Goal: Task Accomplishment & Management: Use online tool/utility

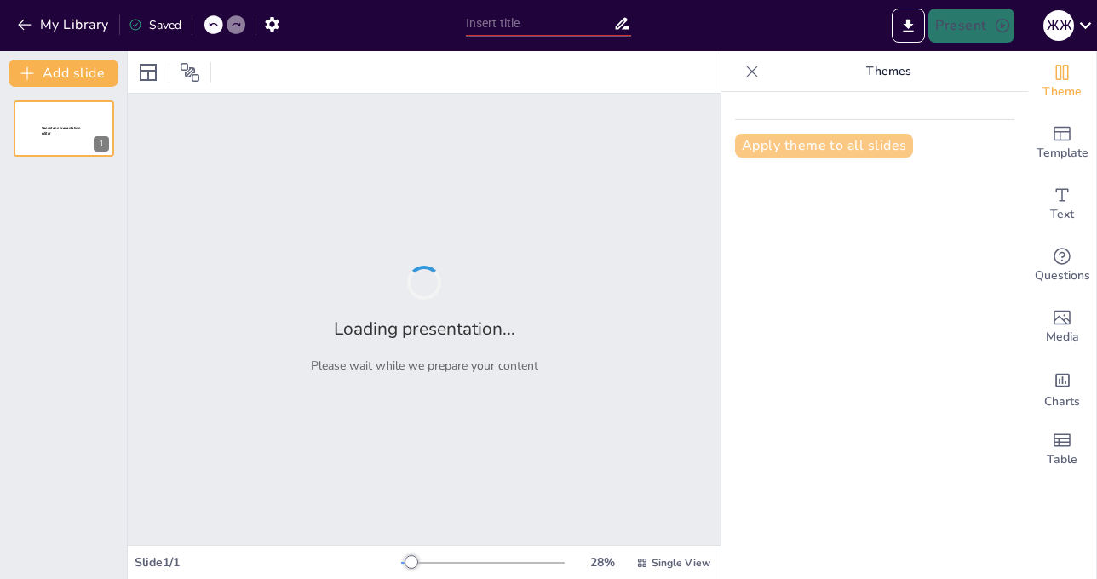
type input "Мектептегі мейірім: Достық пен тәрбие"
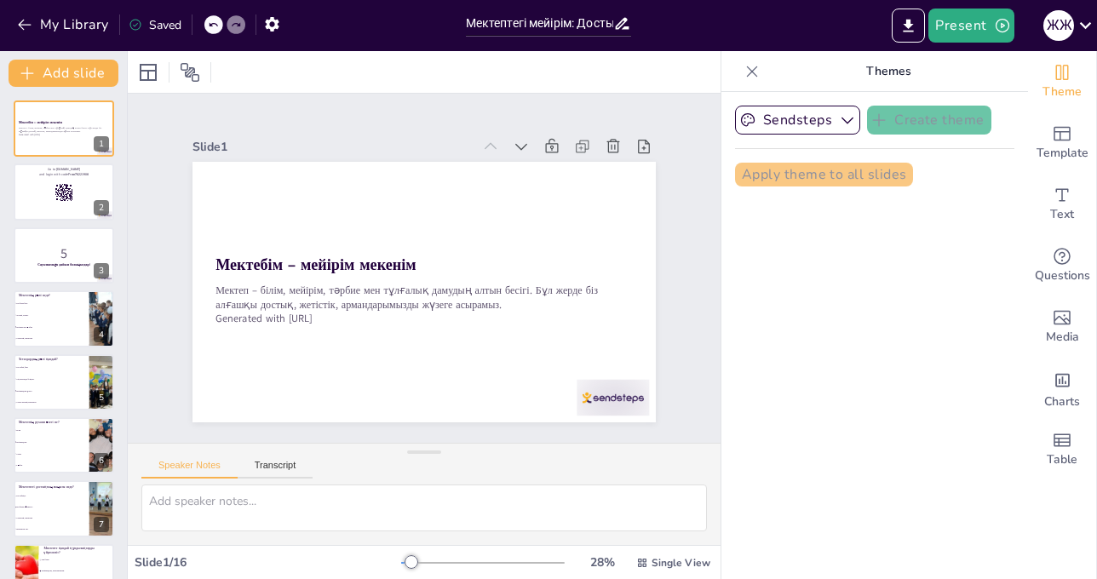
checkbox input "true"
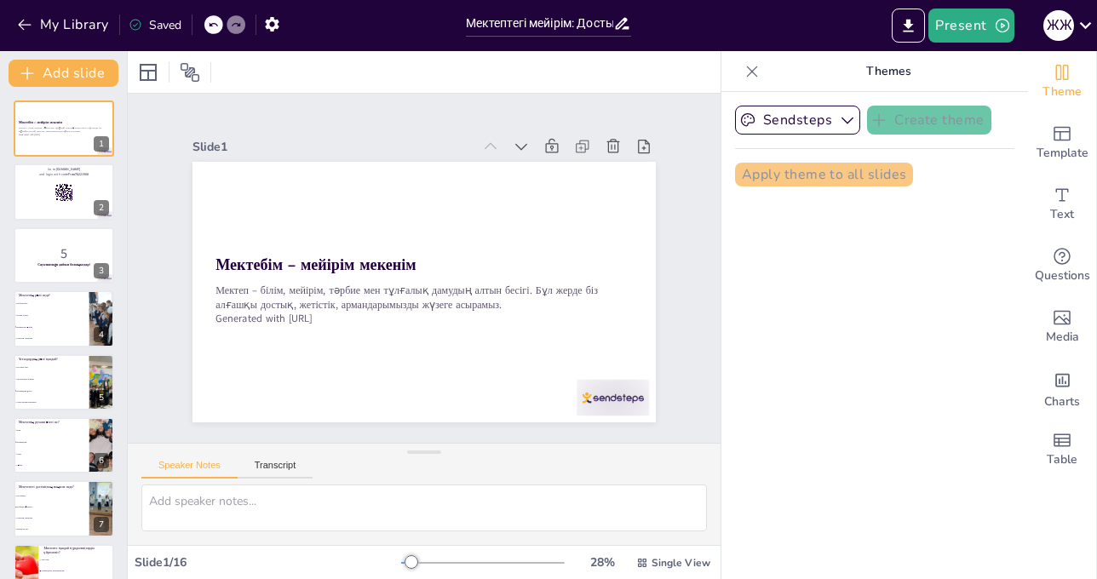
checkbox input "true"
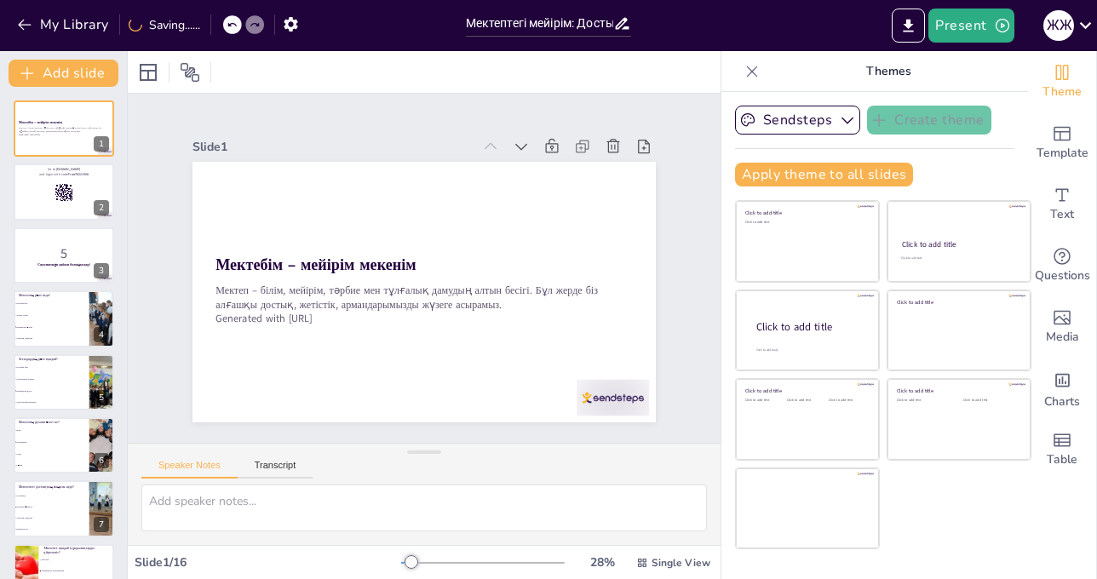
checkbox input "true"
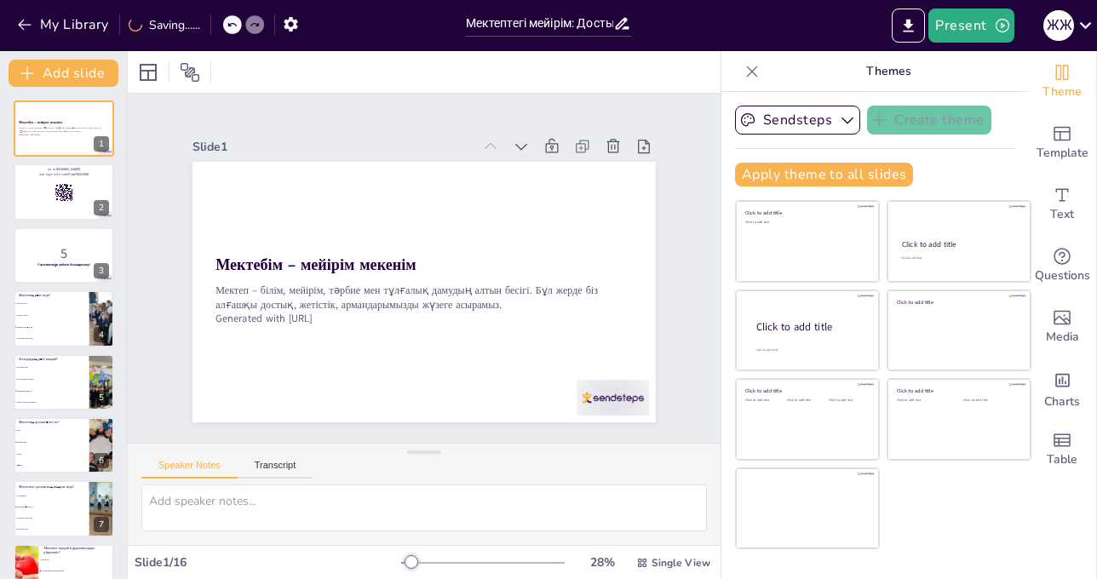
checkbox input "true"
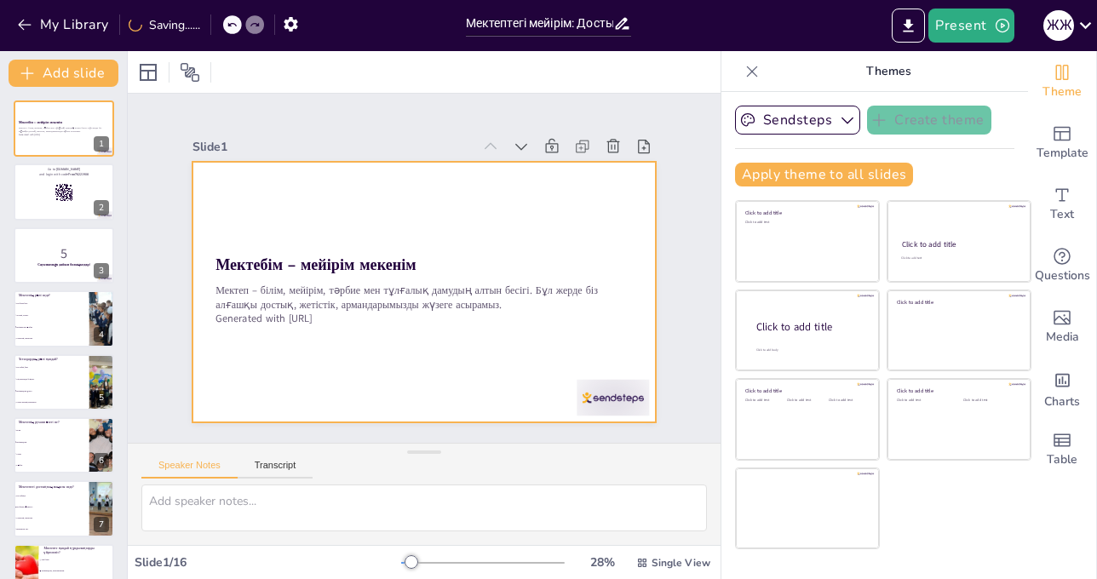
checkbox input "true"
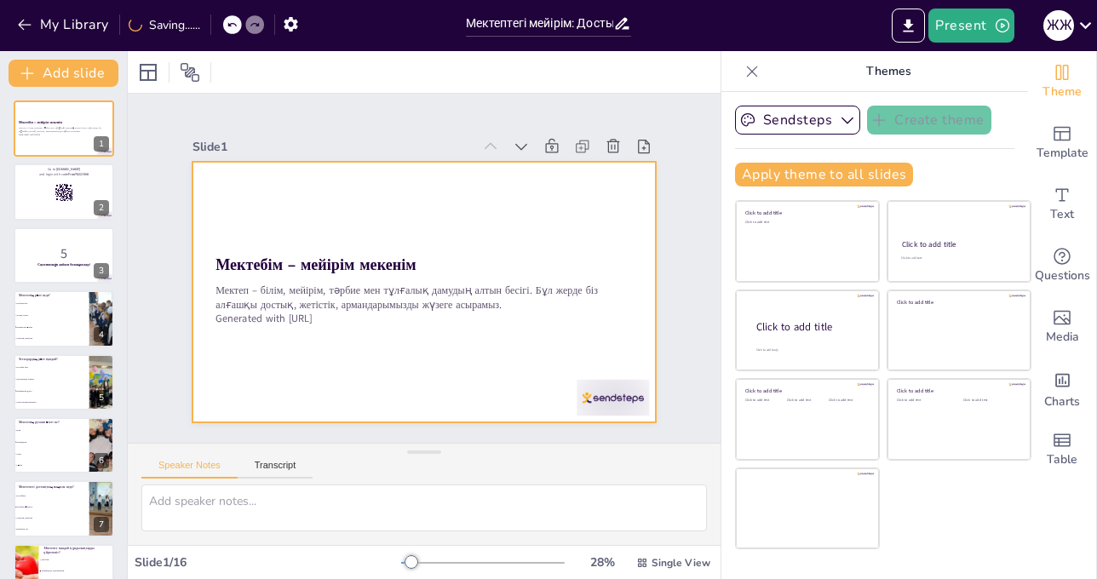
checkbox input "true"
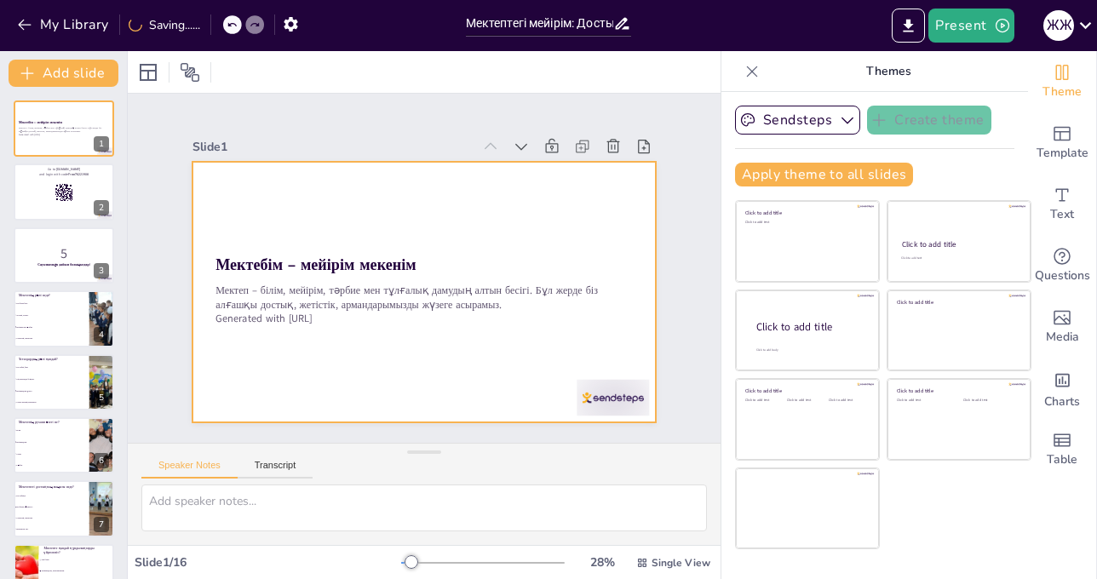
checkbox input "true"
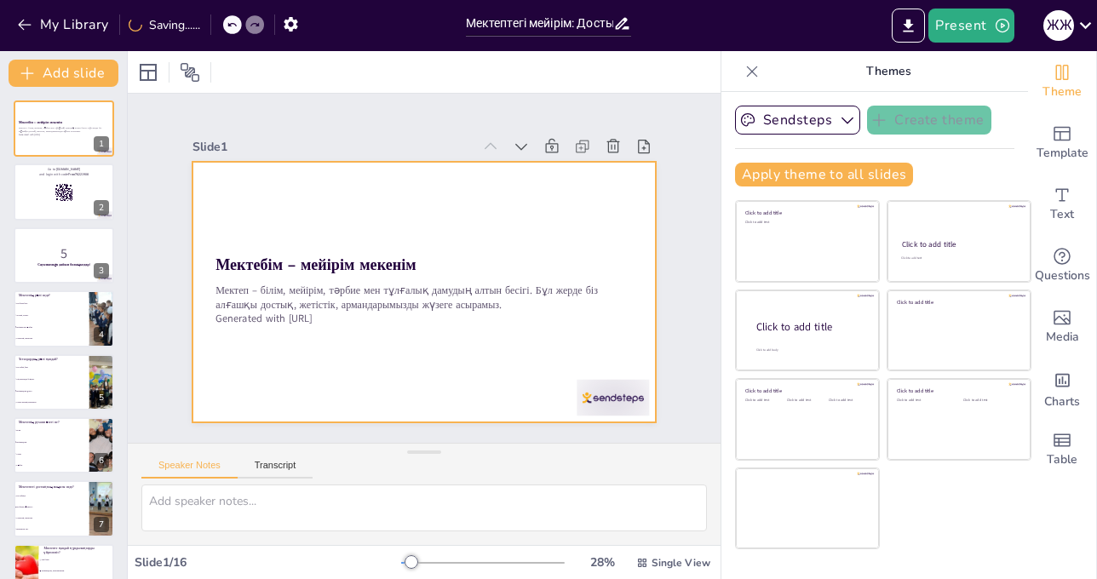
checkbox input "true"
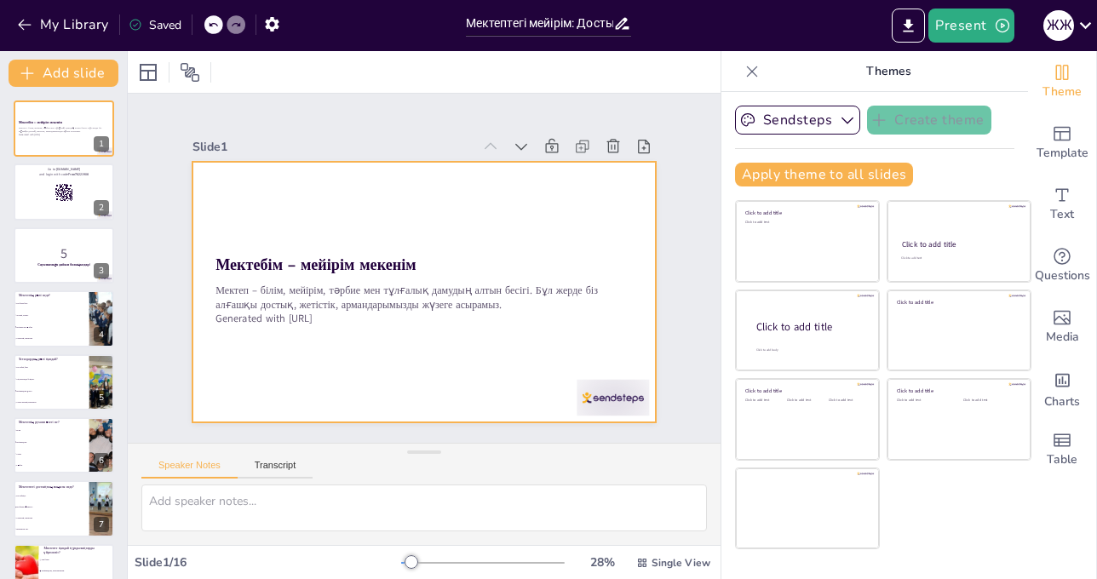
checkbox input "true"
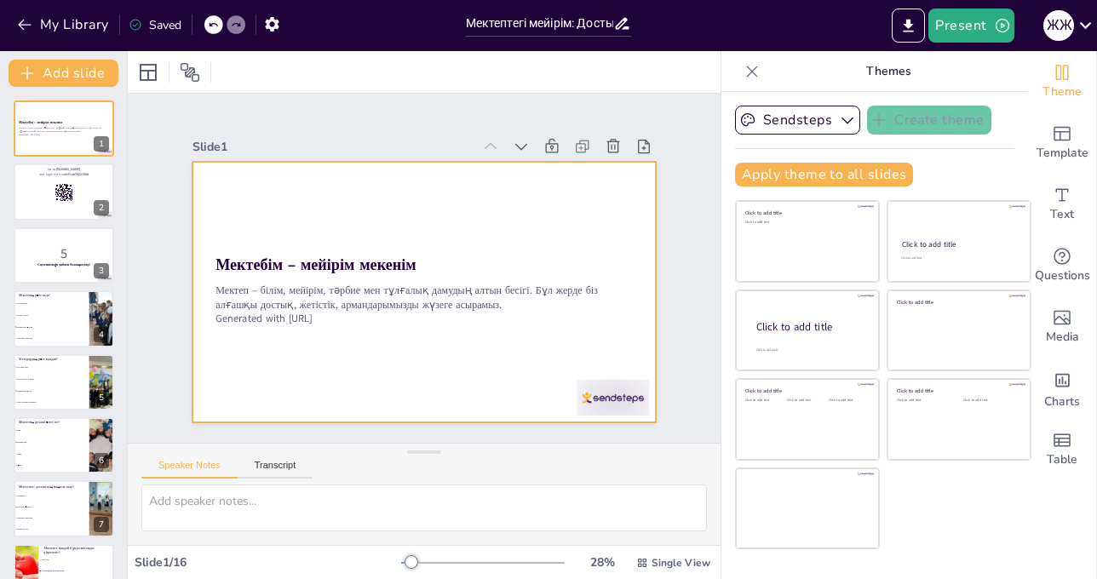
checkbox input "true"
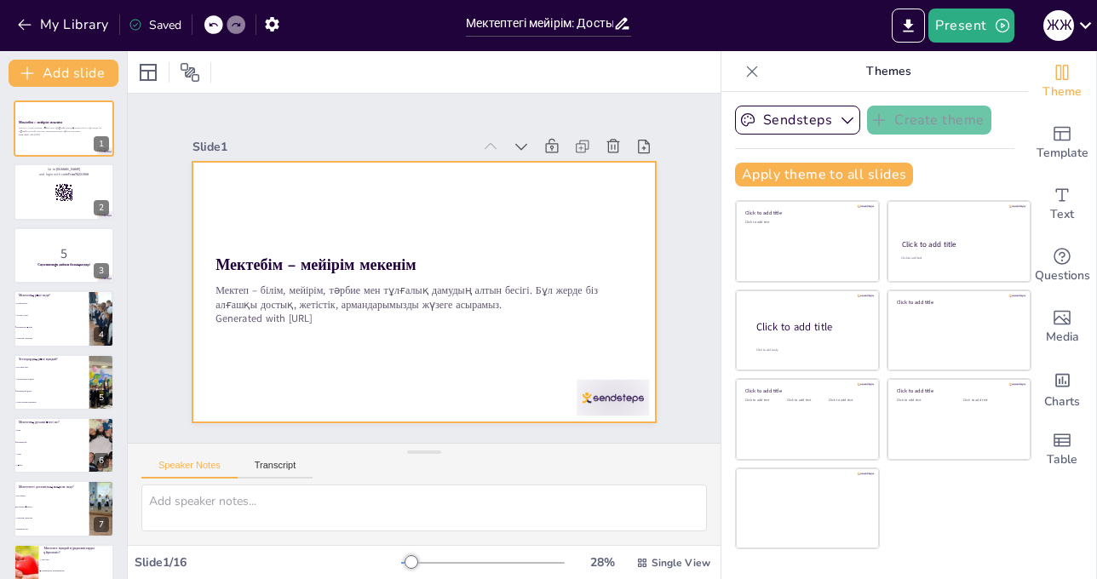
checkbox input "true"
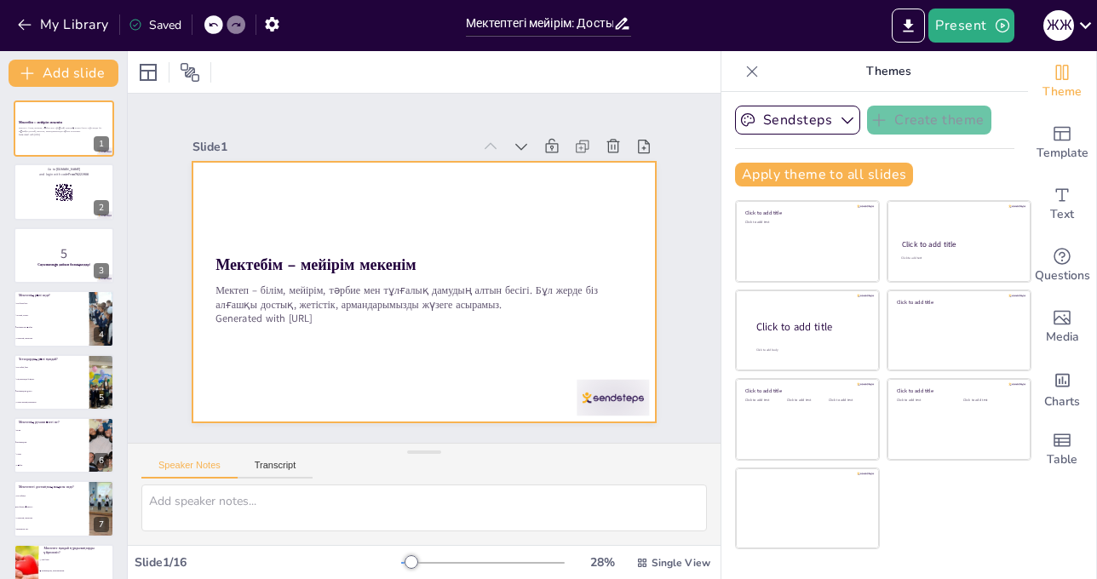
checkbox input "true"
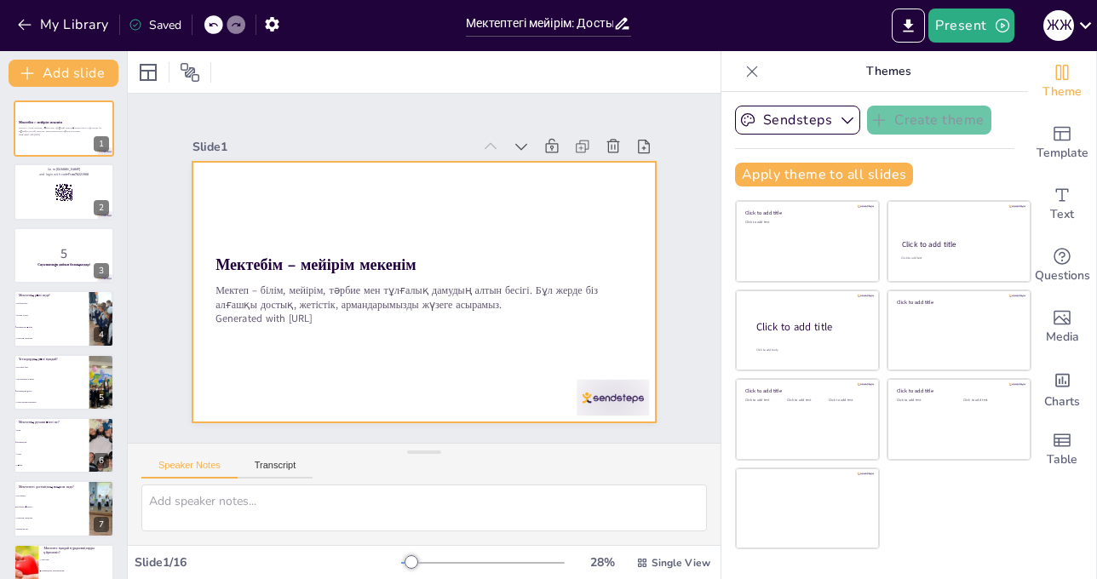
checkbox input "true"
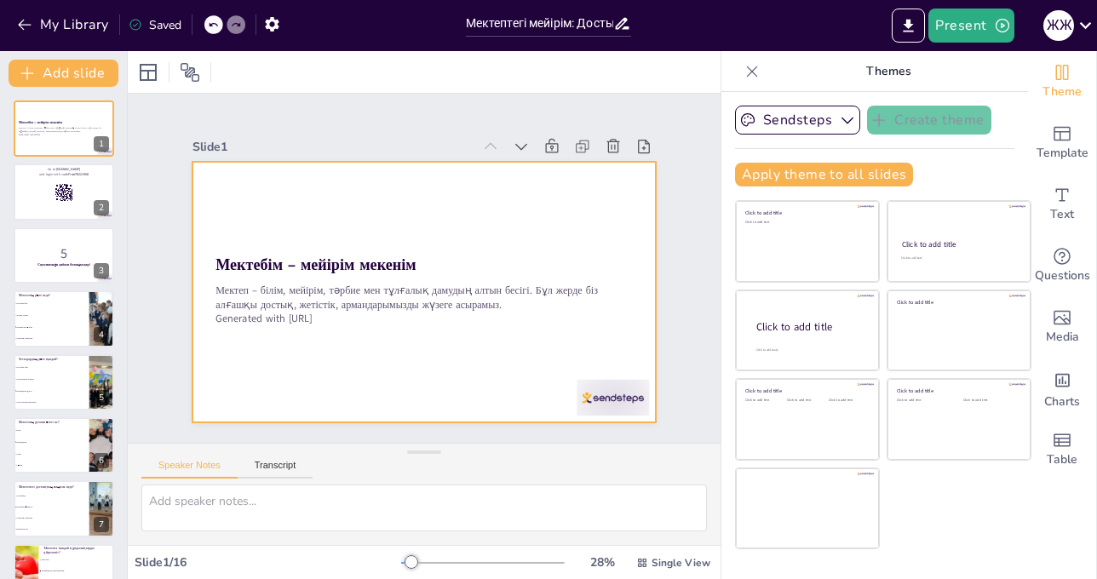
checkbox input "true"
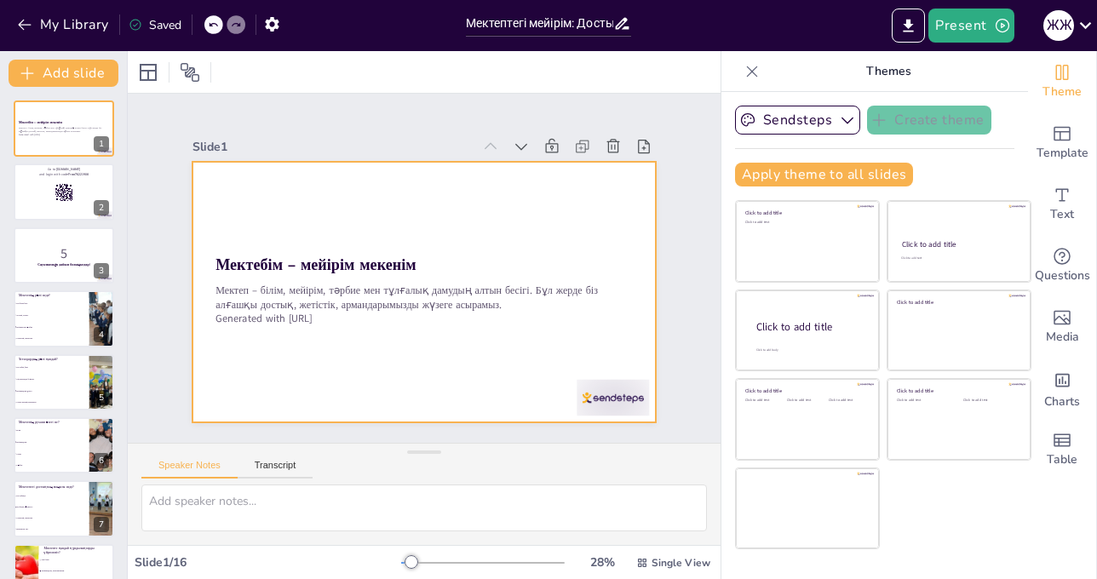
checkbox input "true"
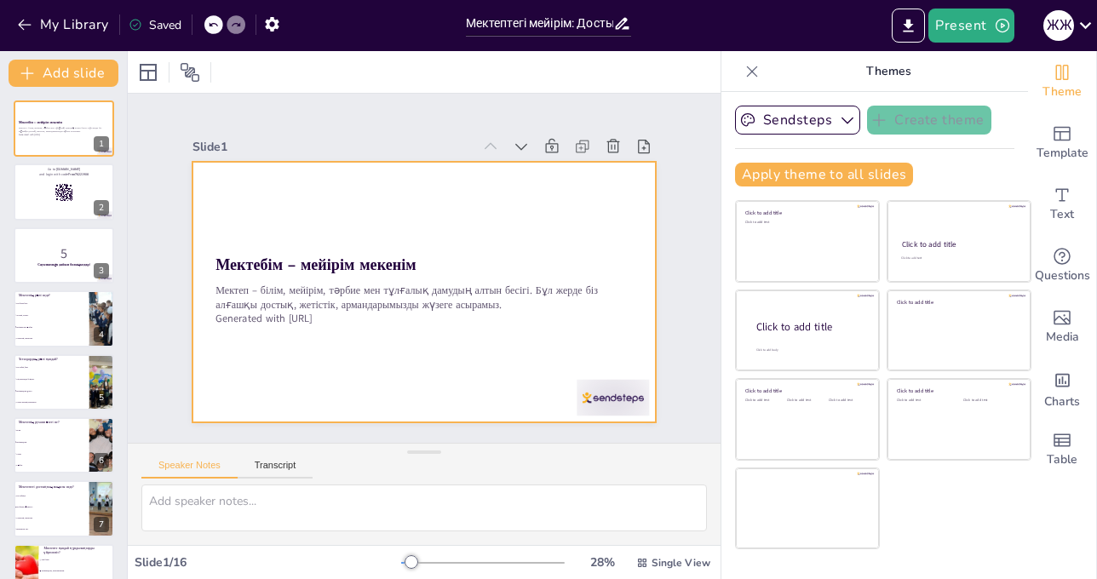
checkbox input "true"
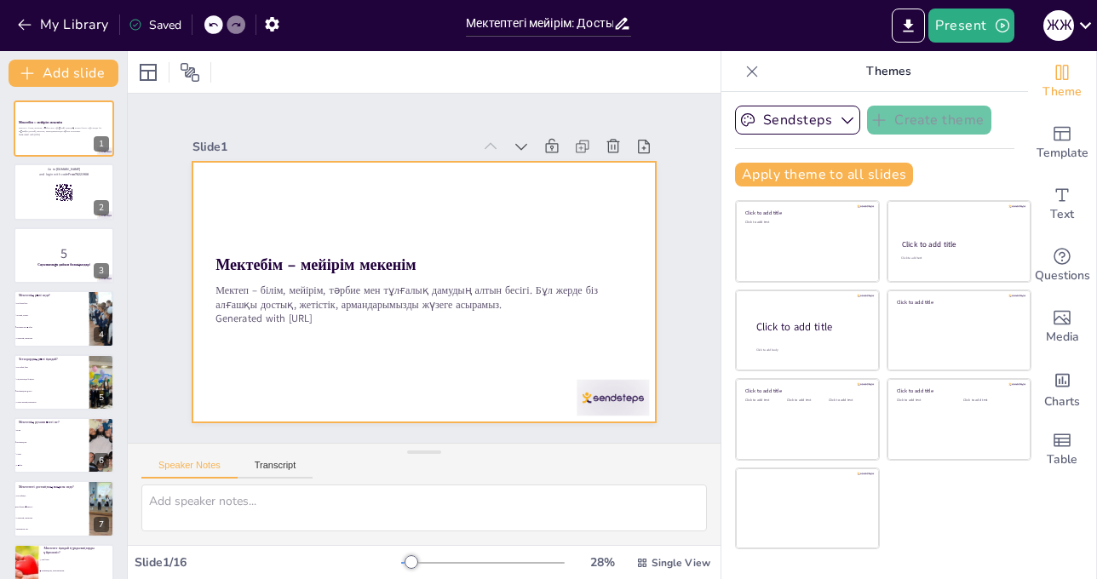
checkbox input "true"
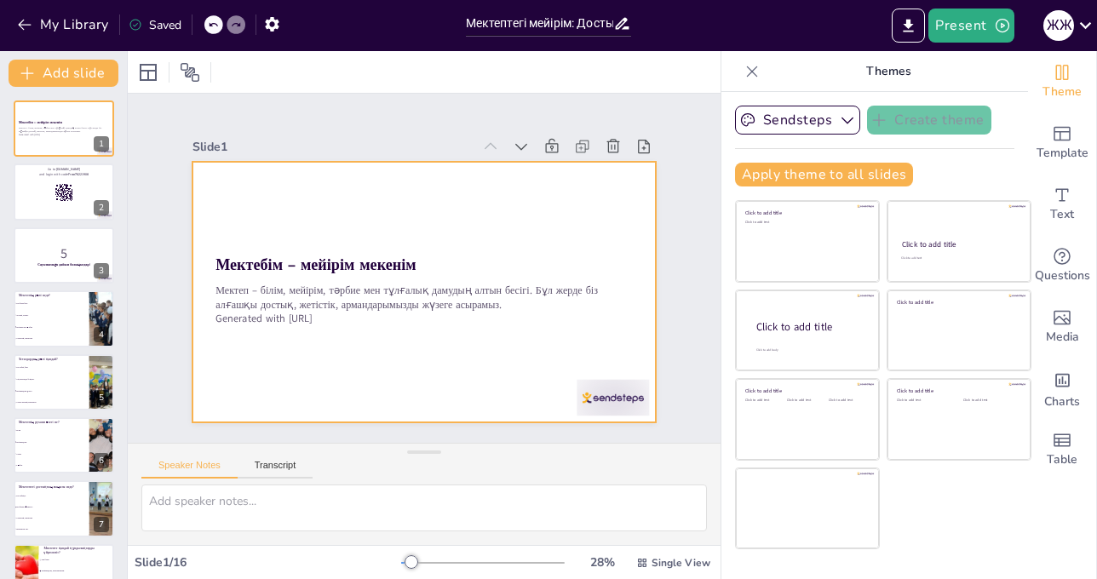
checkbox input "true"
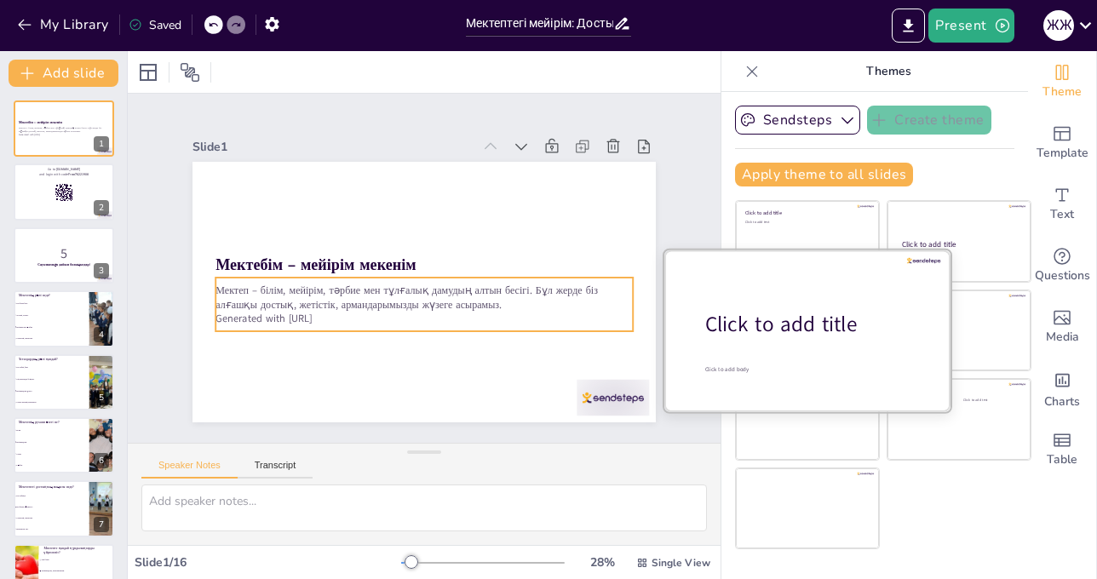
checkbox input "true"
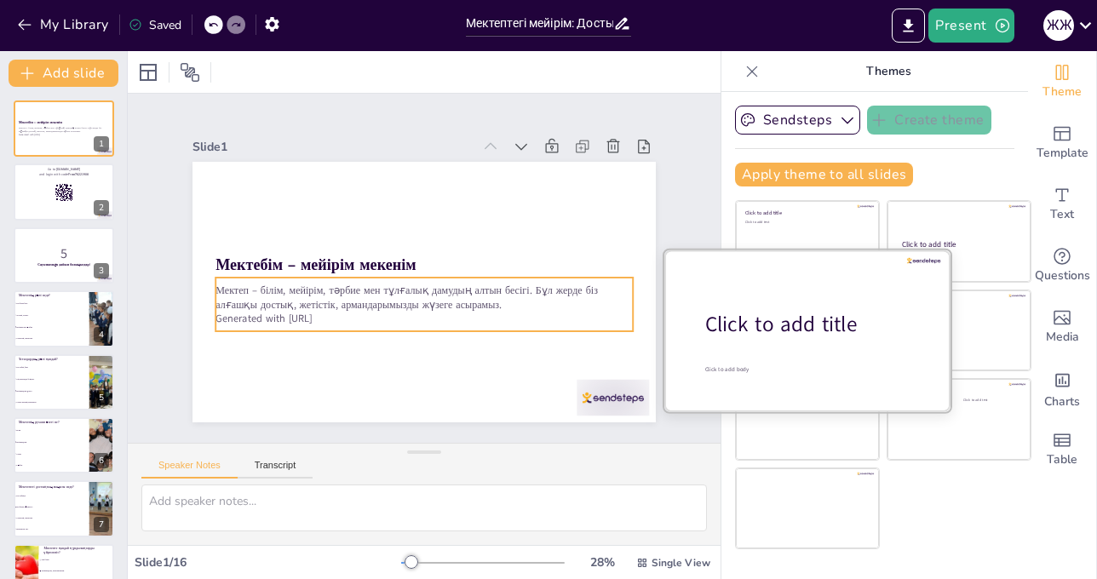
checkbox input "true"
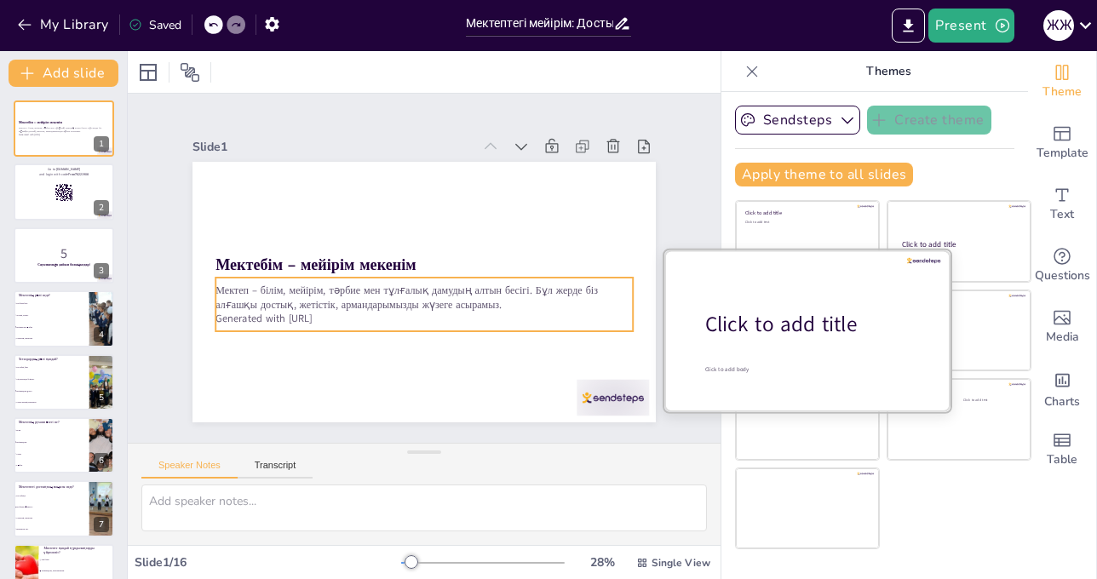
checkbox input "true"
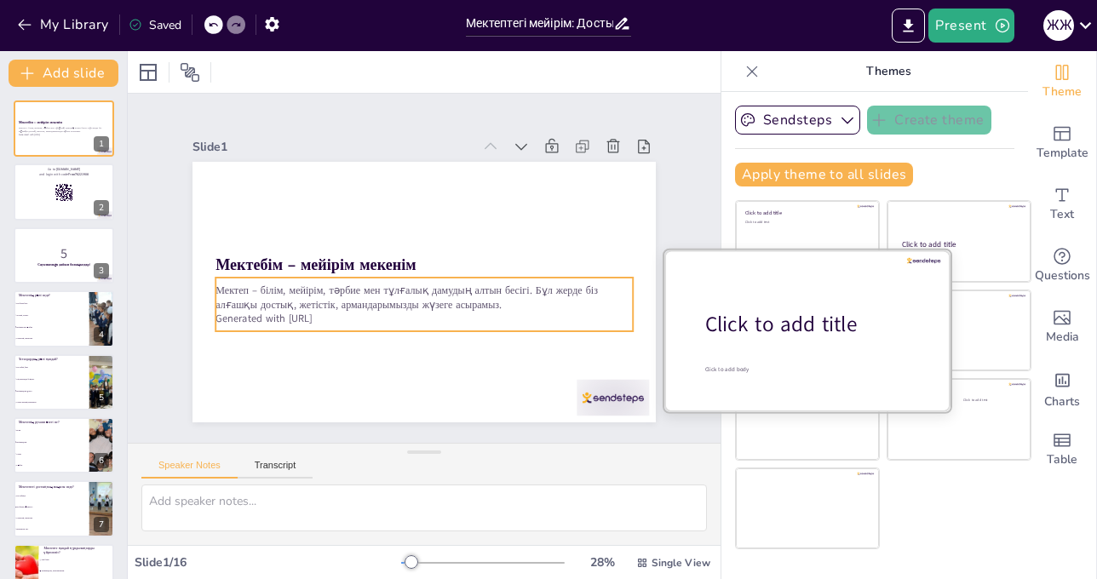
checkbox input "true"
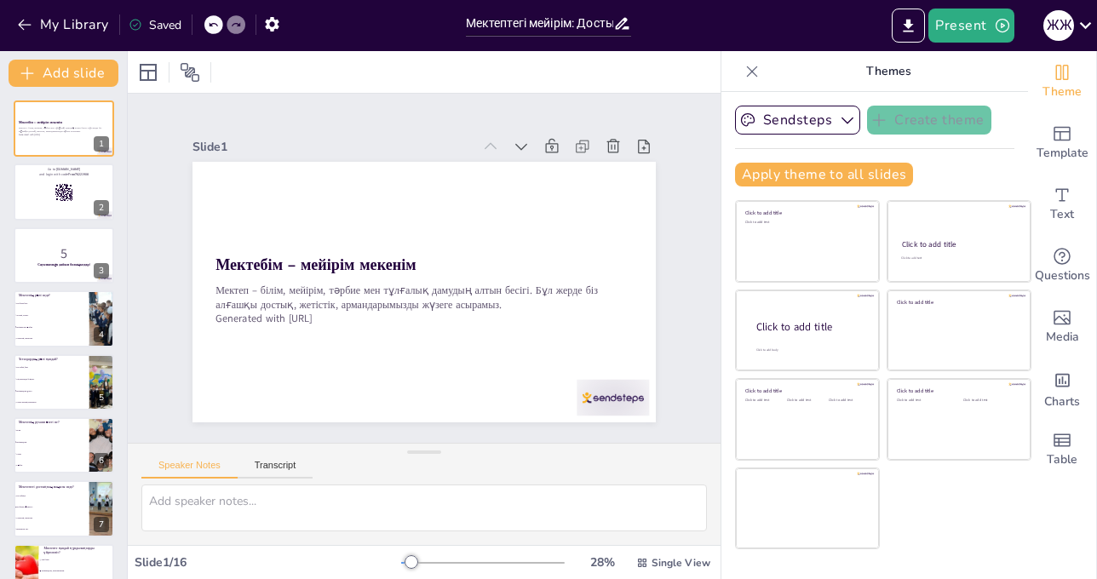
checkbox input "true"
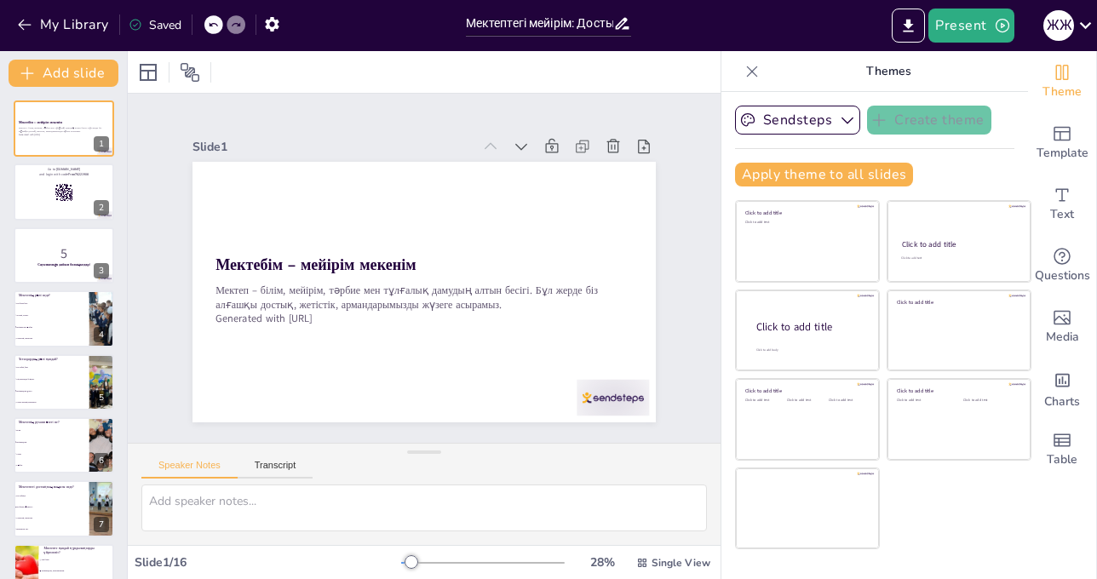
checkbox input "true"
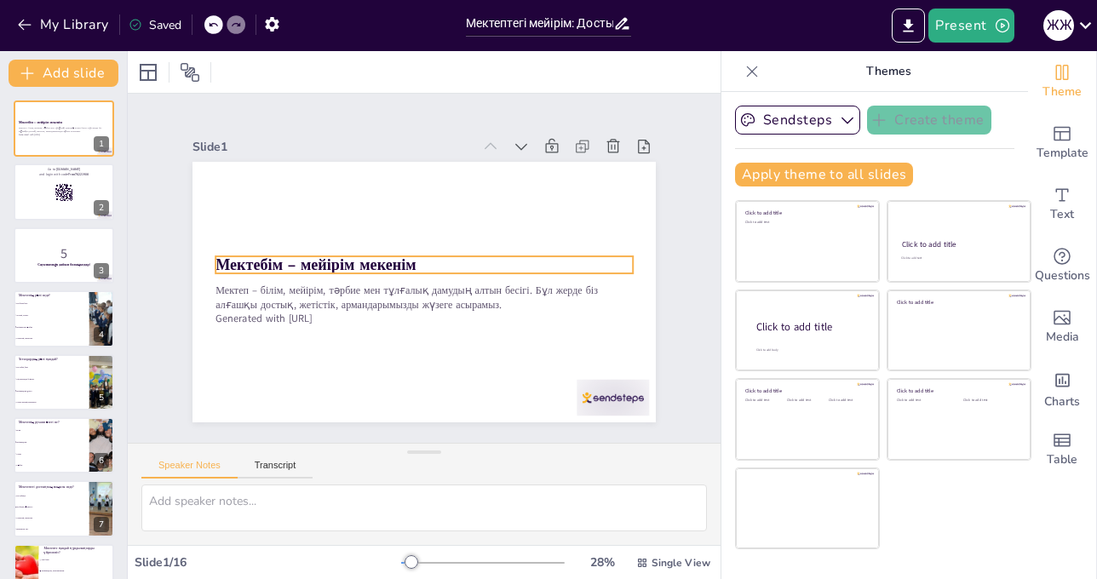
checkbox input "true"
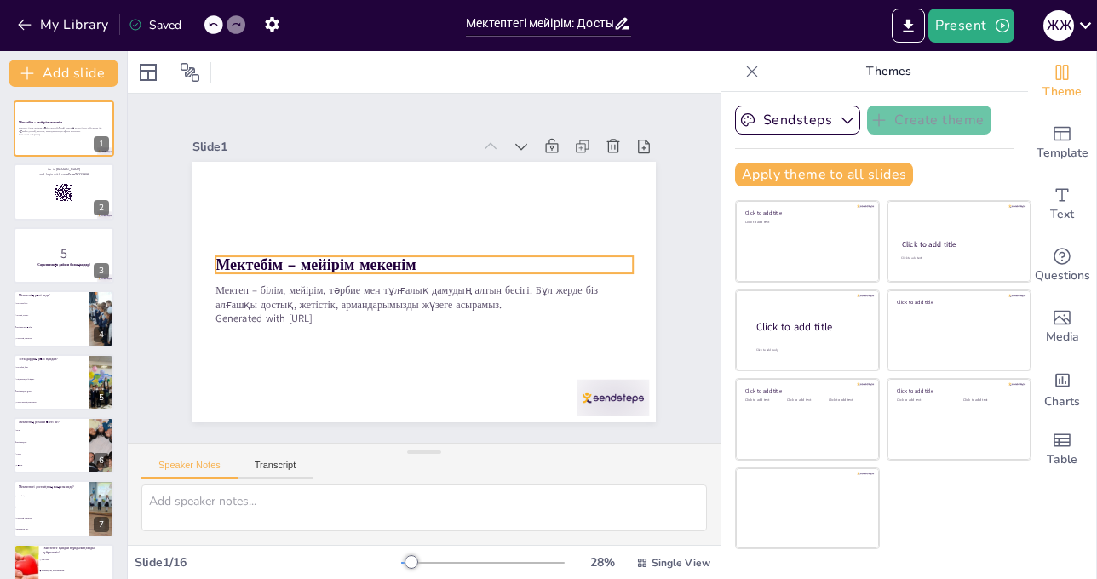
checkbox input "true"
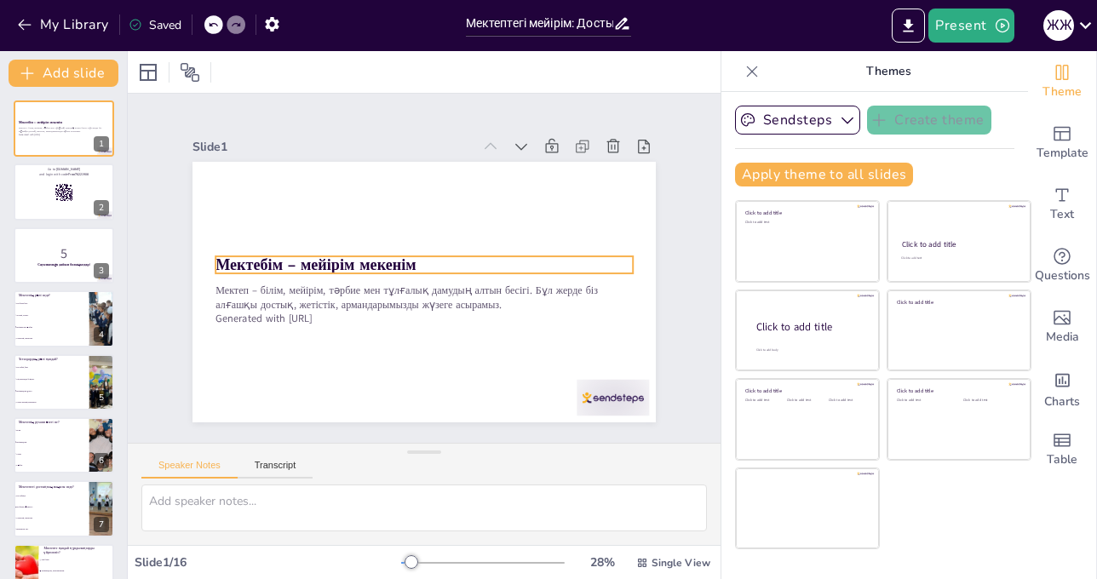
checkbox input "true"
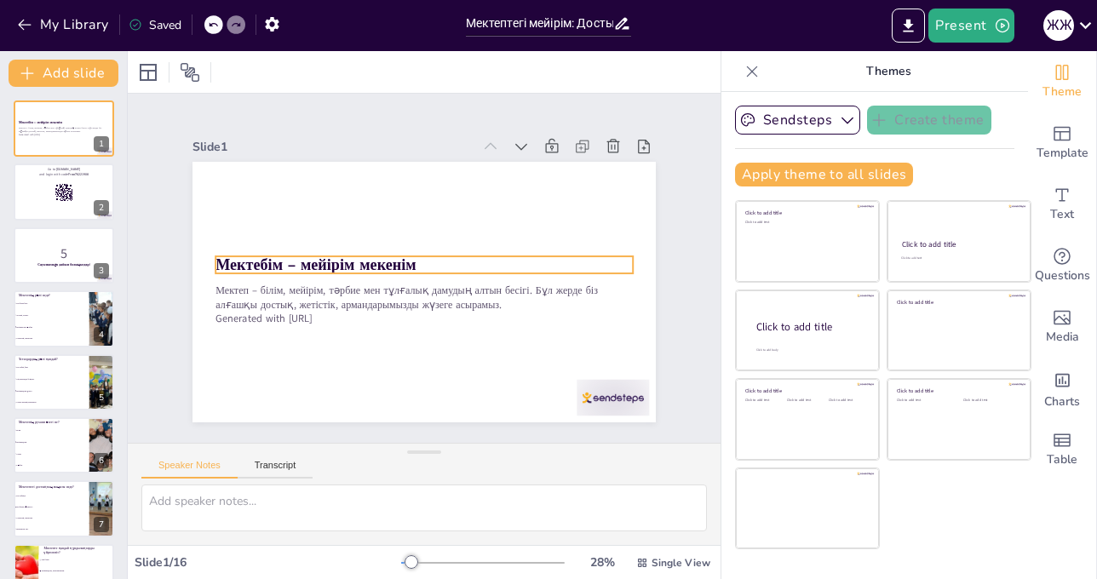
checkbox input "true"
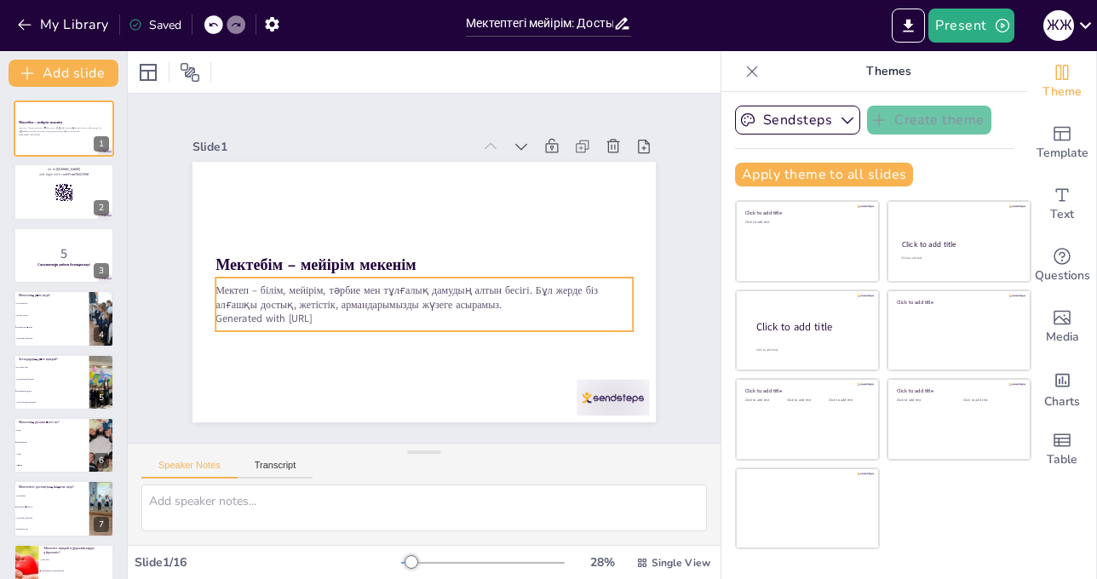
checkbox input "true"
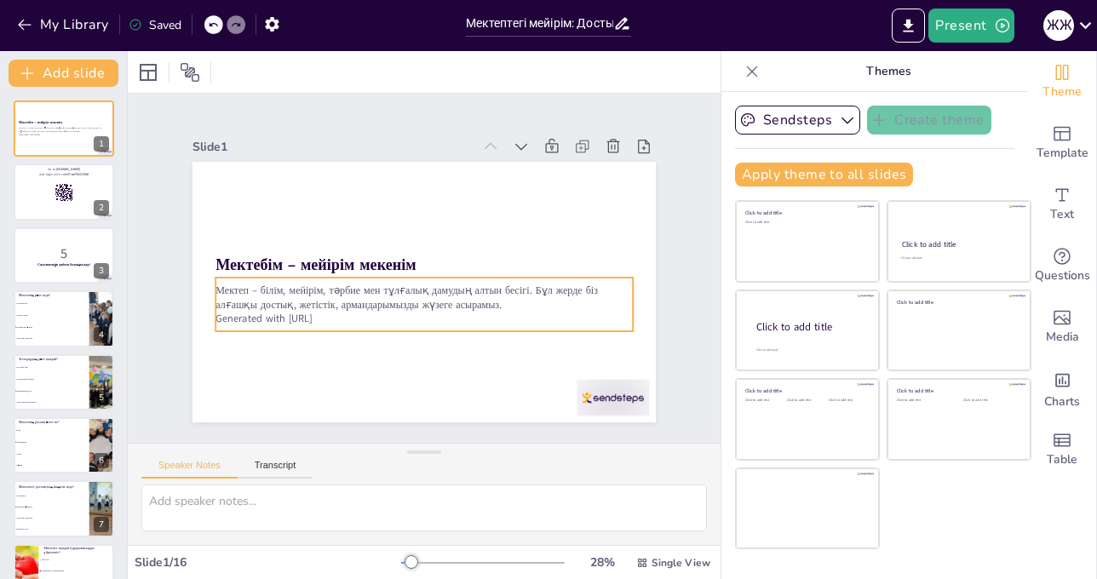
checkbox input "true"
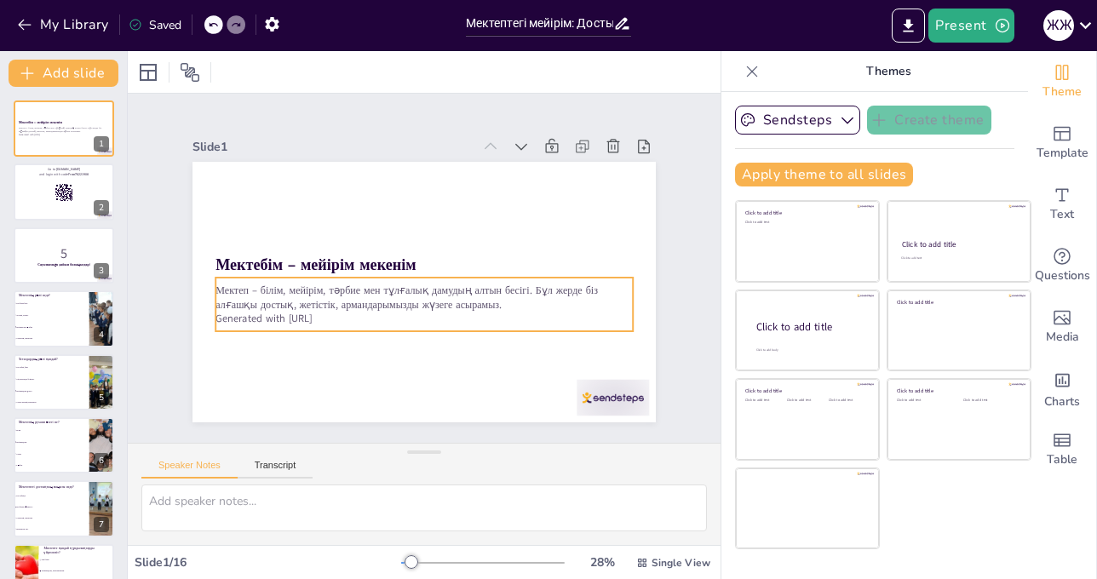
checkbox input "true"
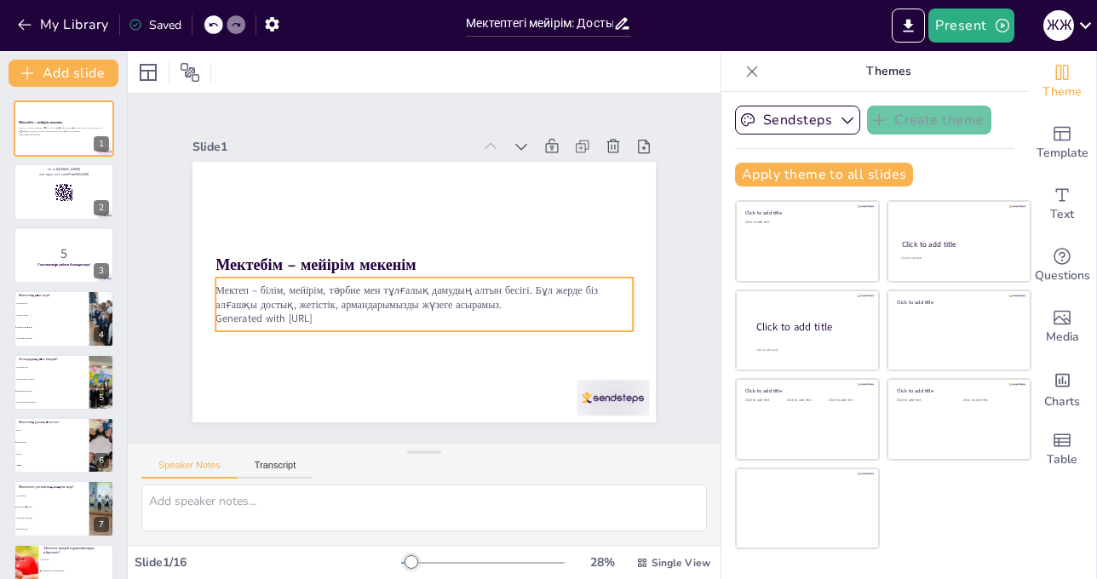
checkbox input "true"
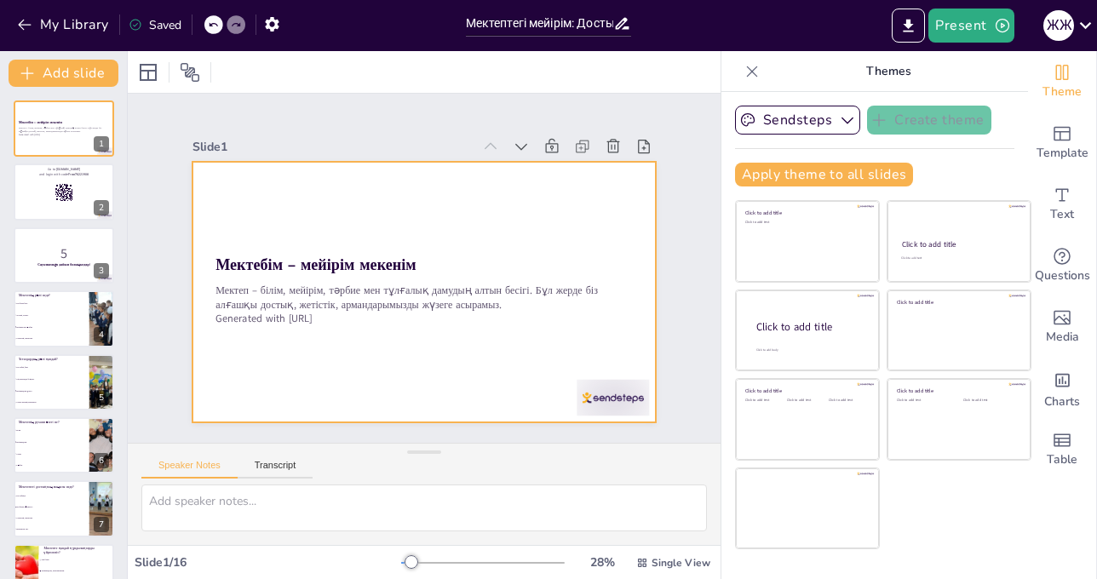
checkbox input "true"
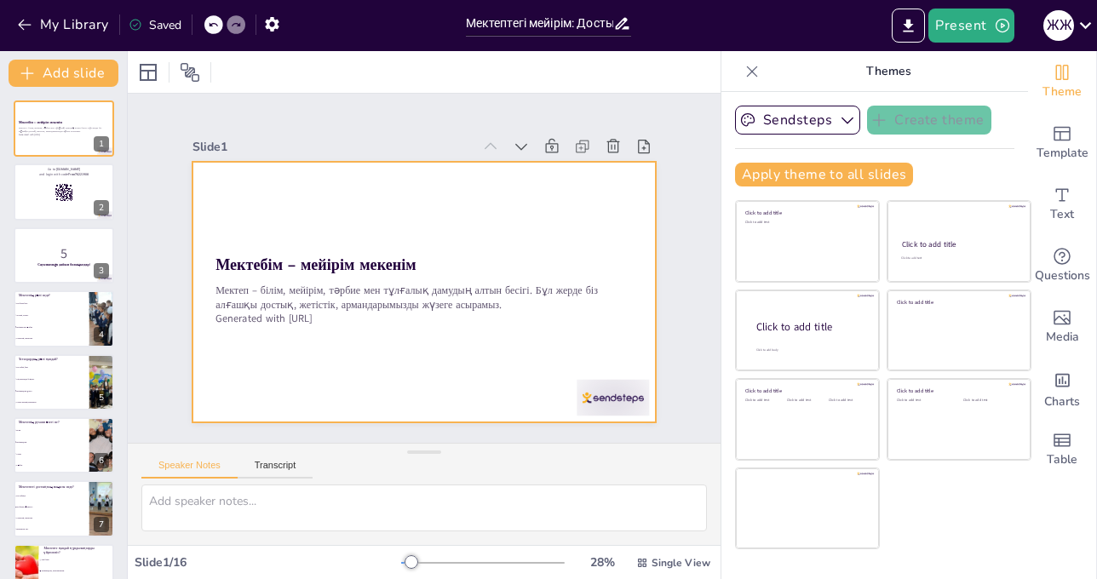
checkbox input "true"
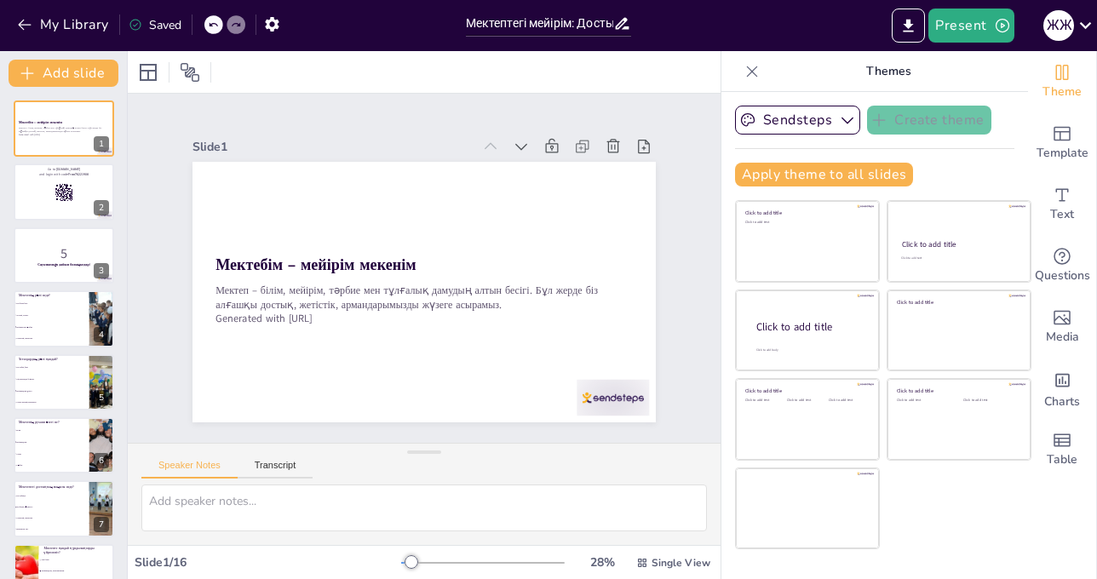
checkbox input "true"
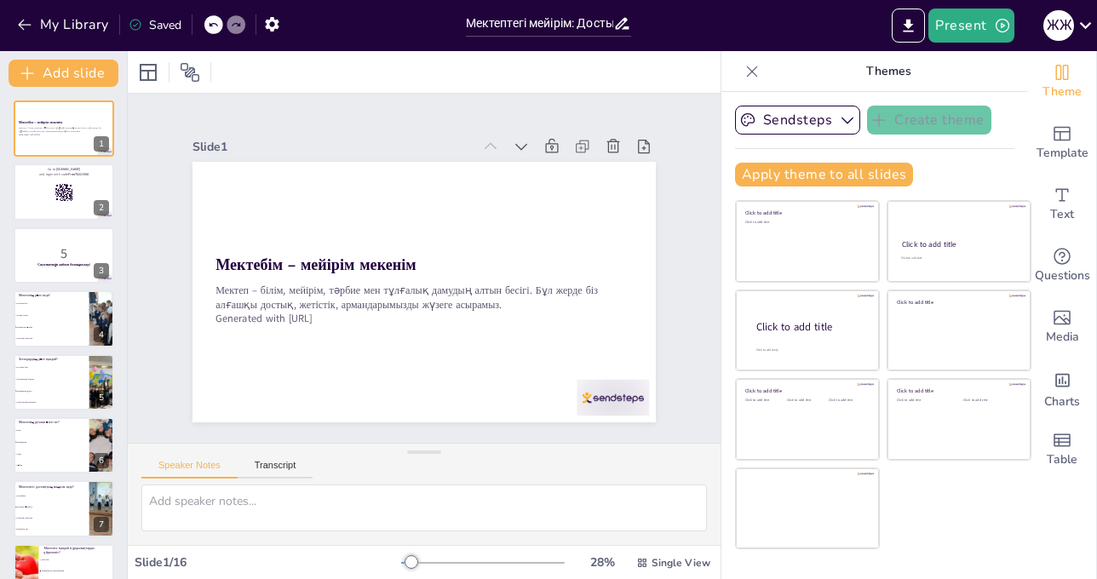
checkbox input "true"
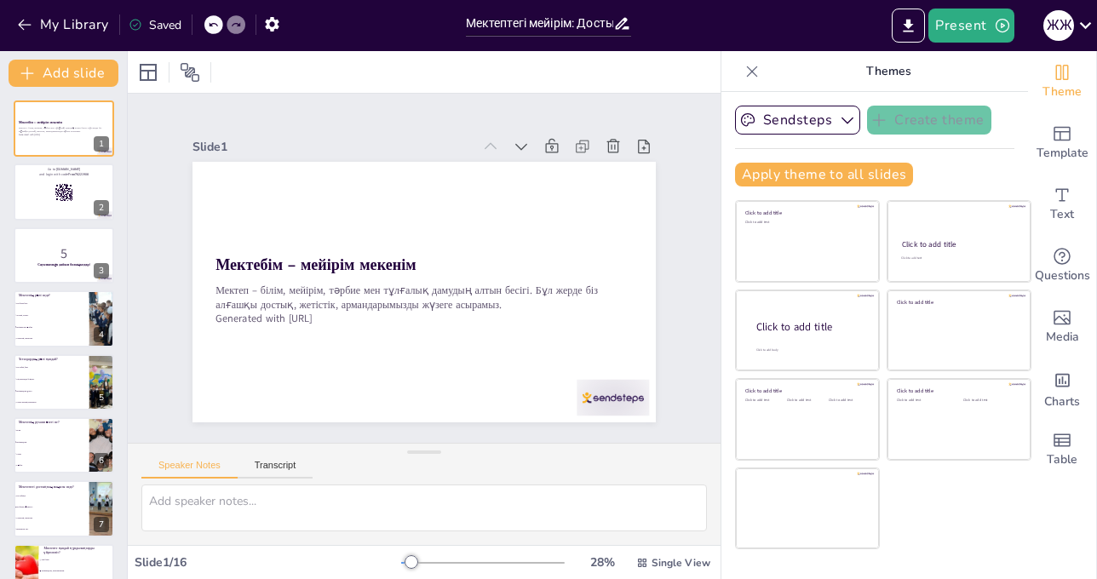
checkbox input "true"
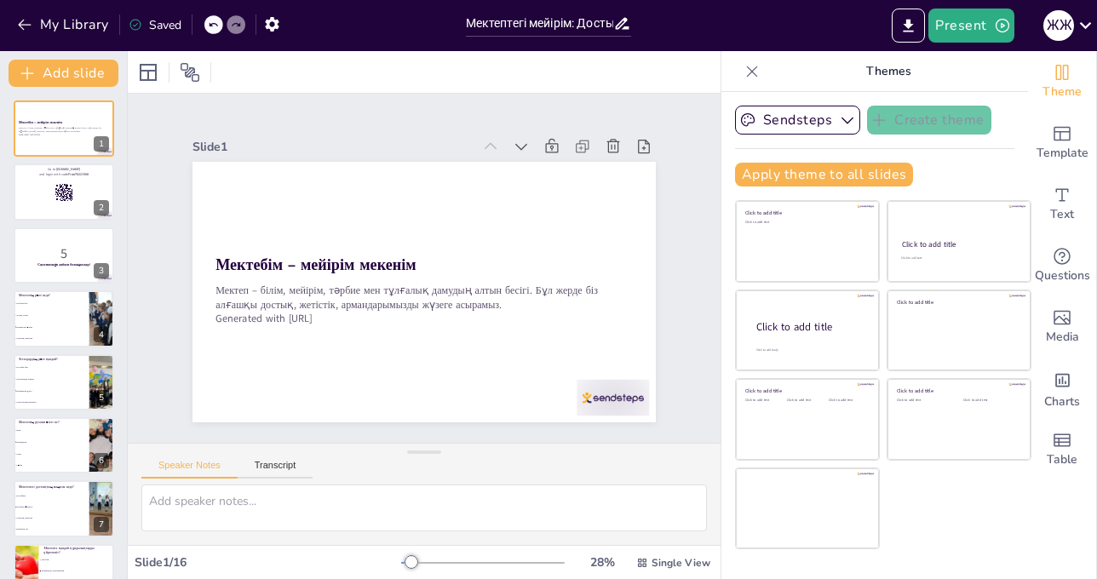
checkbox input "true"
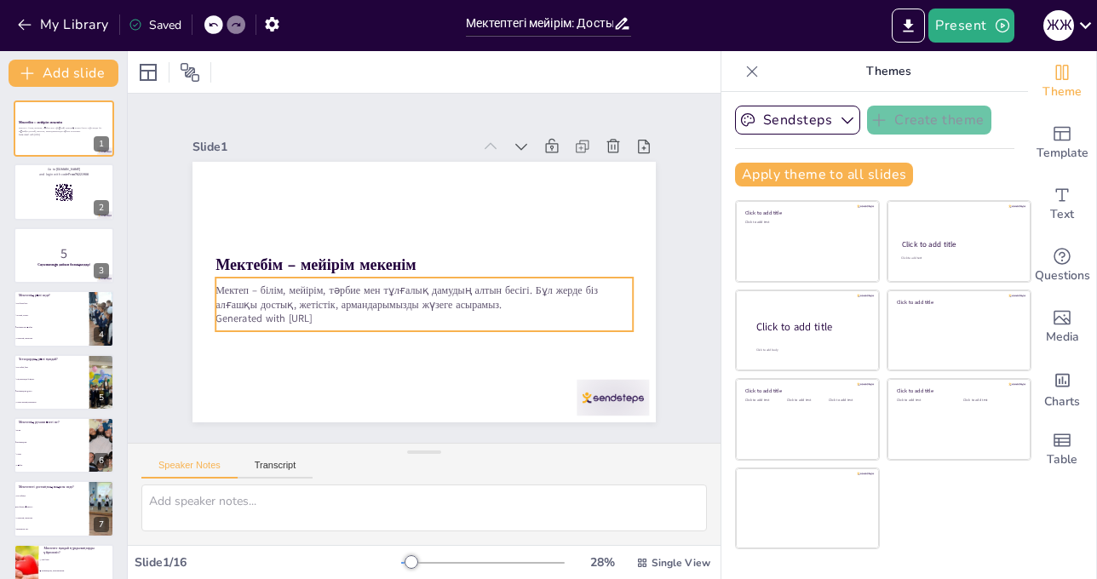
checkbox input "true"
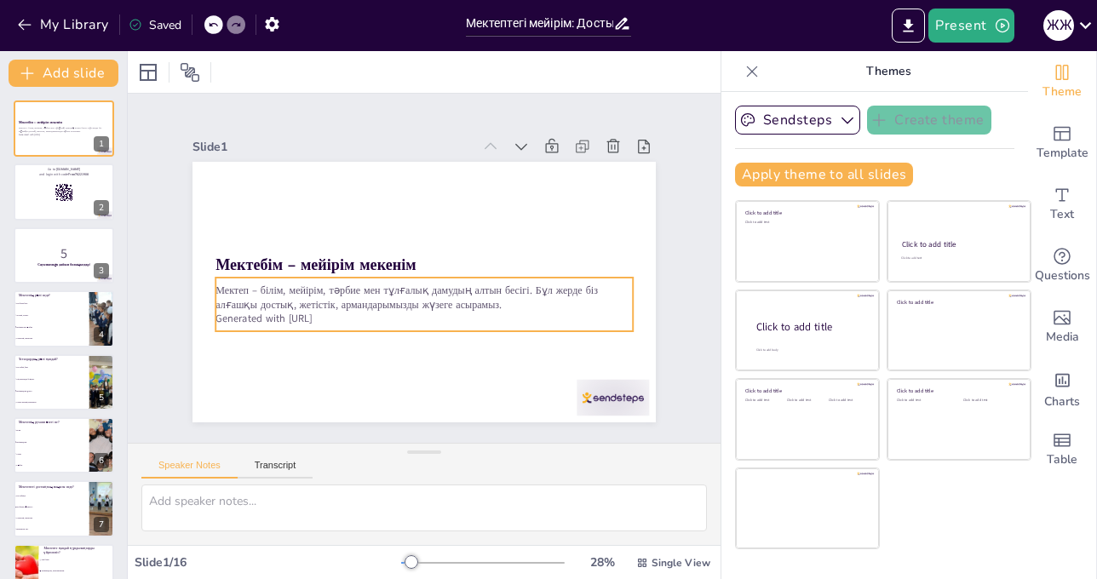
checkbox input "true"
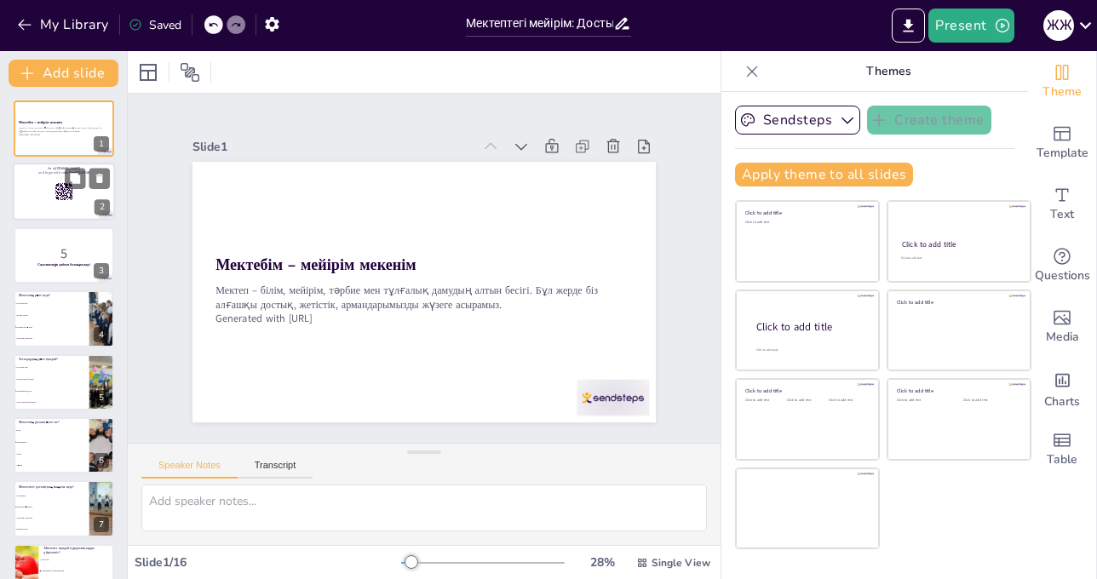
click at [37, 199] on div at bounding box center [64, 193] width 102 height 58
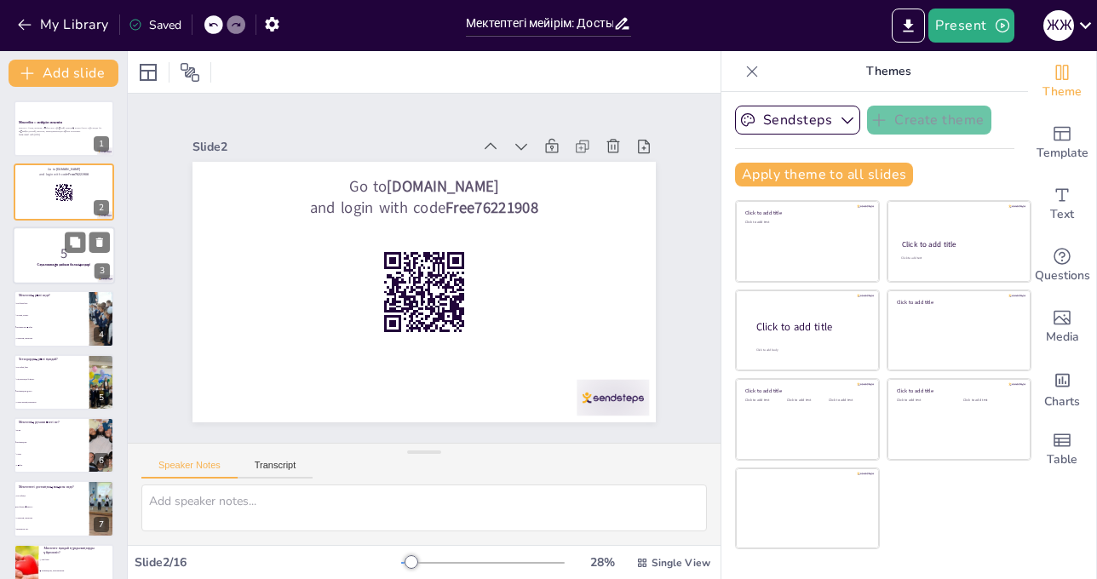
click at [69, 258] on p "5" at bounding box center [64, 253] width 92 height 19
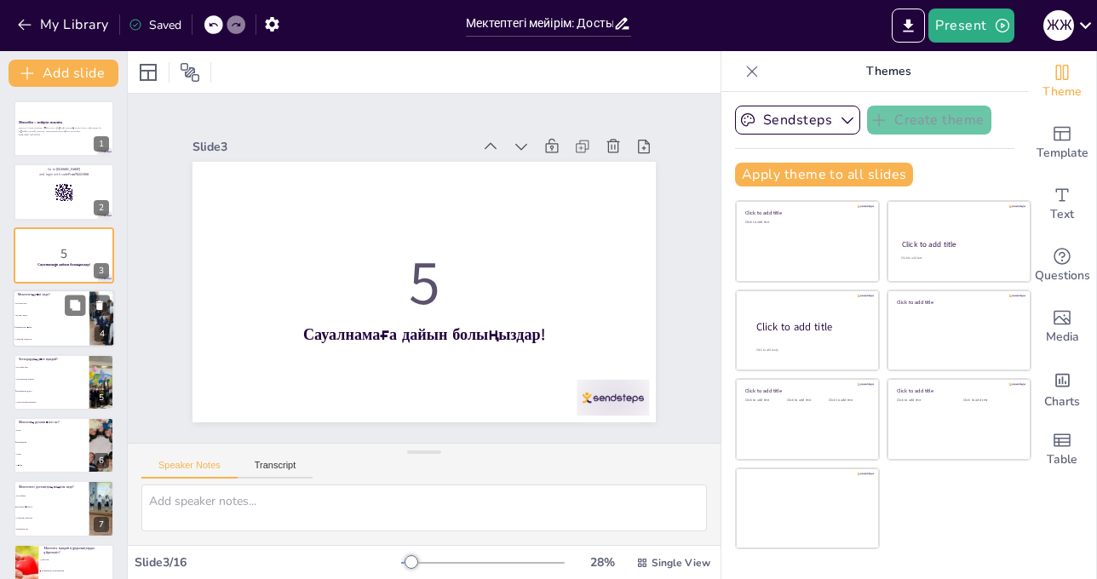
click at [35, 314] on span "Достық орнату" at bounding box center [51, 315] width 73 height 3
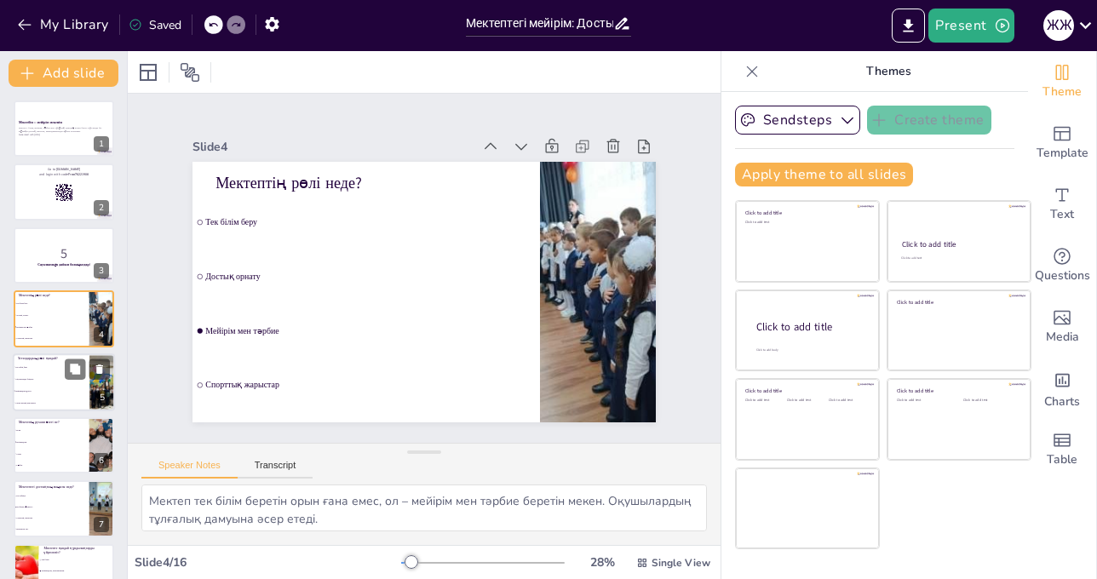
click at [50, 391] on span "Мейірімділік үлгісі" at bounding box center [51, 390] width 73 height 3
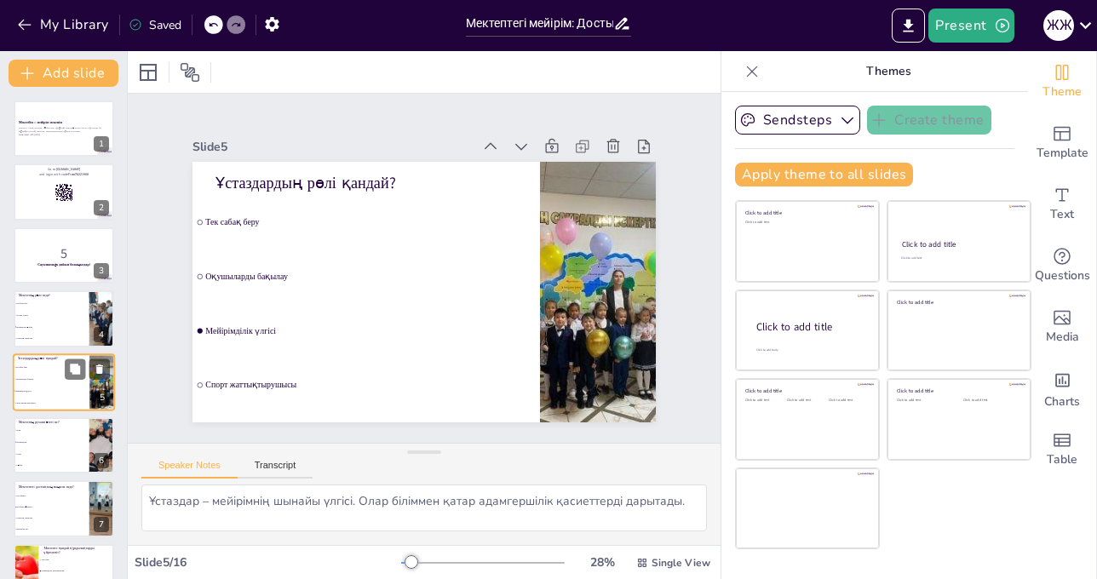
scroll to position [49, 0]
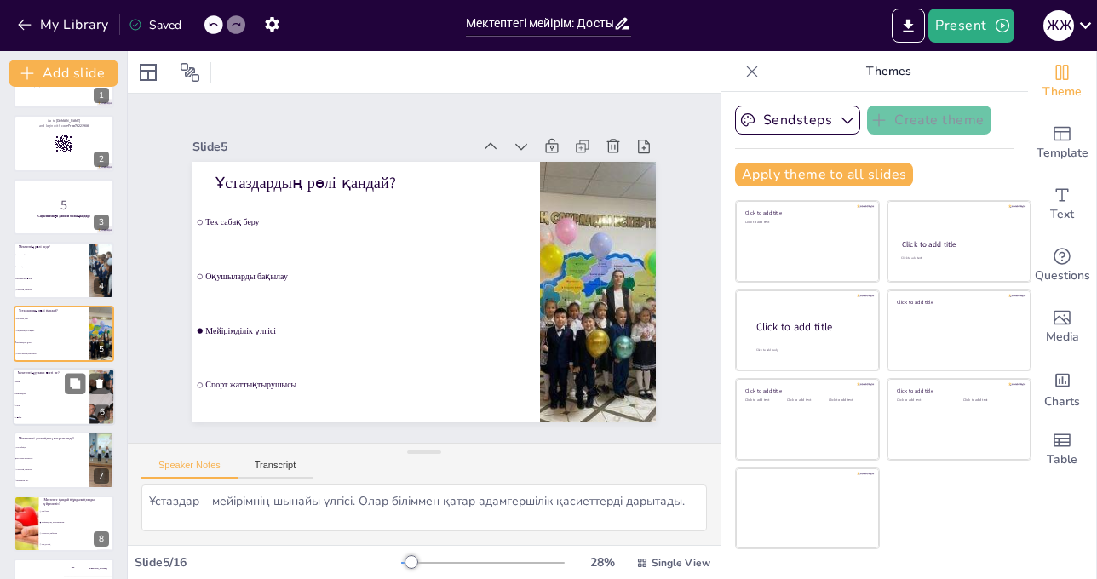
click at [43, 402] on li "Спорт" at bounding box center [51, 405] width 77 height 12
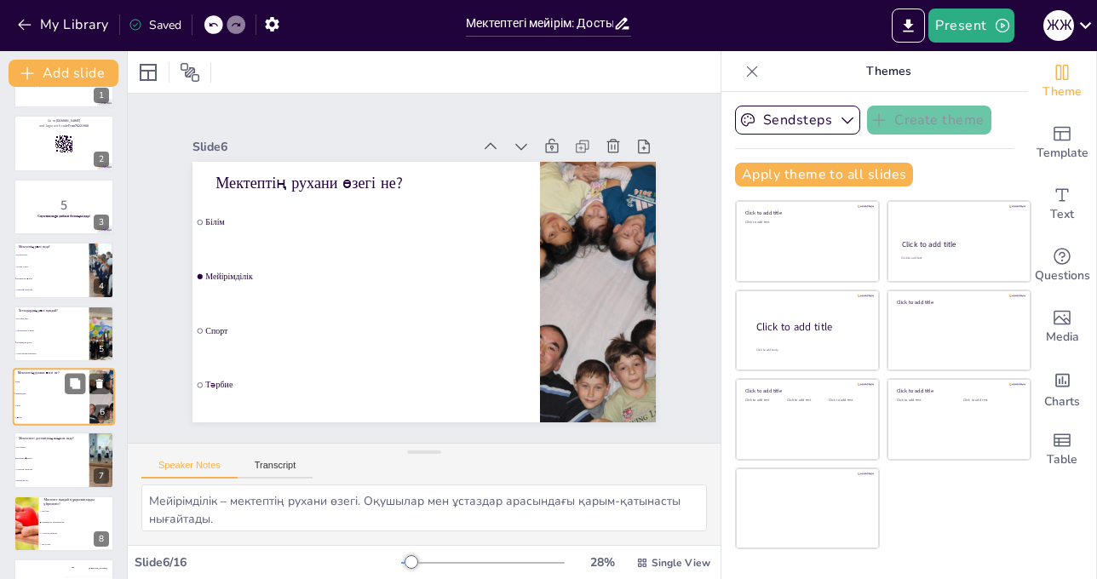
scroll to position [112, 0]
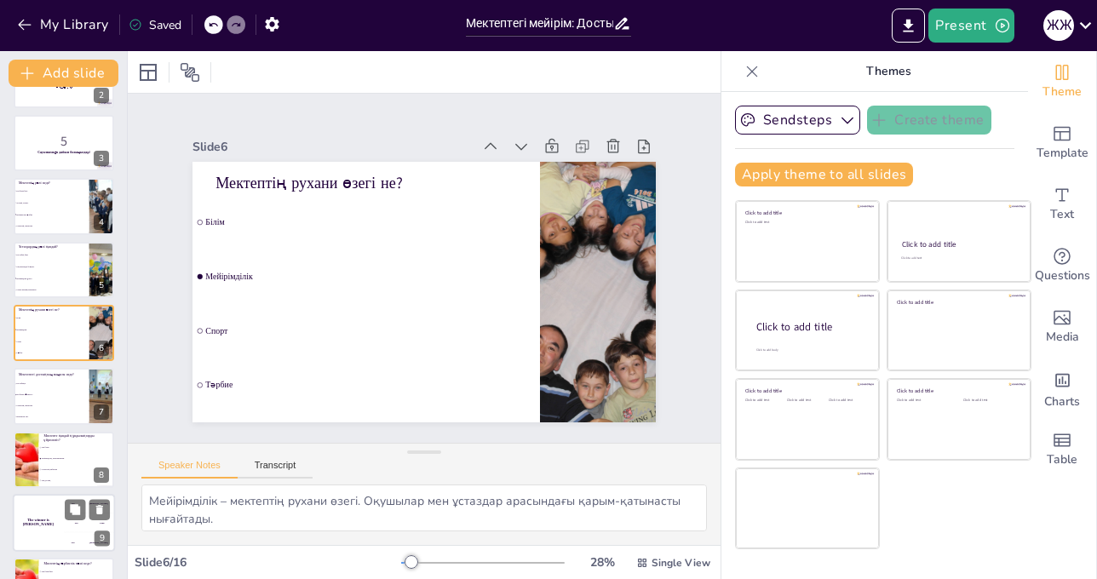
click at [49, 538] on div "The winner is Niels 🏆" at bounding box center [38, 523] width 51 height 58
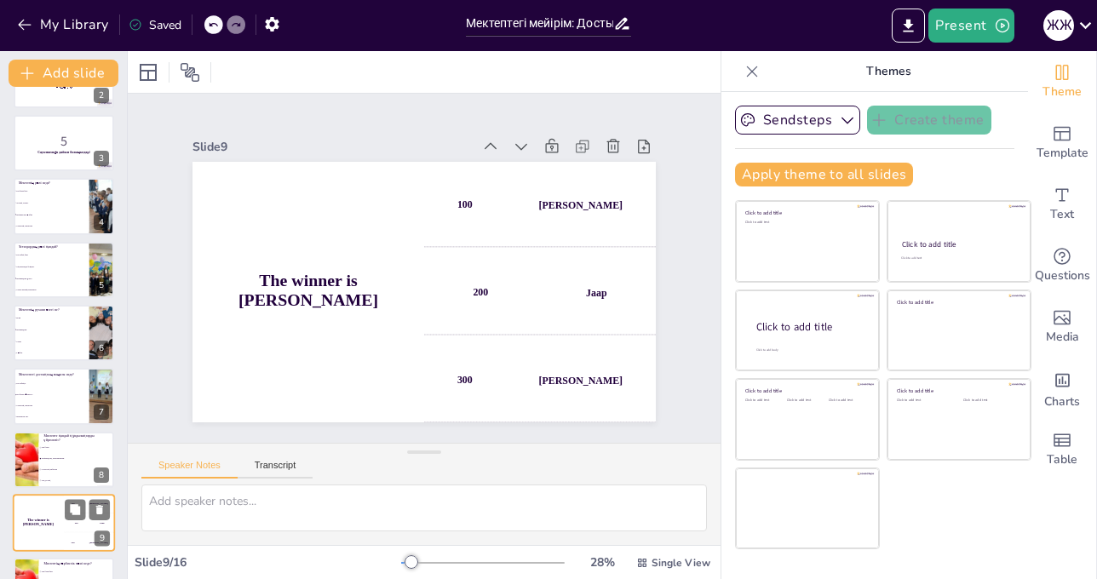
scroll to position [302, 0]
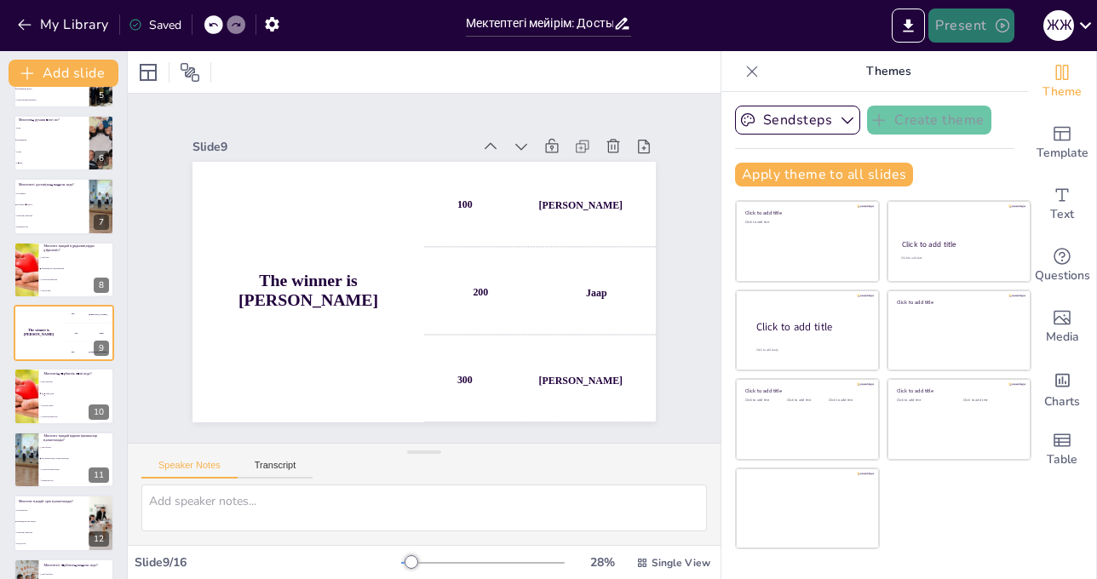
click at [1003, 29] on icon "button" at bounding box center [1002, 25] width 17 height 17
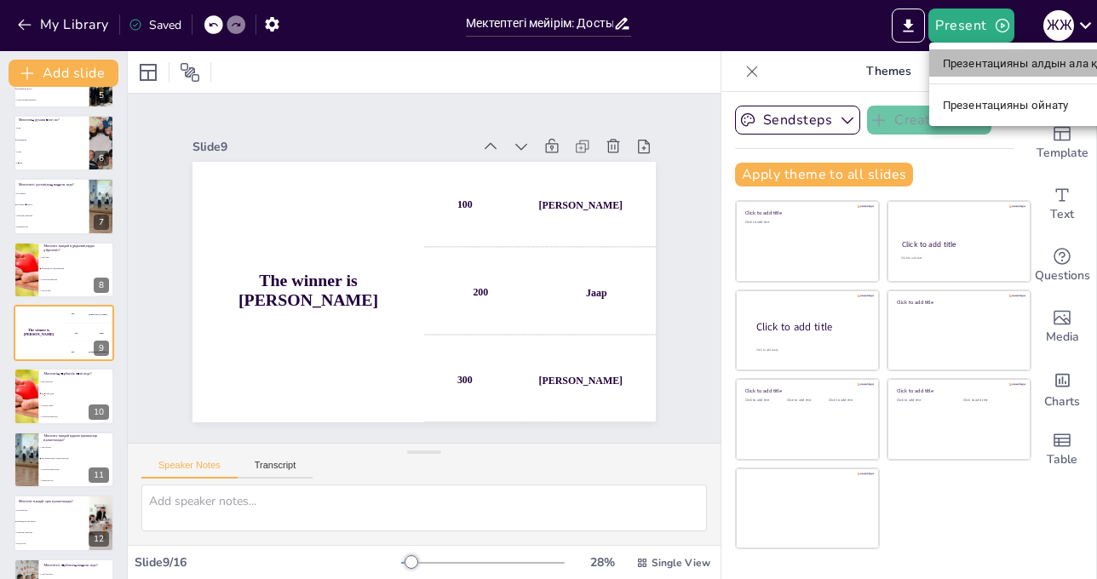
click at [995, 61] on font "Презентацияны алдын ала қарау" at bounding box center [1032, 63] width 179 height 13
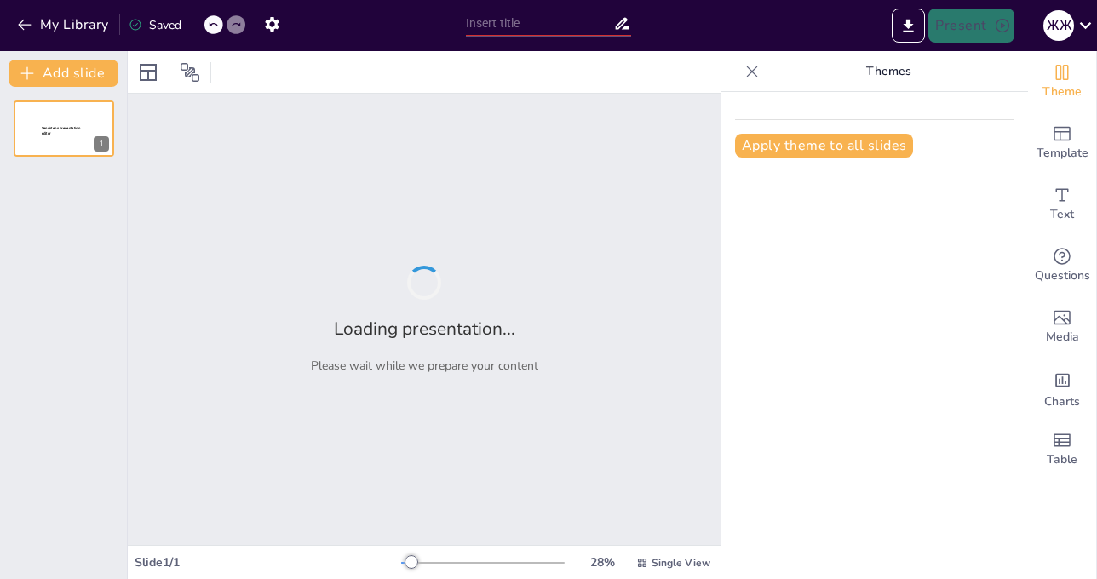
type input "Мектептегі мейірім: Достық пен тәрбие"
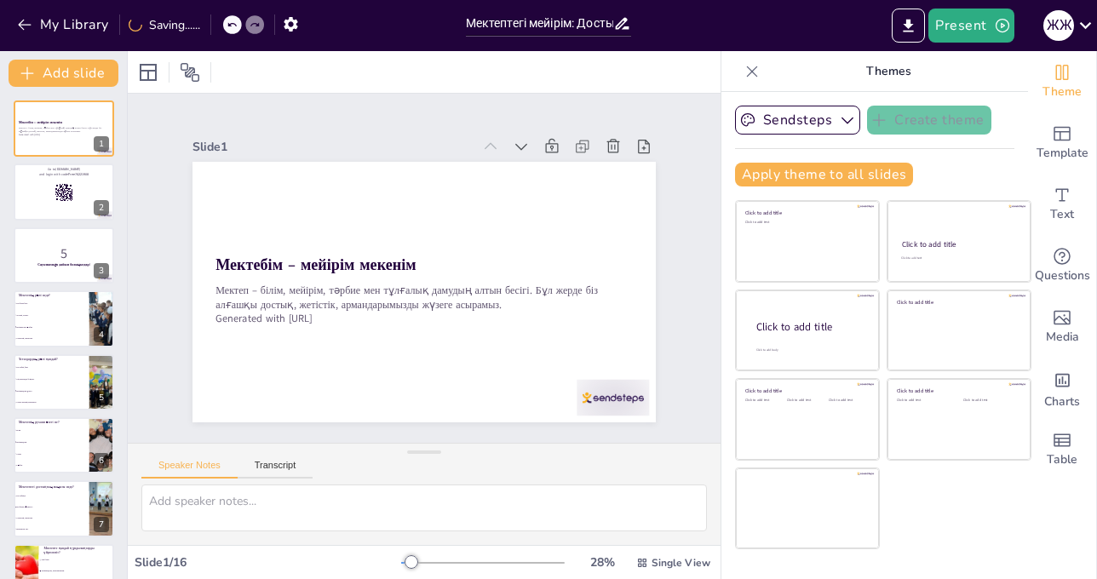
checkbox input "true"
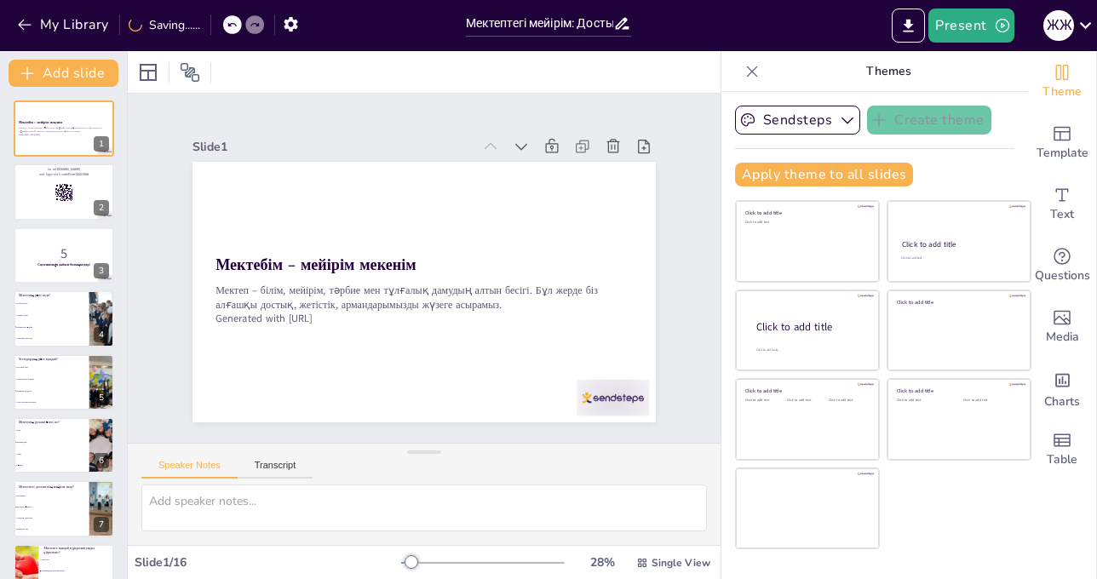
checkbox input "true"
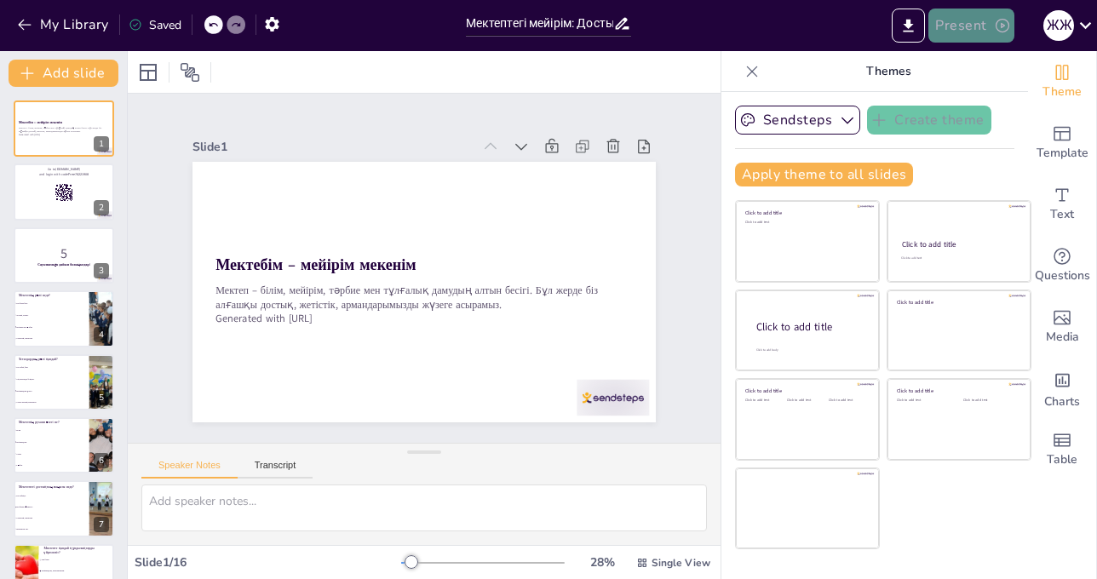
click at [989, 20] on button "Present" at bounding box center [970, 26] width 85 height 34
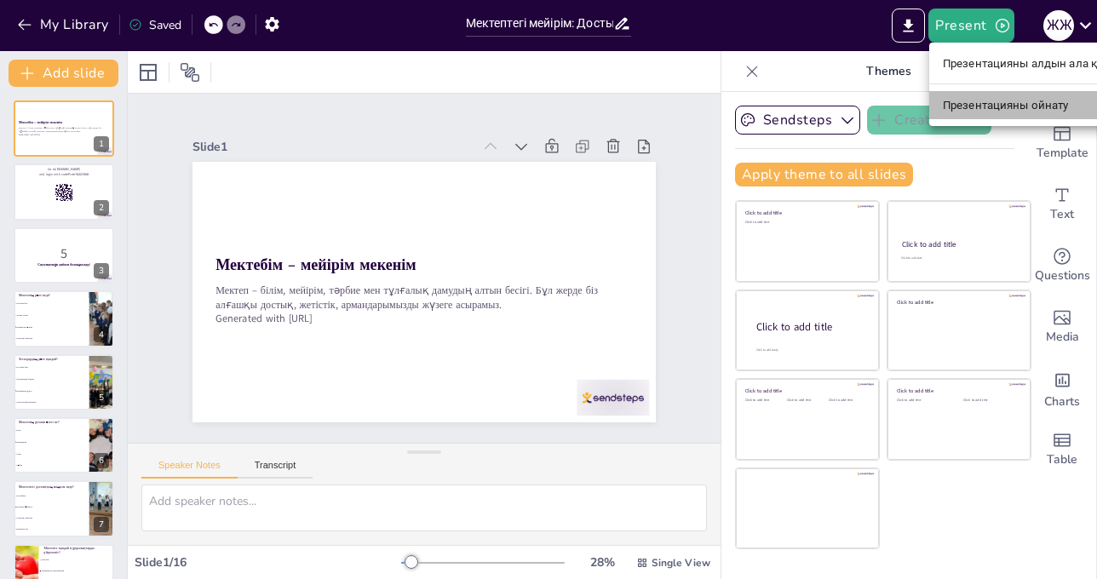
click at [1007, 101] on font "Презентацияны ойнату" at bounding box center [1006, 105] width 126 height 13
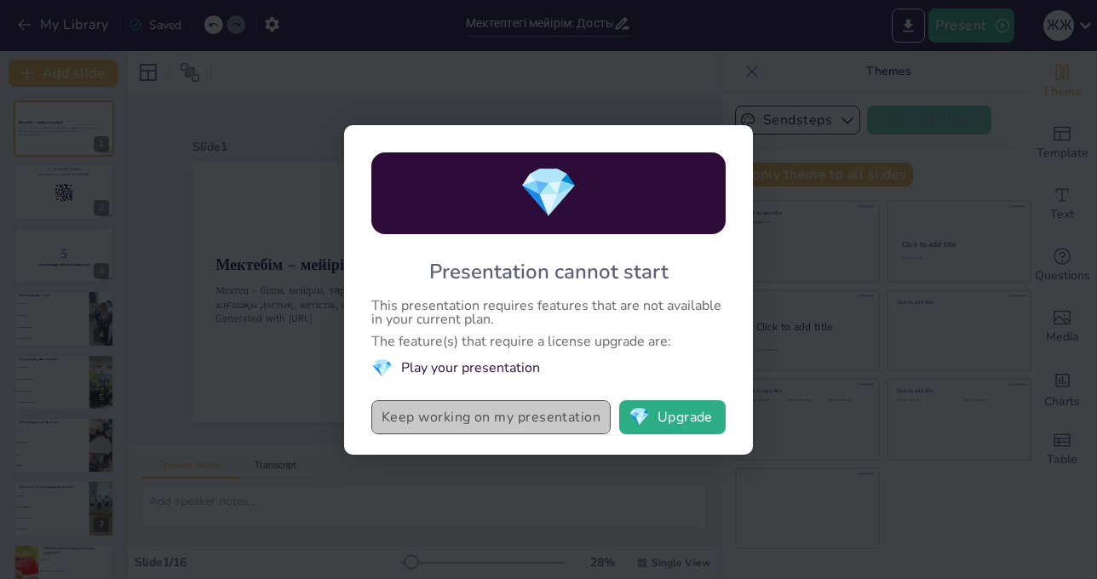
click at [450, 419] on button "Keep working on my presentation" at bounding box center [490, 417] width 239 height 34
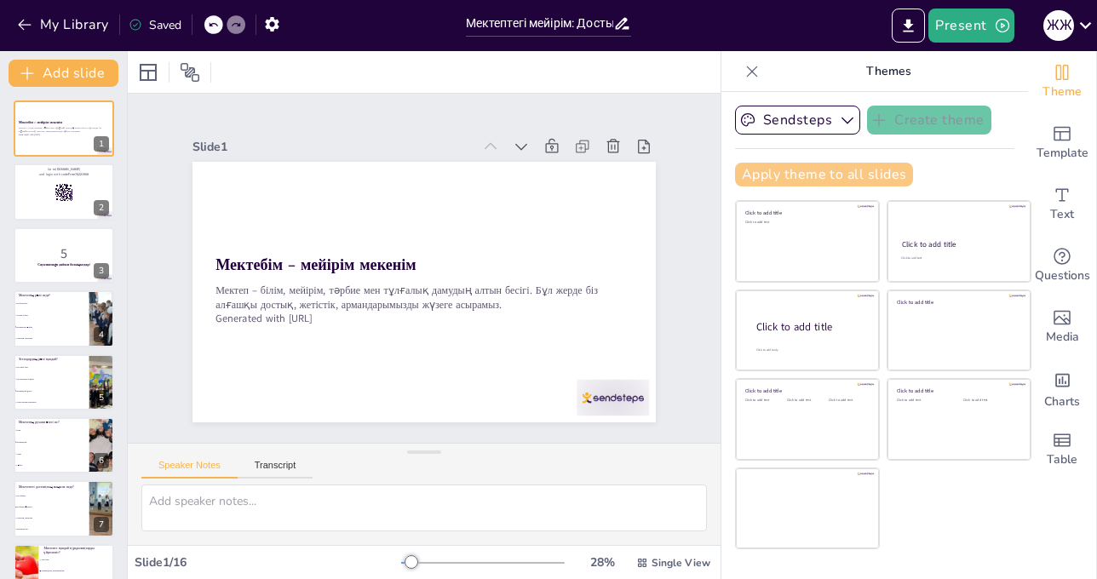
checkbox input "true"
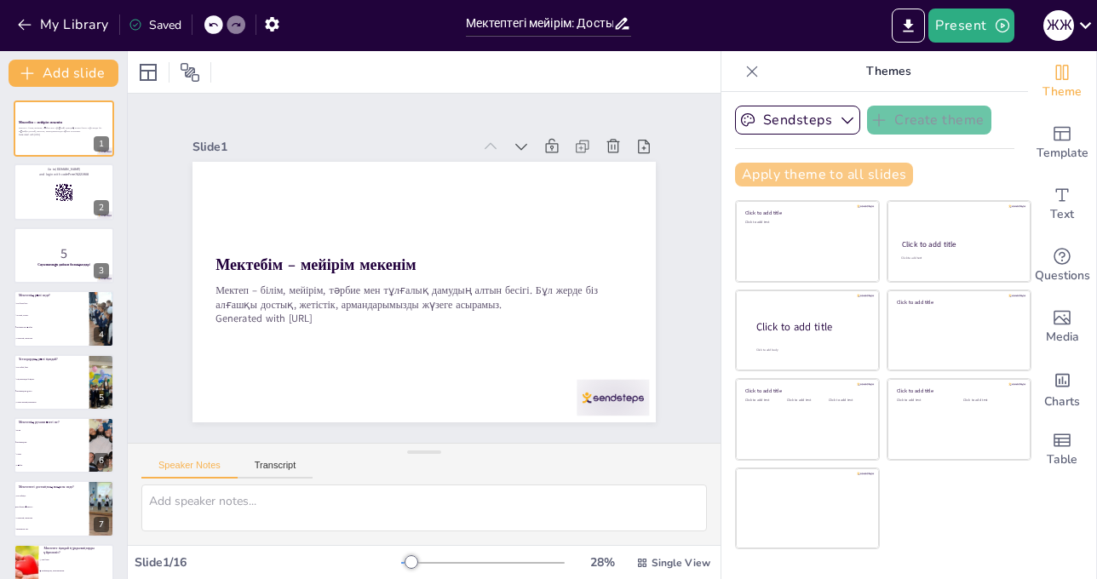
checkbox input "true"
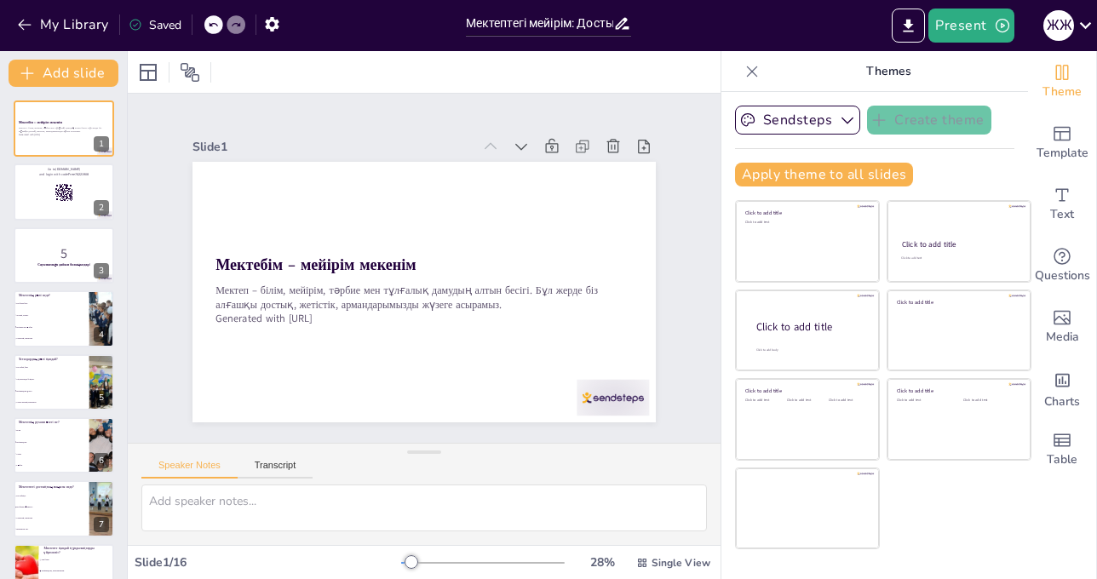
checkbox input "true"
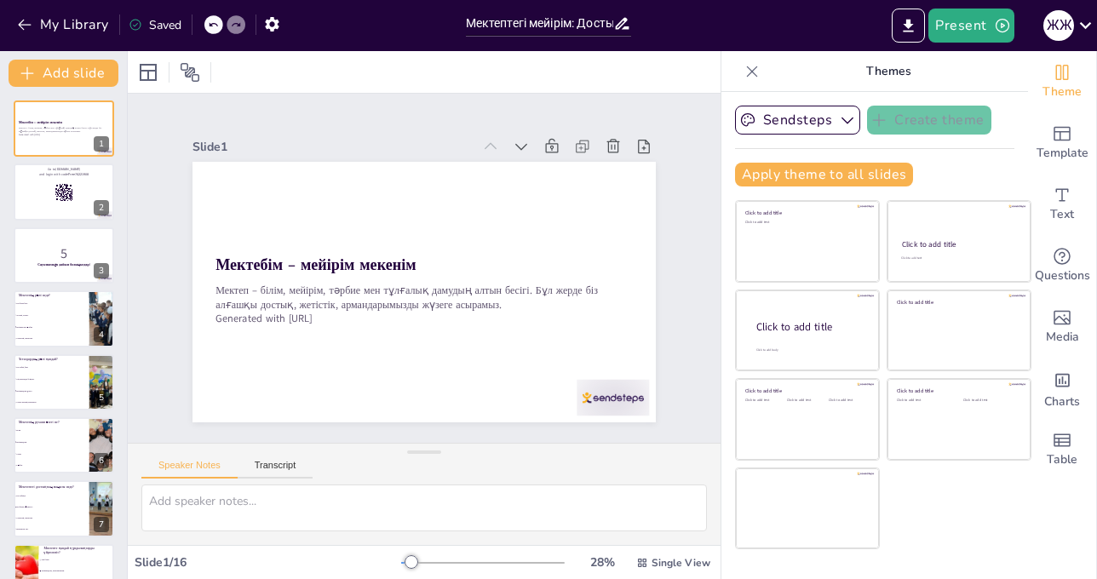
checkbox input "true"
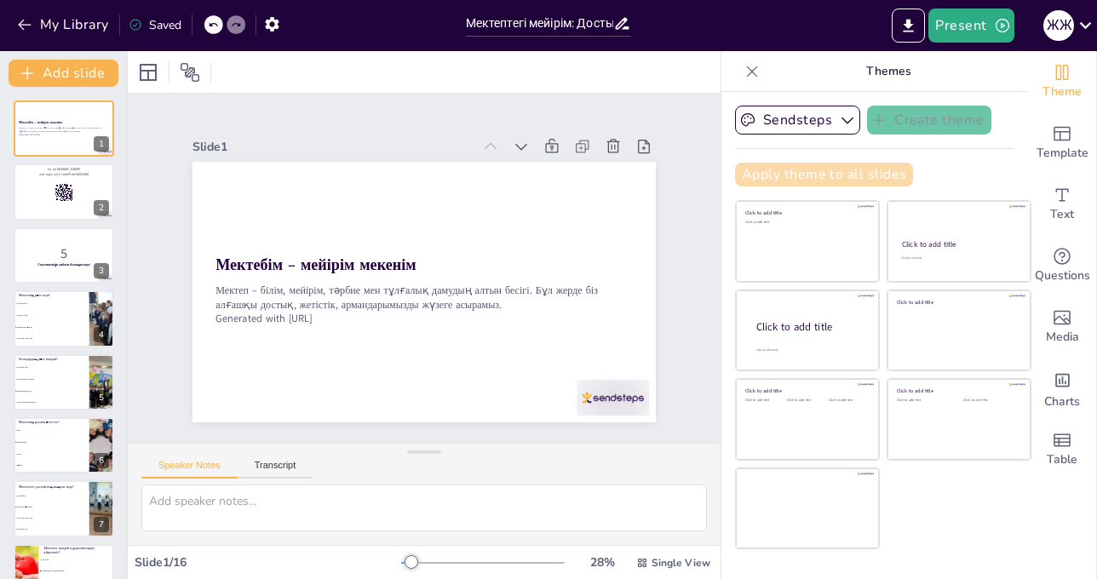
click at [848, 170] on button "Apply theme to all slides" at bounding box center [824, 175] width 178 height 24
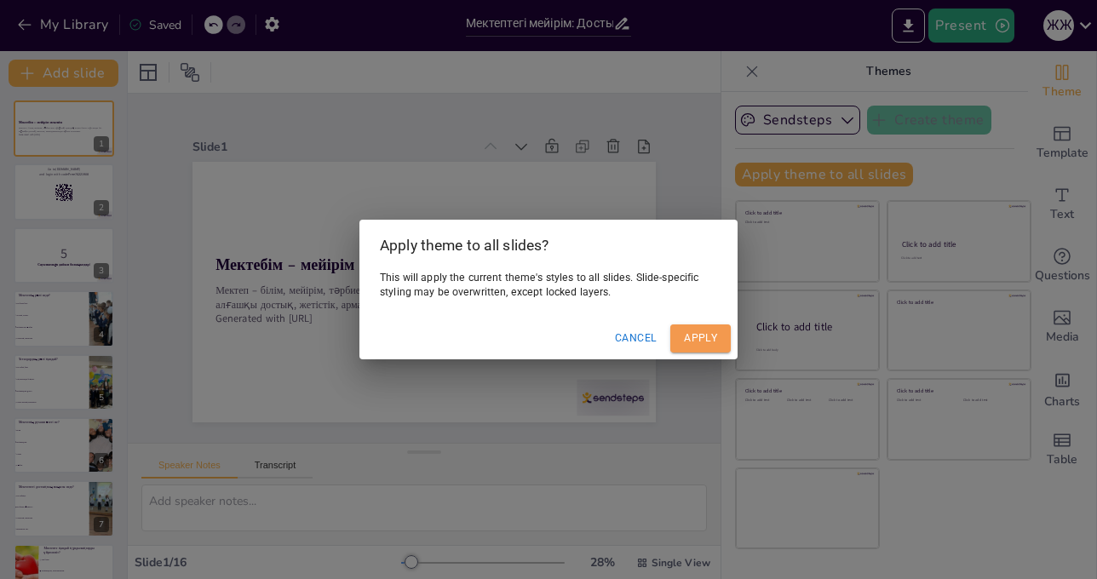
click at [698, 344] on button "Apply" at bounding box center [700, 339] width 60 height 28
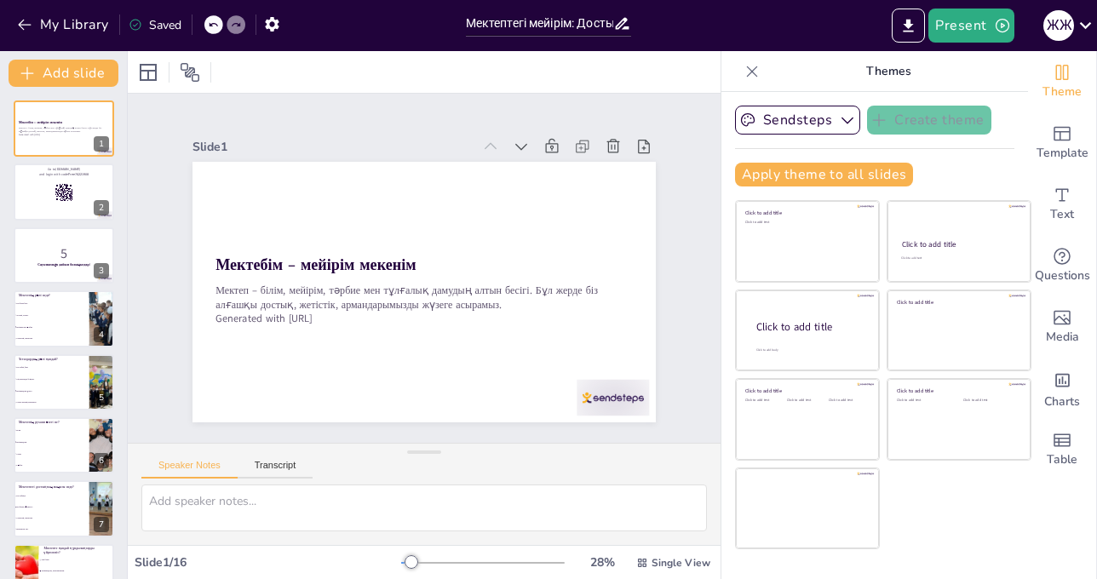
checkbox input "true"
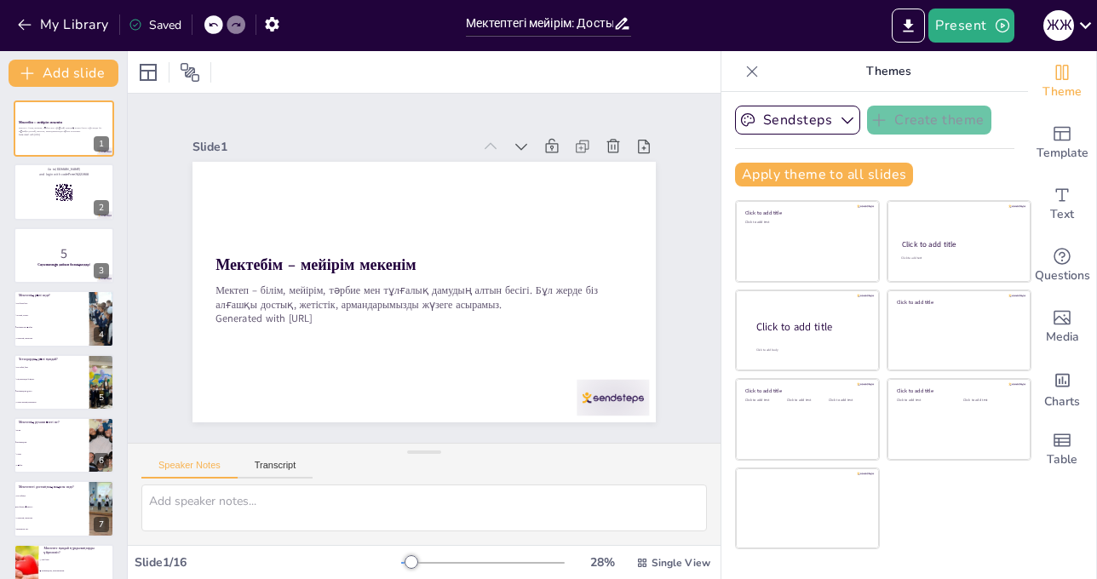
checkbox input "true"
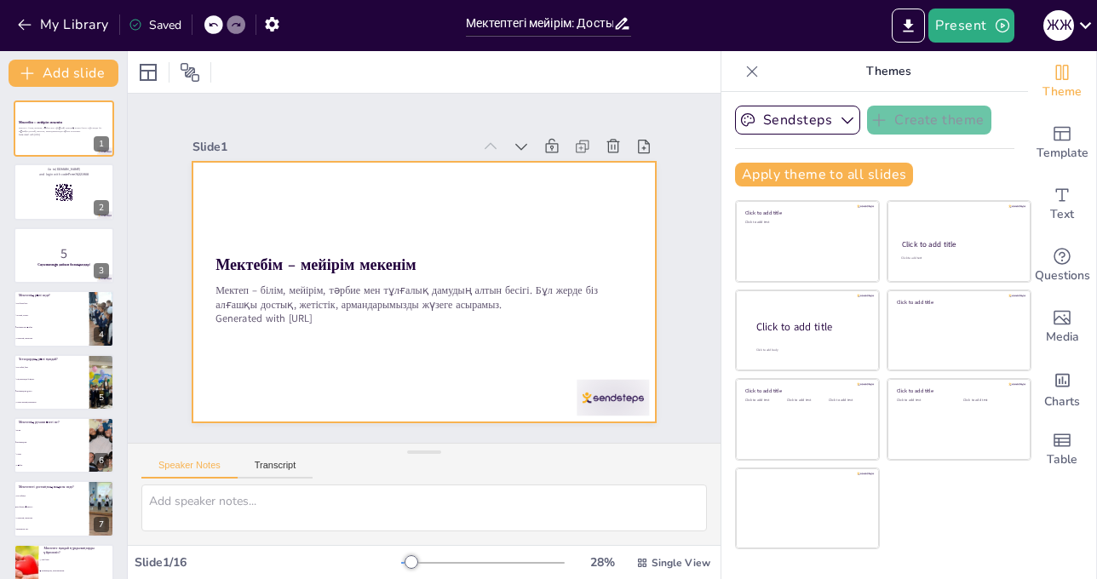
checkbox input "true"
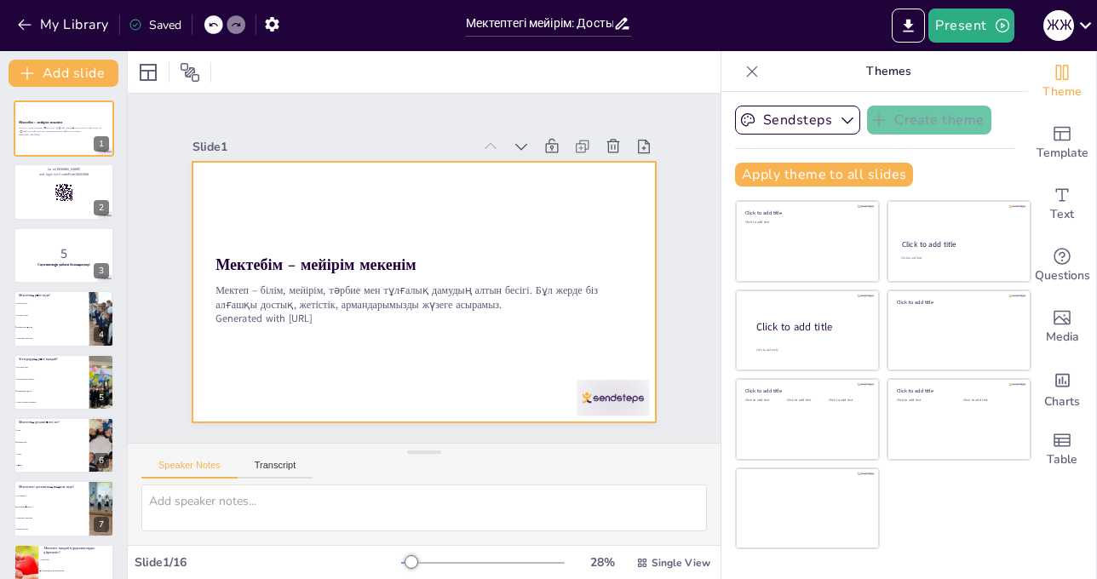
checkbox input "true"
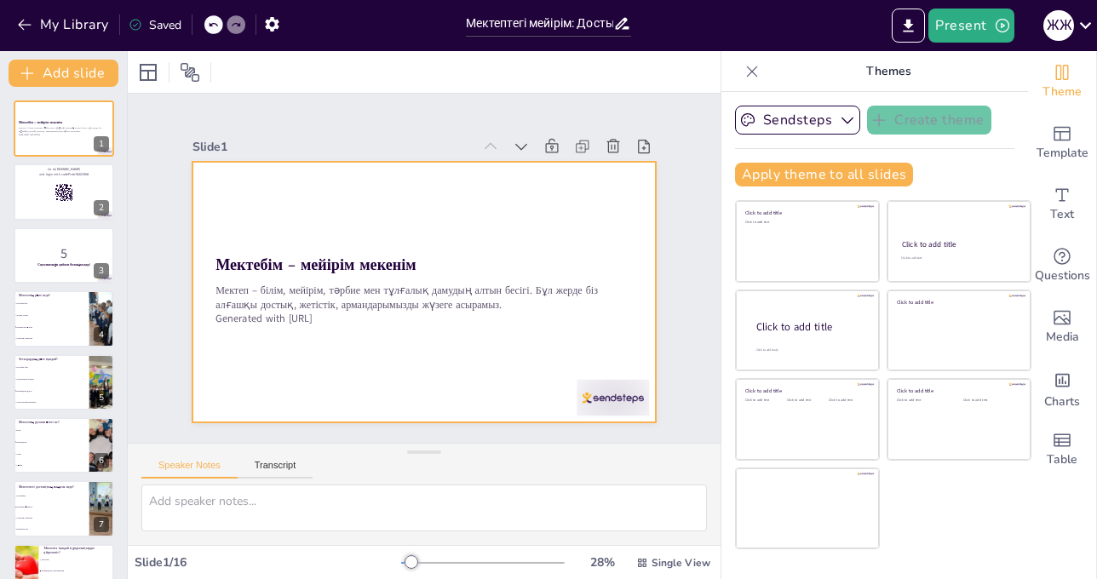
checkbox input "true"
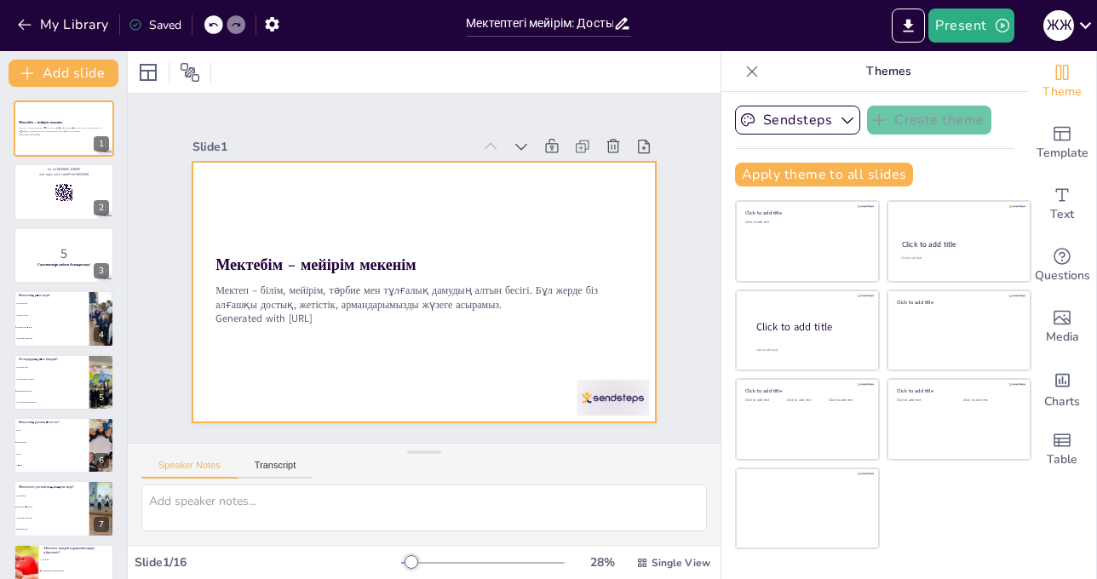
checkbox input "true"
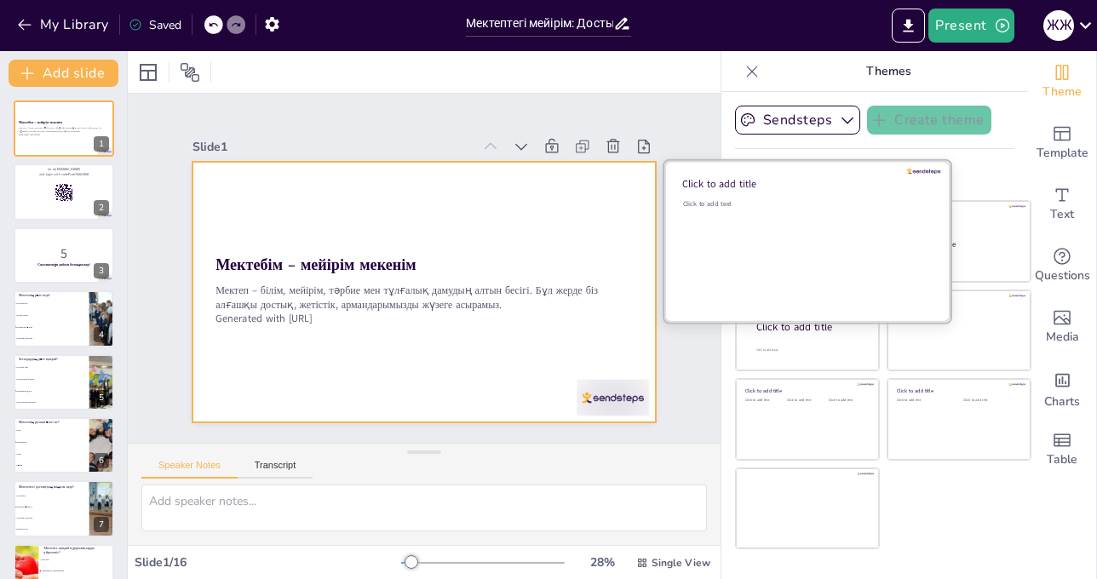
checkbox input "true"
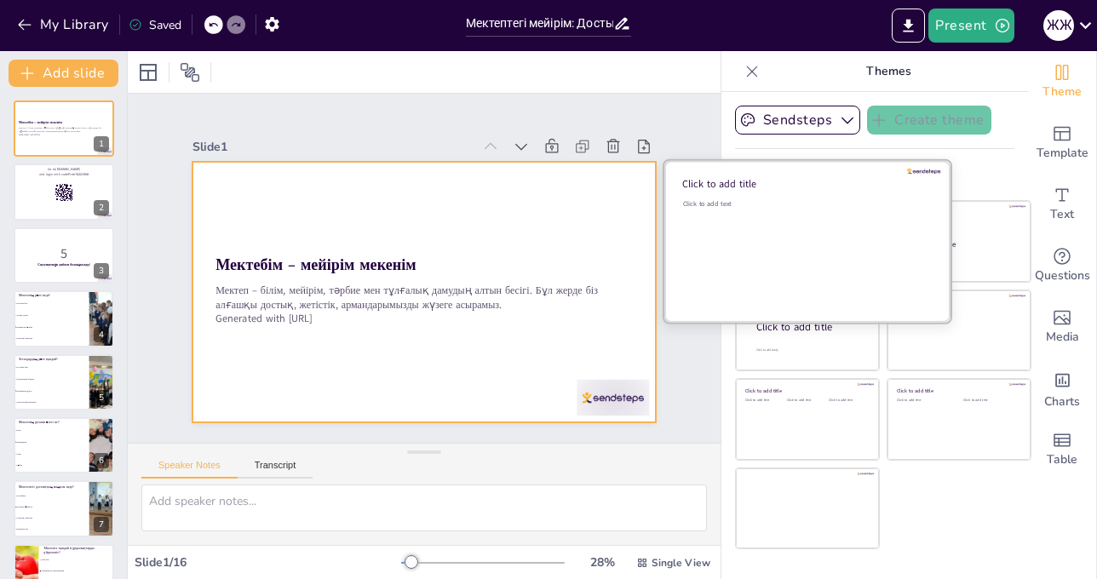
checkbox input "true"
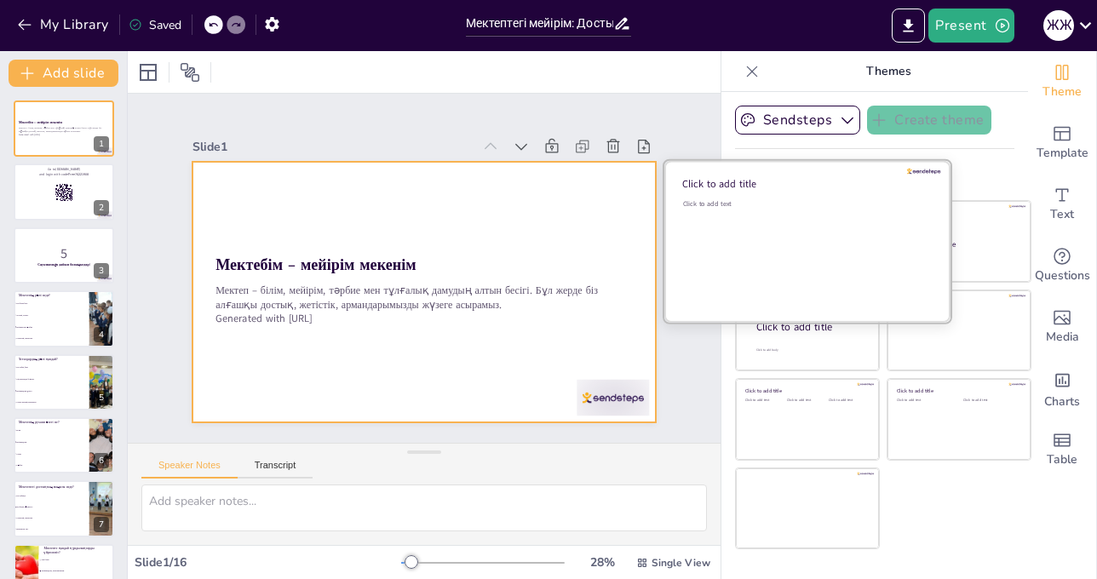
checkbox input "true"
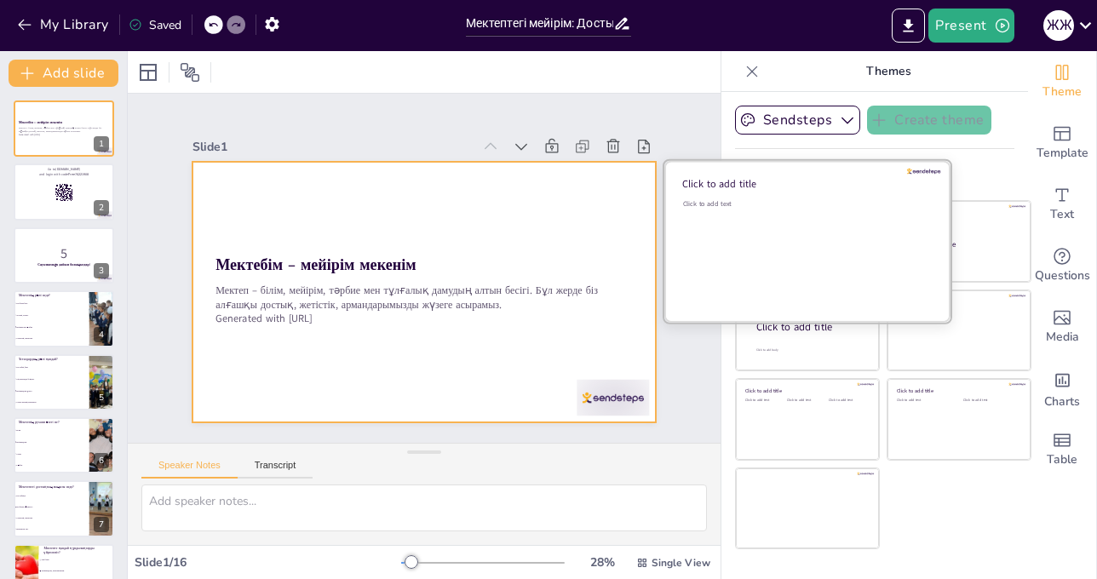
checkbox input "true"
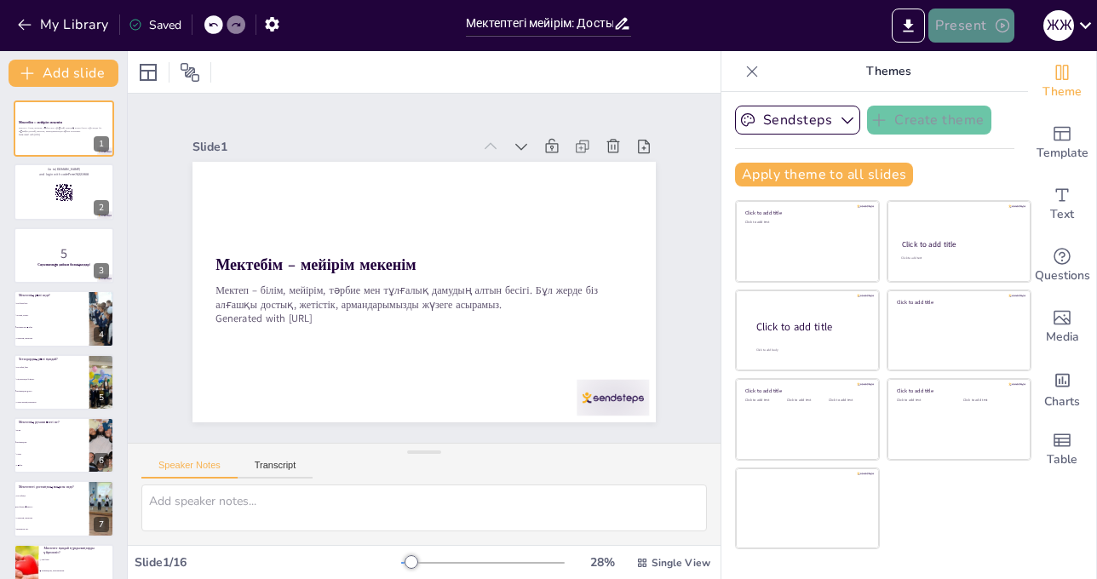
click at [968, 20] on button "Present" at bounding box center [970, 26] width 85 height 34
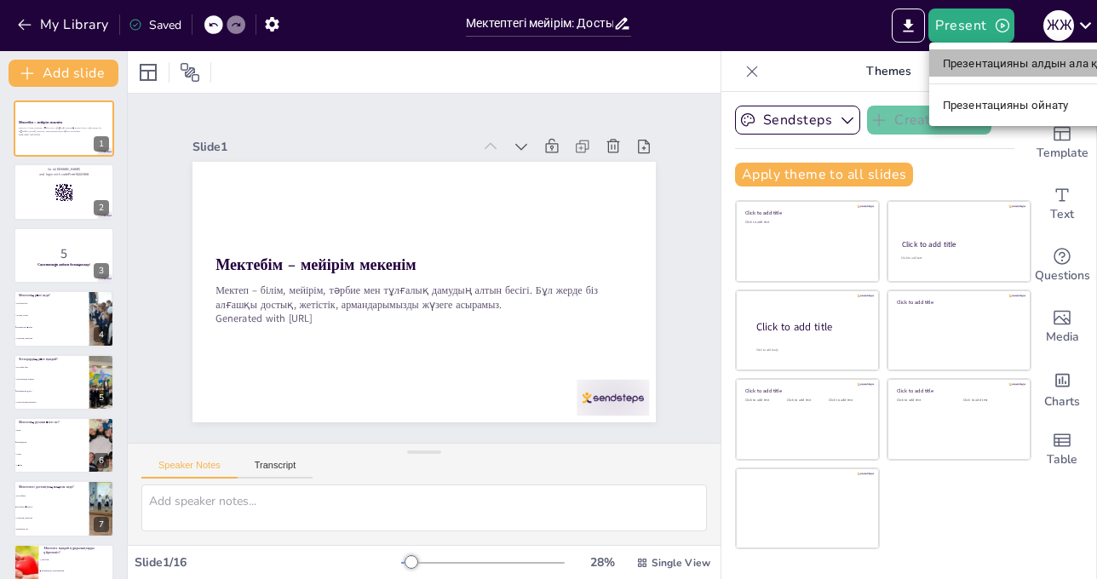
click at [1006, 59] on font "Презентацияны алдын ала қарау" at bounding box center [1032, 63] width 179 height 13
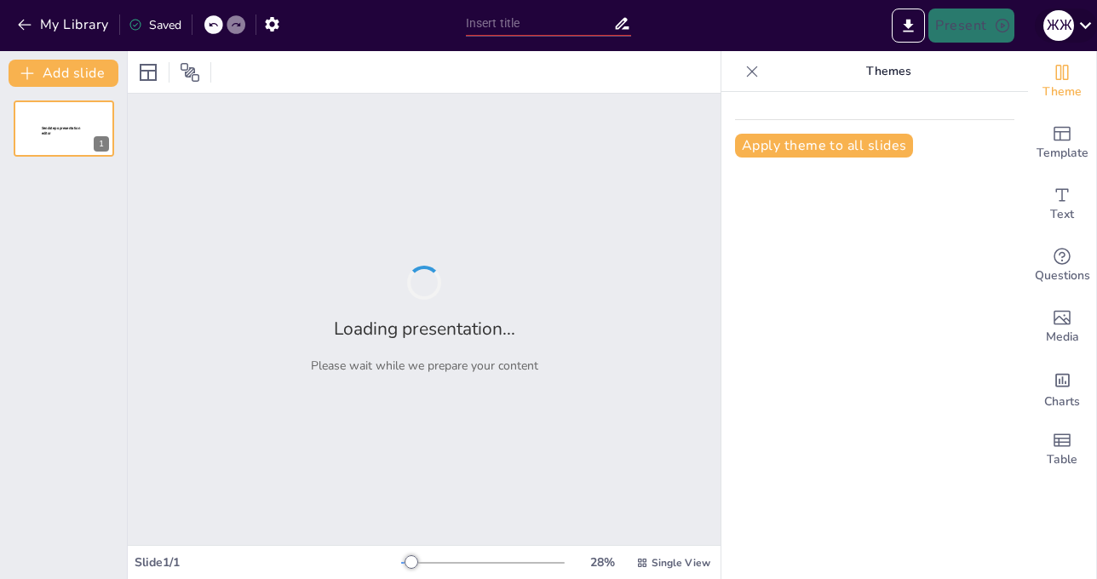
type input "Мектептегі мейірім: Достық пен тәрбие"
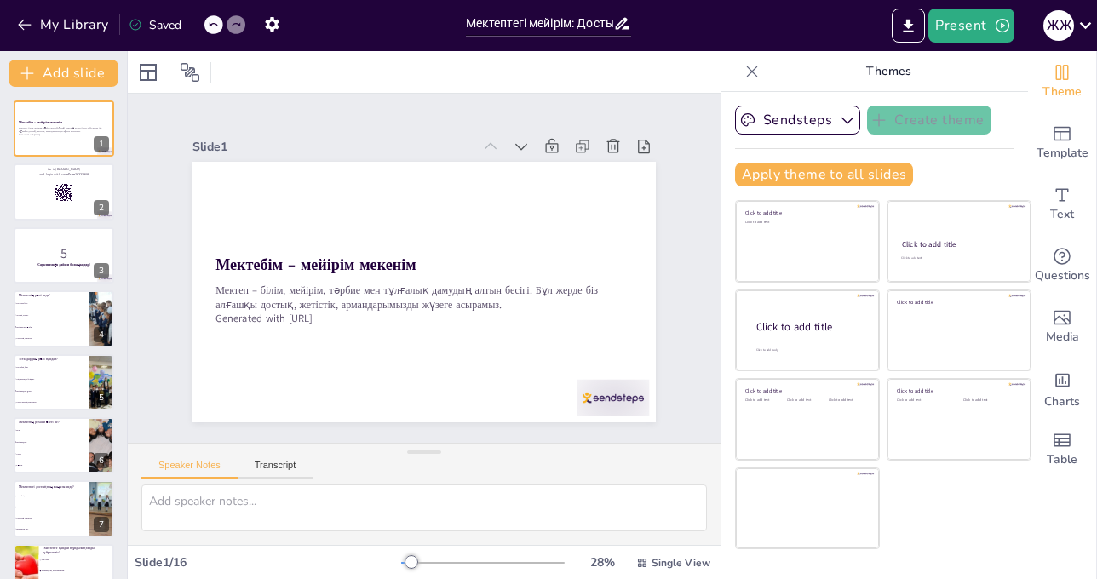
checkbox input "true"
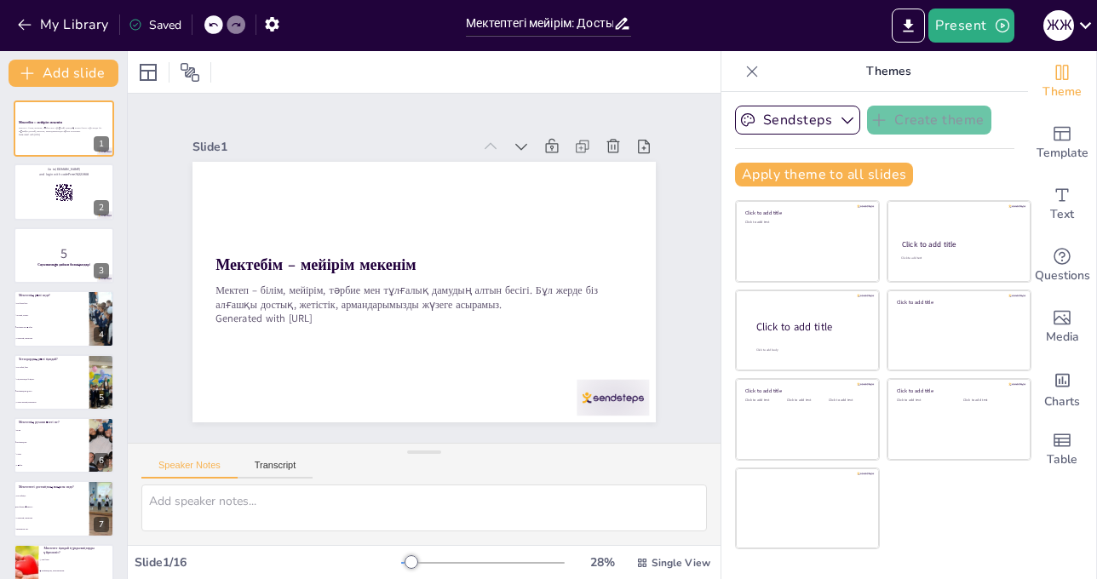
checkbox input "true"
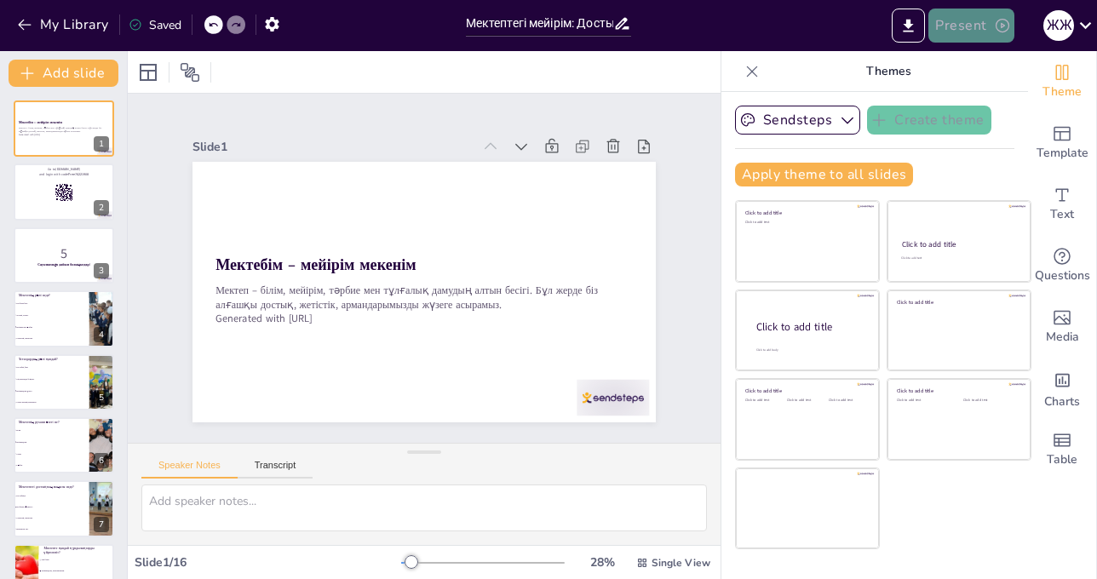
click at [1009, 23] on icon "button" at bounding box center [1002, 25] width 17 height 17
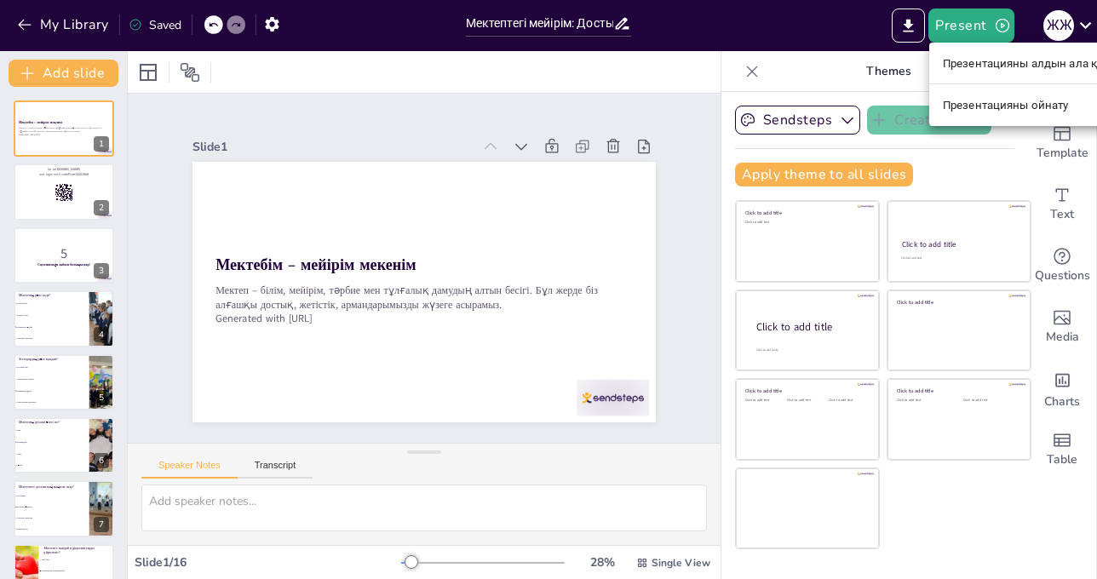
click at [1009, 102] on font "Презентацияны ойнату" at bounding box center [1006, 105] width 126 height 13
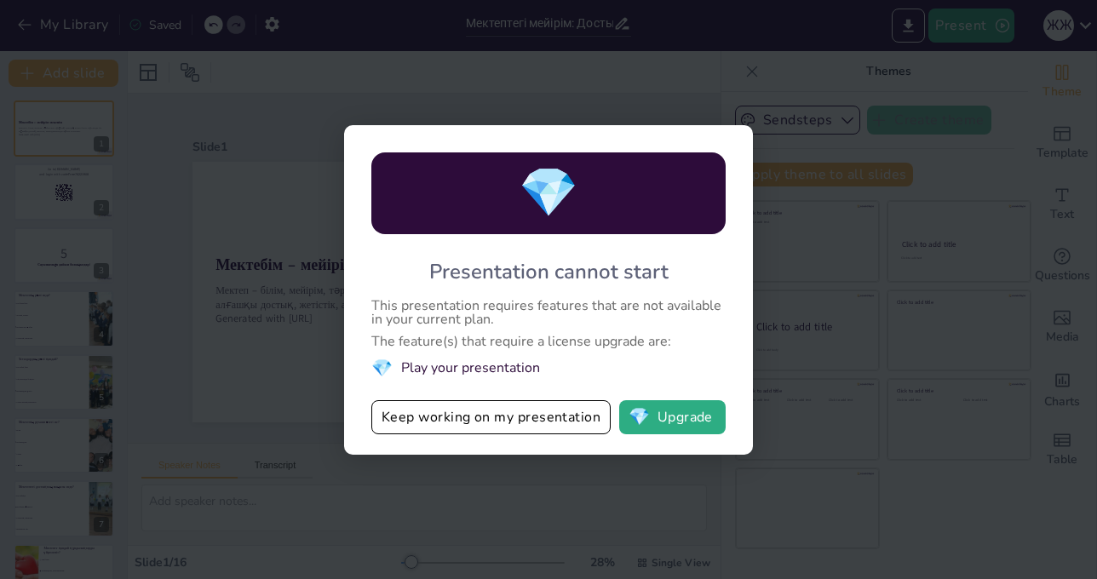
click at [502, 190] on div "💎" at bounding box center [548, 193] width 354 height 82
click at [411, 364] on li "💎 Play your presentation" at bounding box center [548, 368] width 354 height 23
click at [692, 420] on button "💎 Upgrade" at bounding box center [672, 417] width 106 height 34
checkbox input "true"
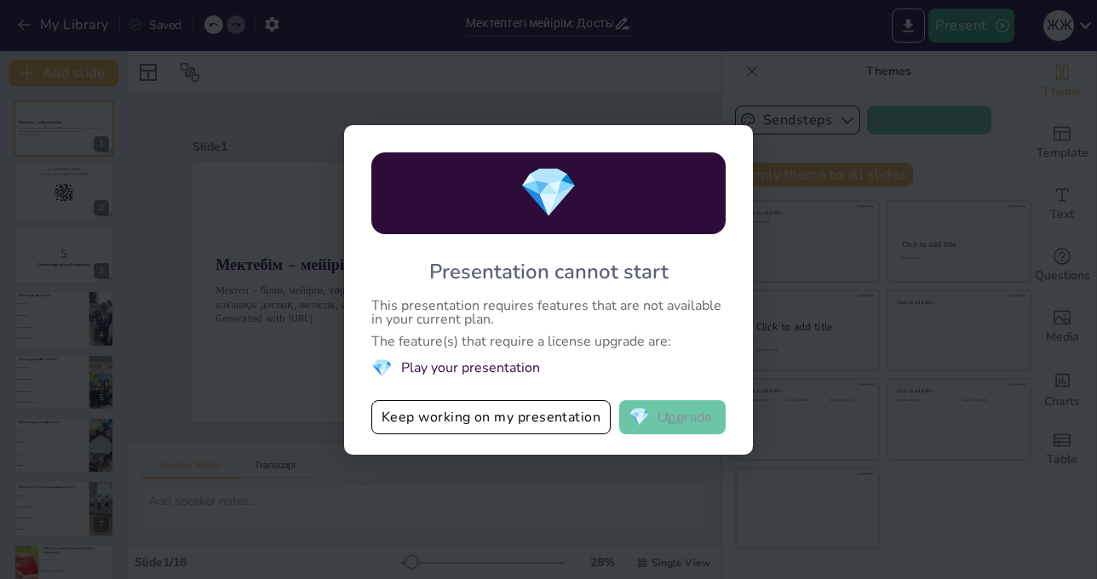
checkbox input "true"
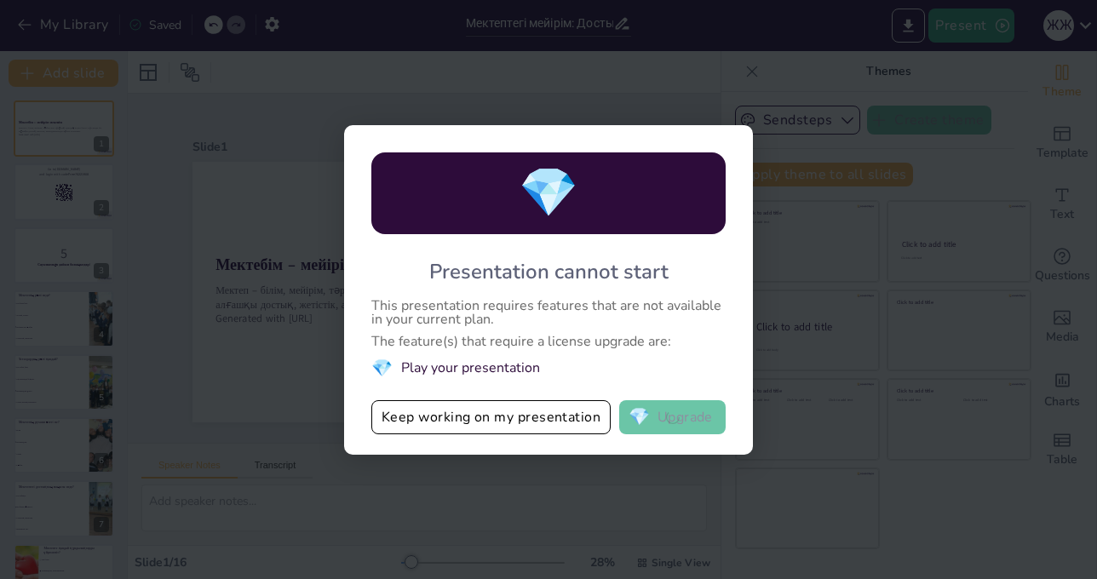
checkbox input "true"
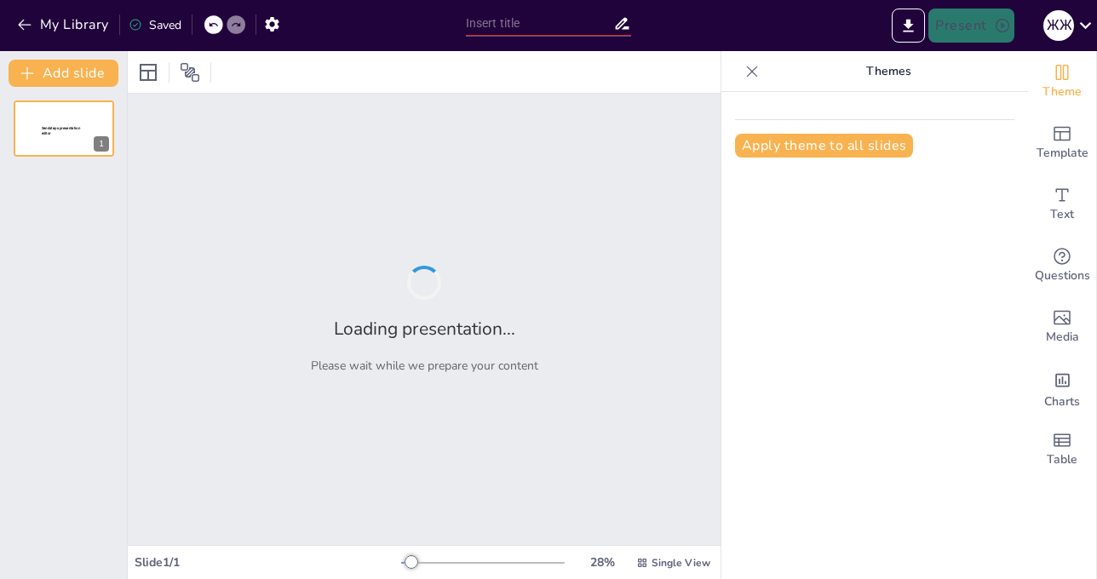
type input "Мектептегі мейірім: Достық пен тәрбие"
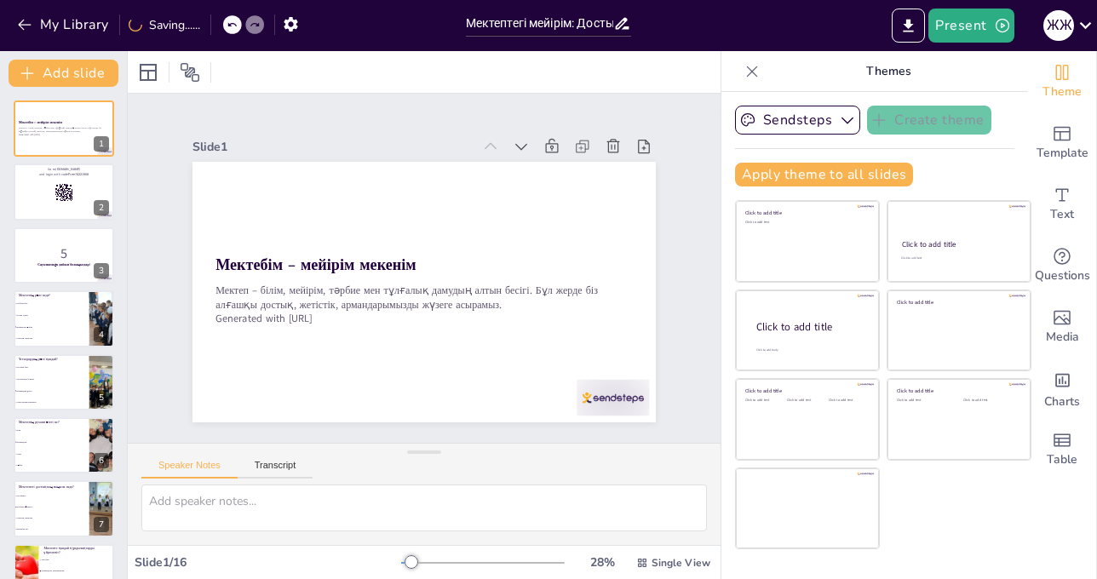
checkbox input "true"
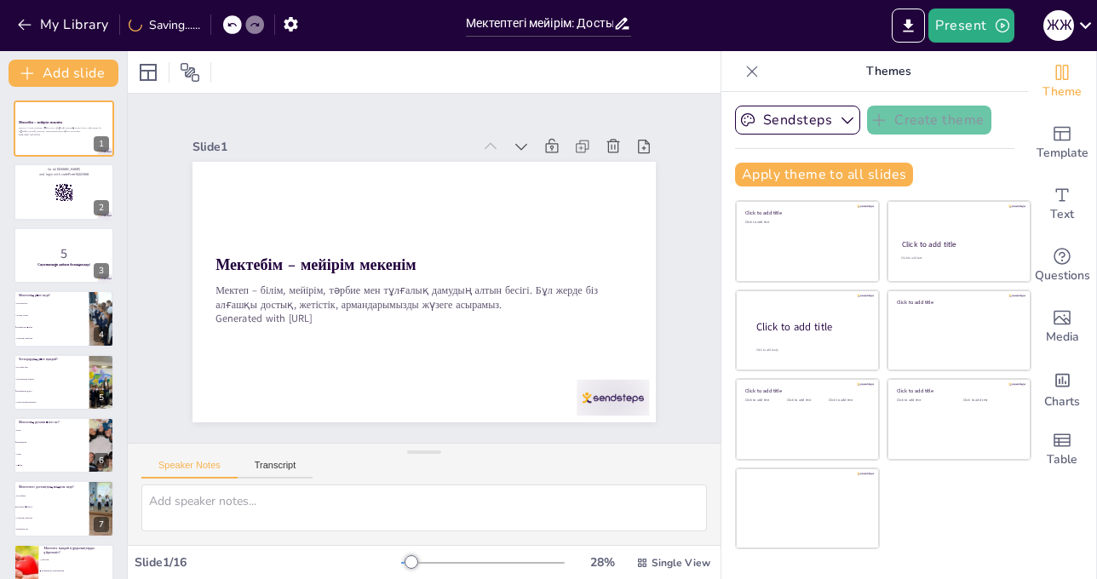
checkbox input "true"
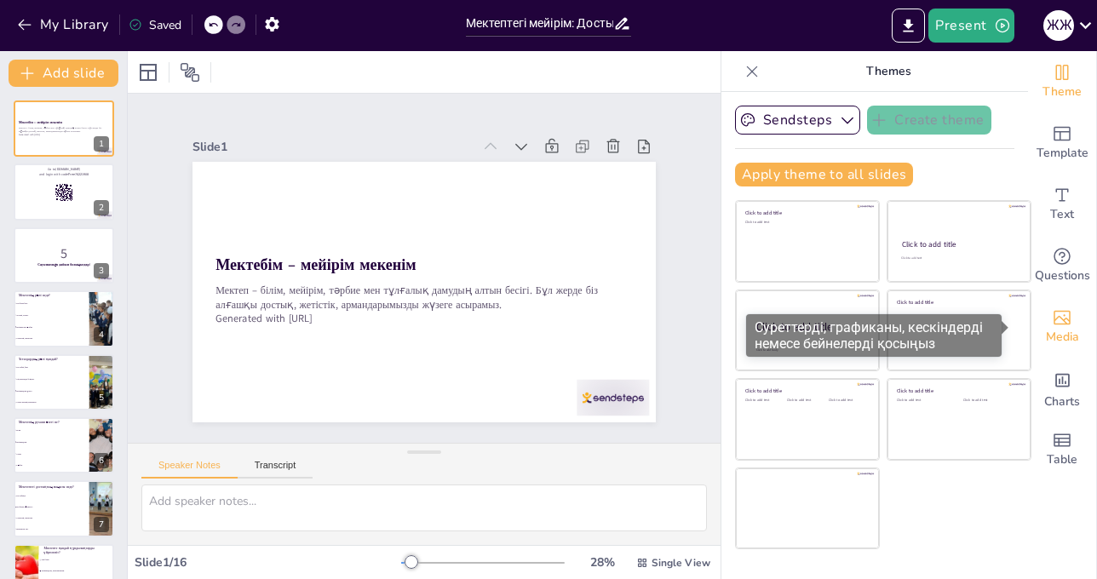
click at [1054, 322] on icon "Add images, graphics, shapes or video" at bounding box center [1062, 318] width 17 height 14
checkbox input "true"
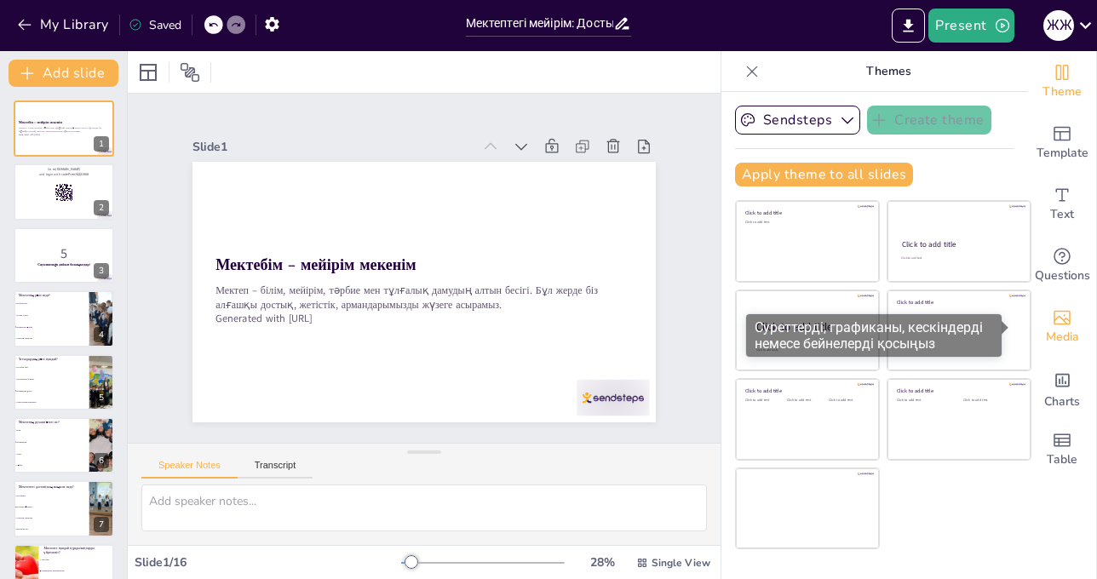
checkbox input "true"
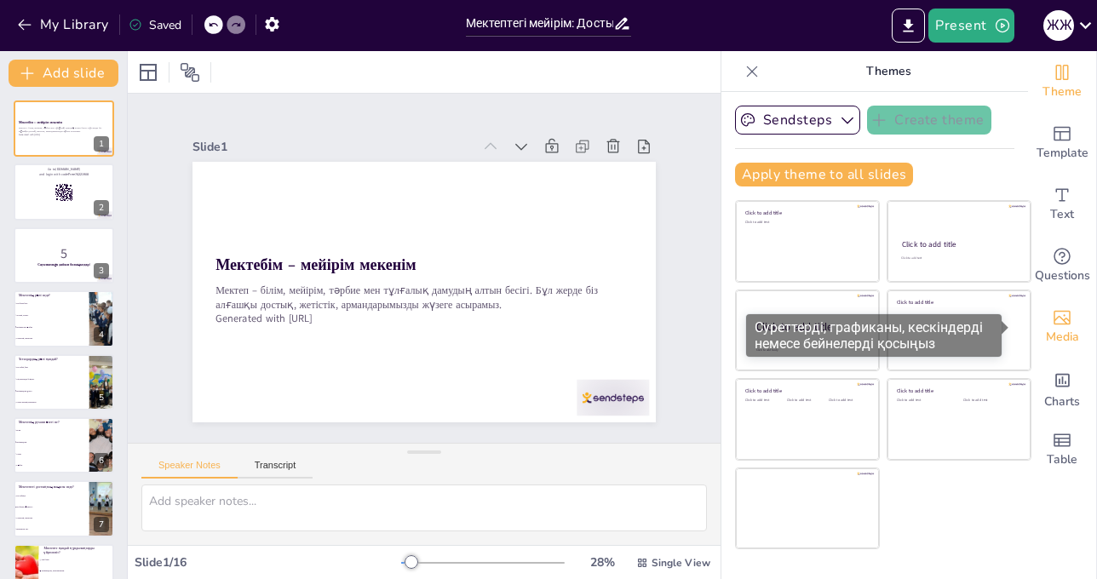
checkbox input "true"
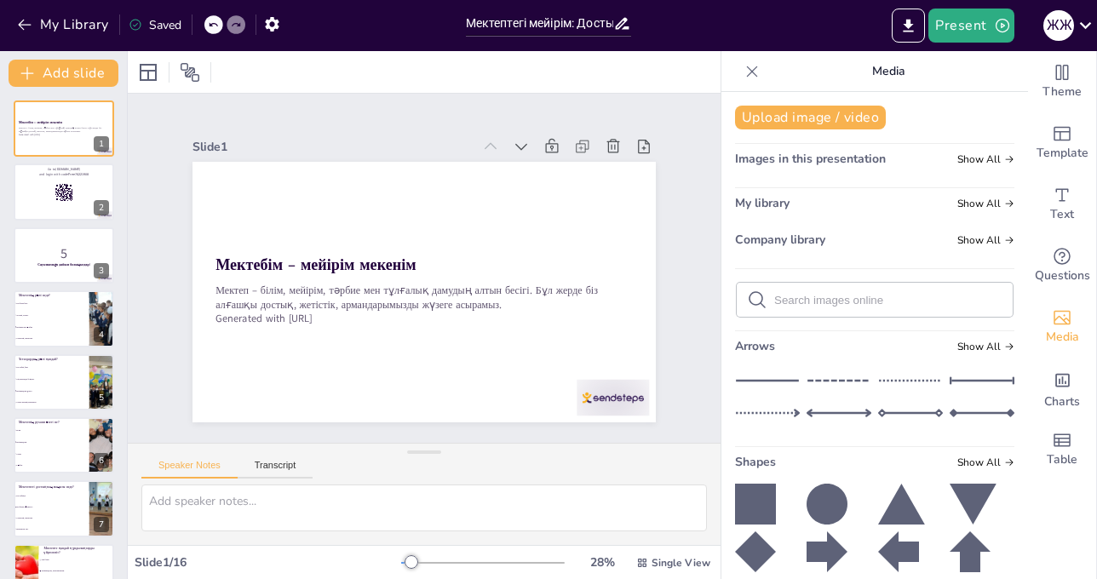
click at [744, 67] on icon at bounding box center [752, 71] width 17 height 17
checkbox input "true"
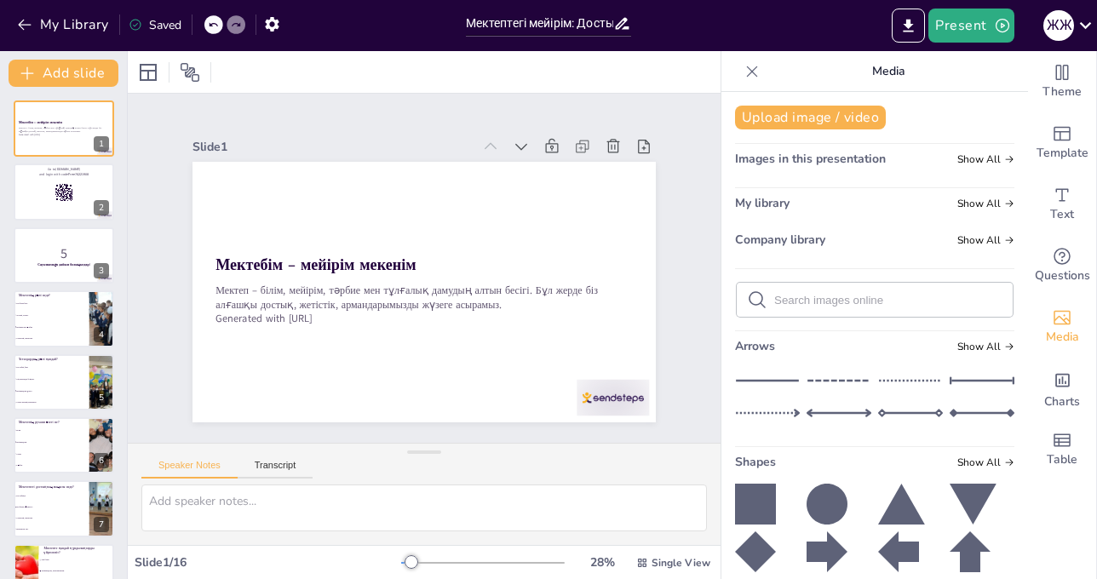
checkbox input "true"
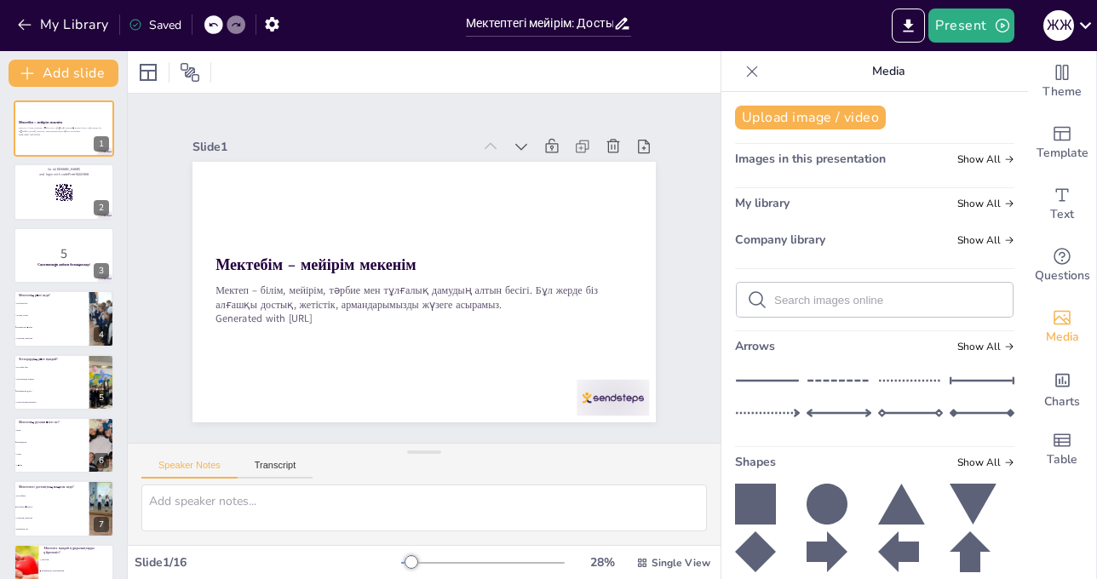
checkbox input "true"
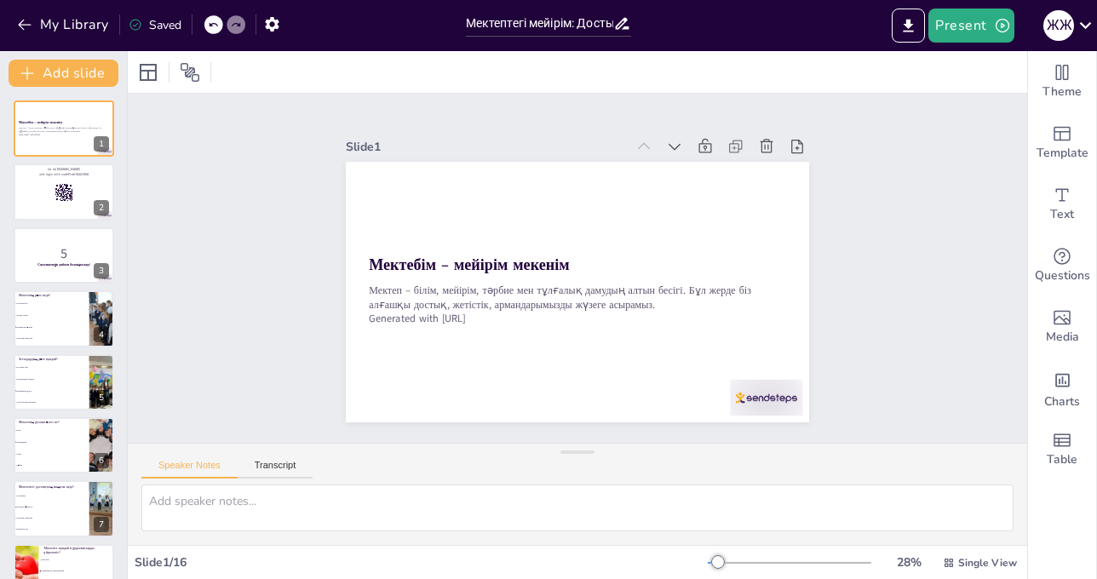
checkbox input "true"
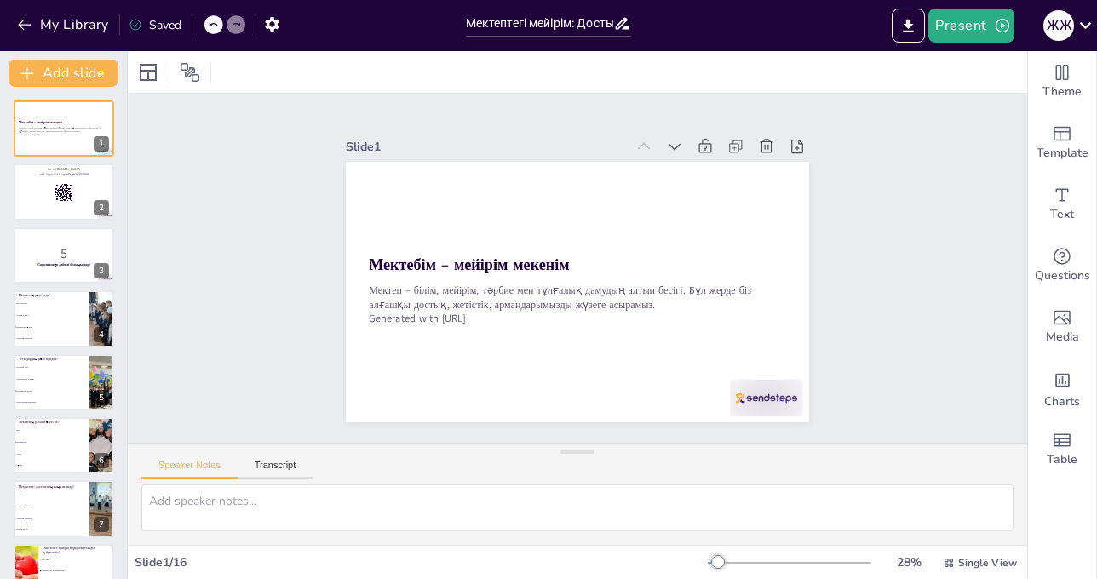
checkbox input "true"
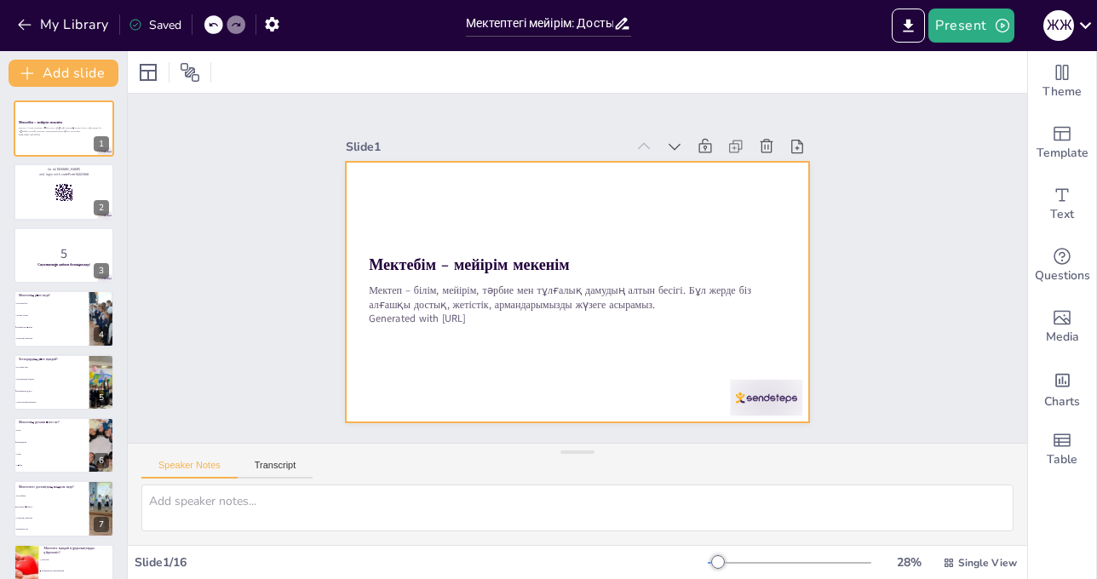
checkbox input "true"
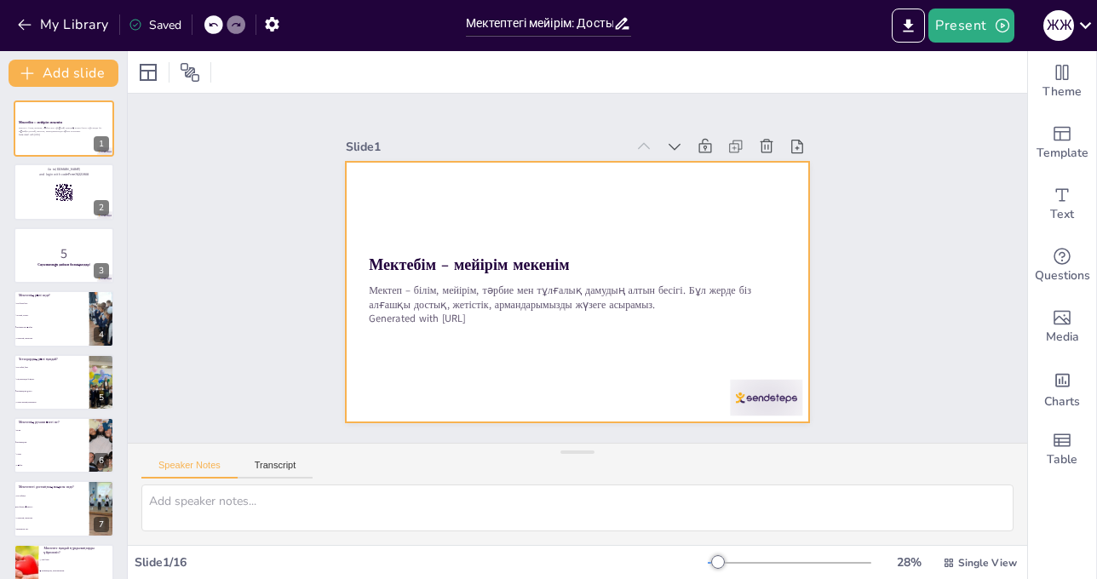
checkbox input "true"
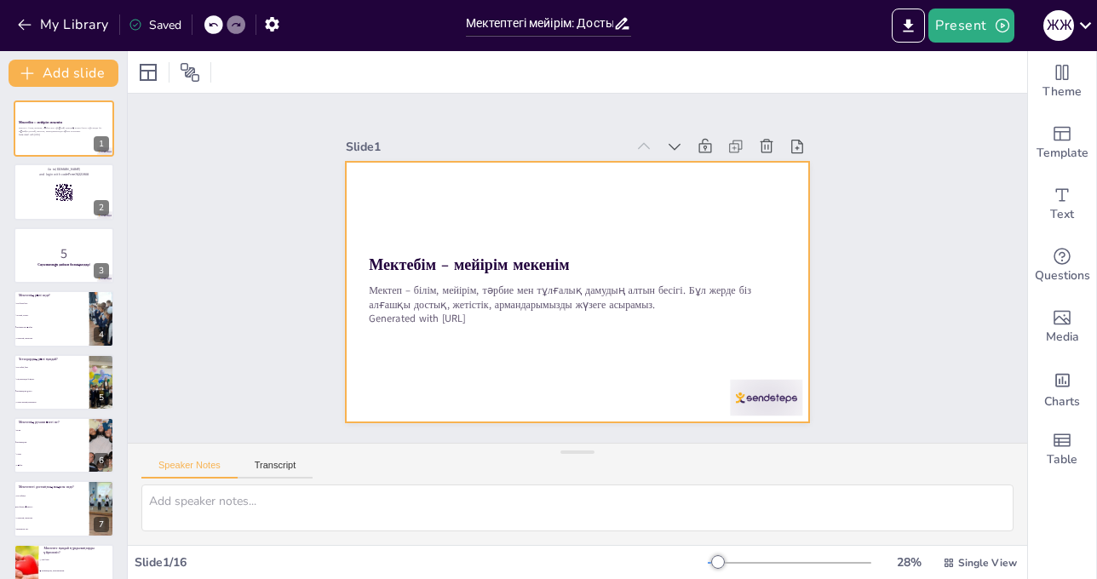
checkbox input "true"
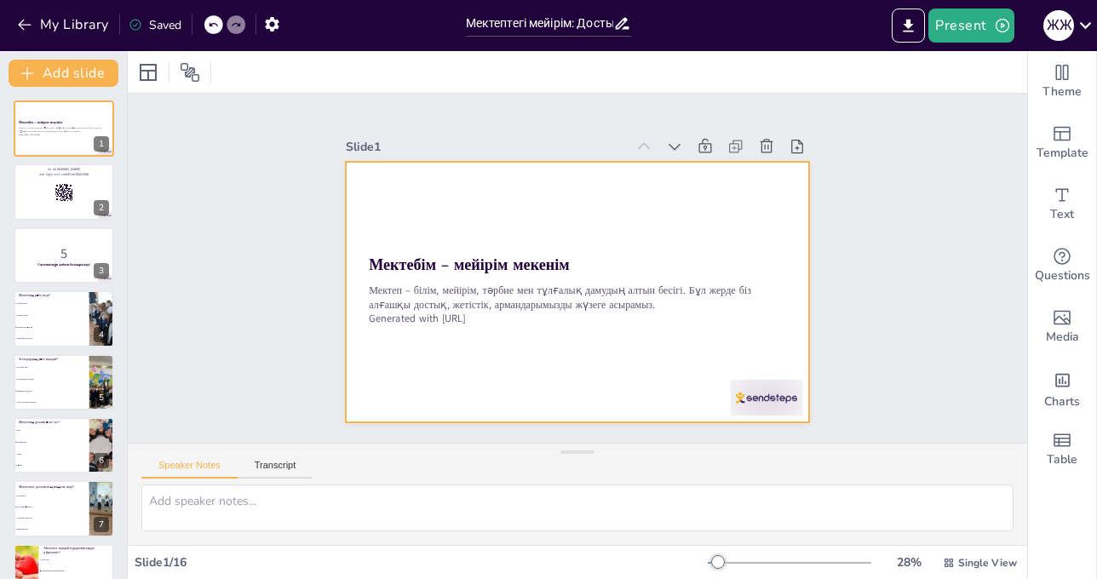
checkbox input "true"
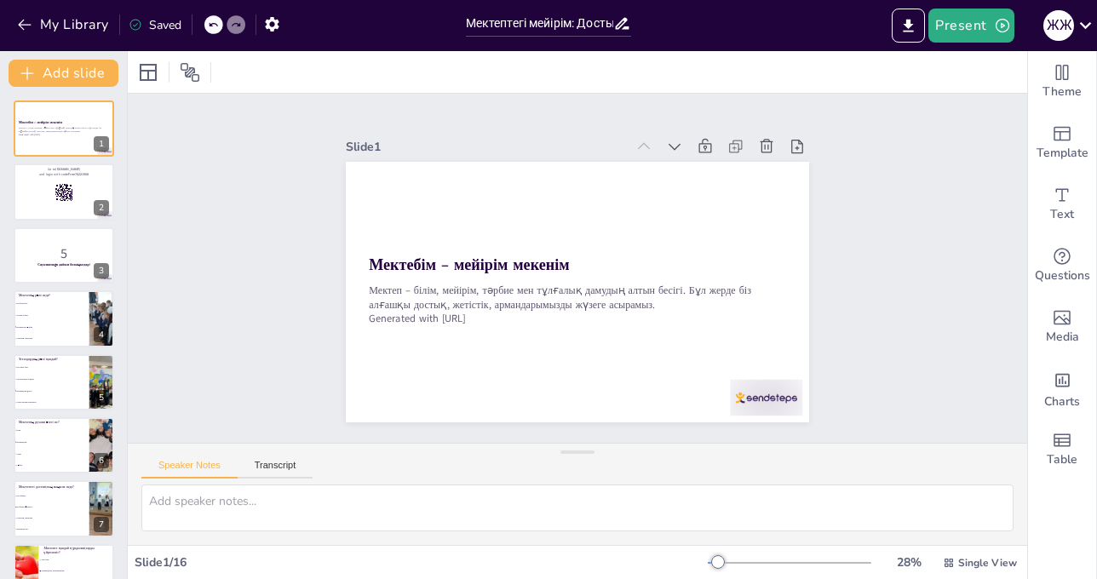
checkbox input "true"
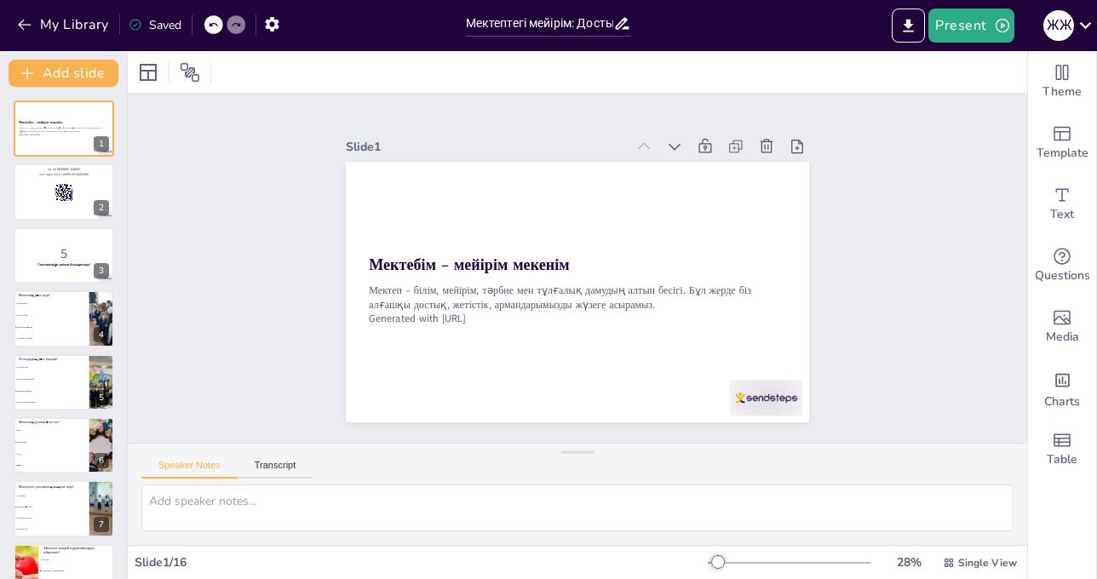
checkbox input "true"
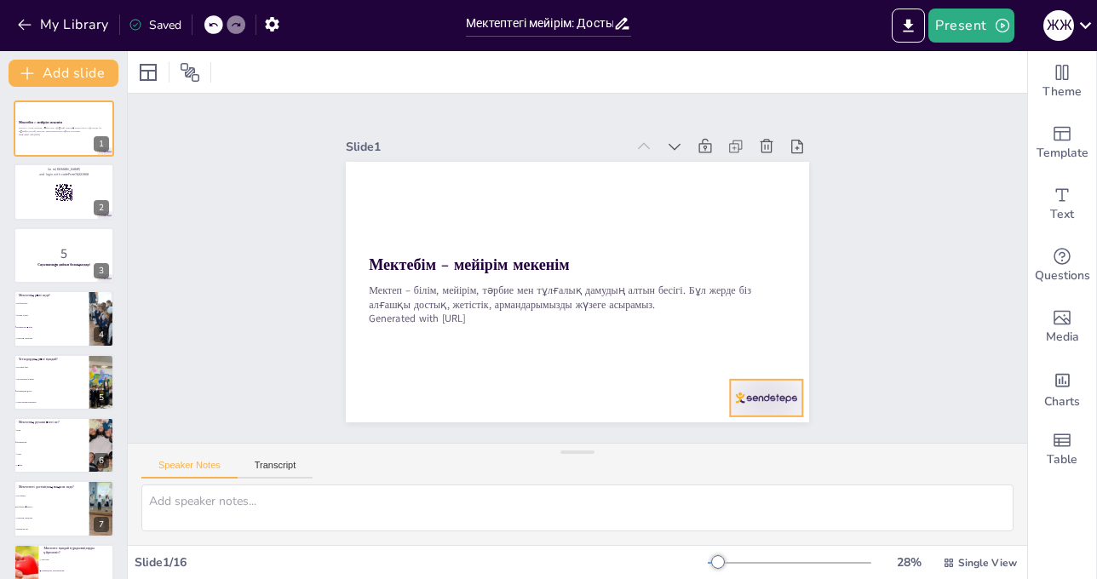
checkbox input "true"
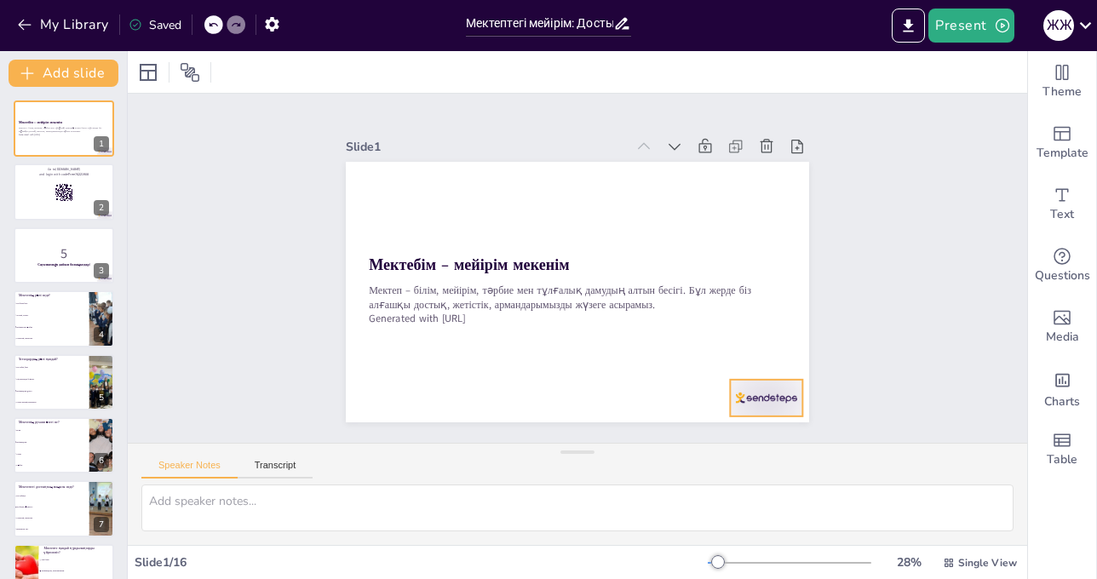
checkbox input "true"
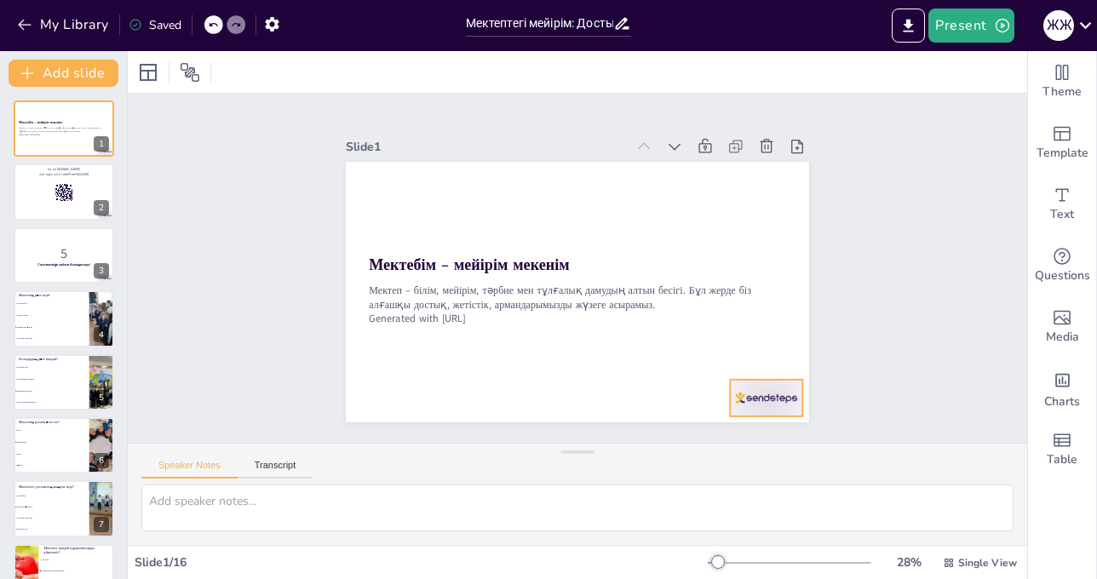
checkbox input "true"
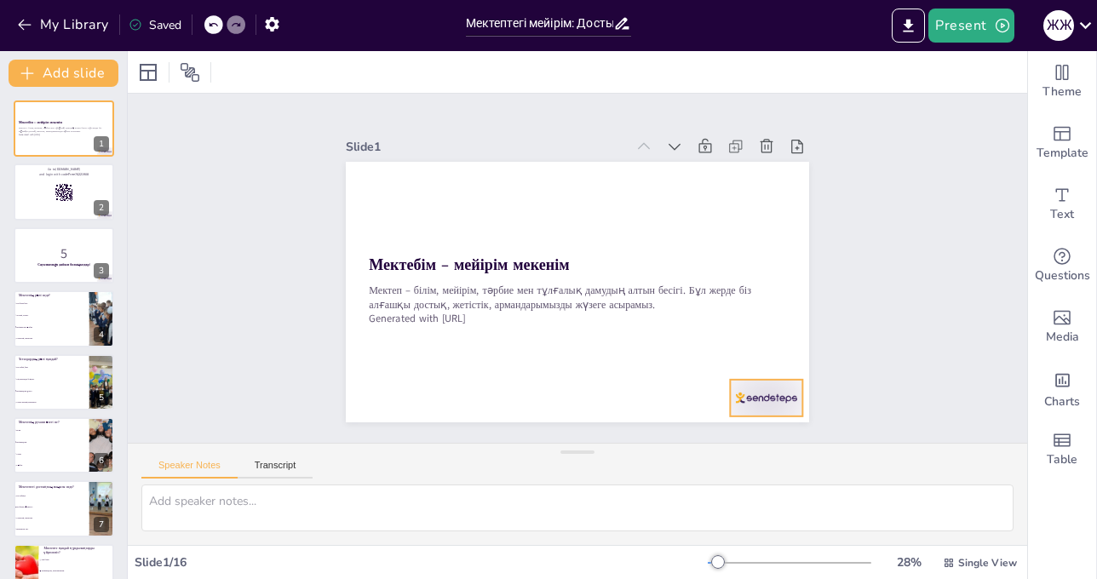
checkbox input "true"
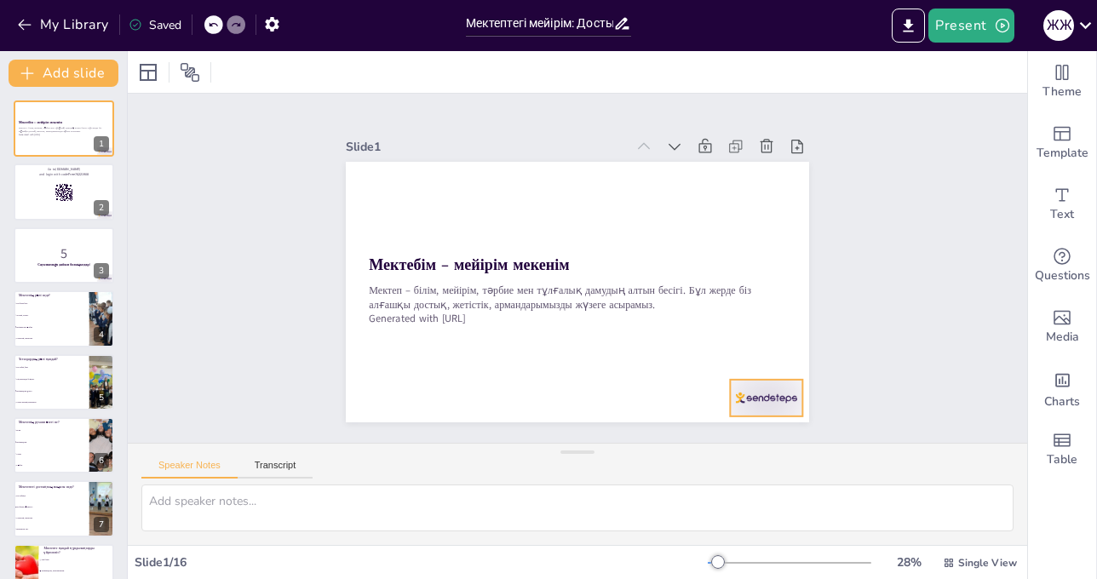
checkbox input "true"
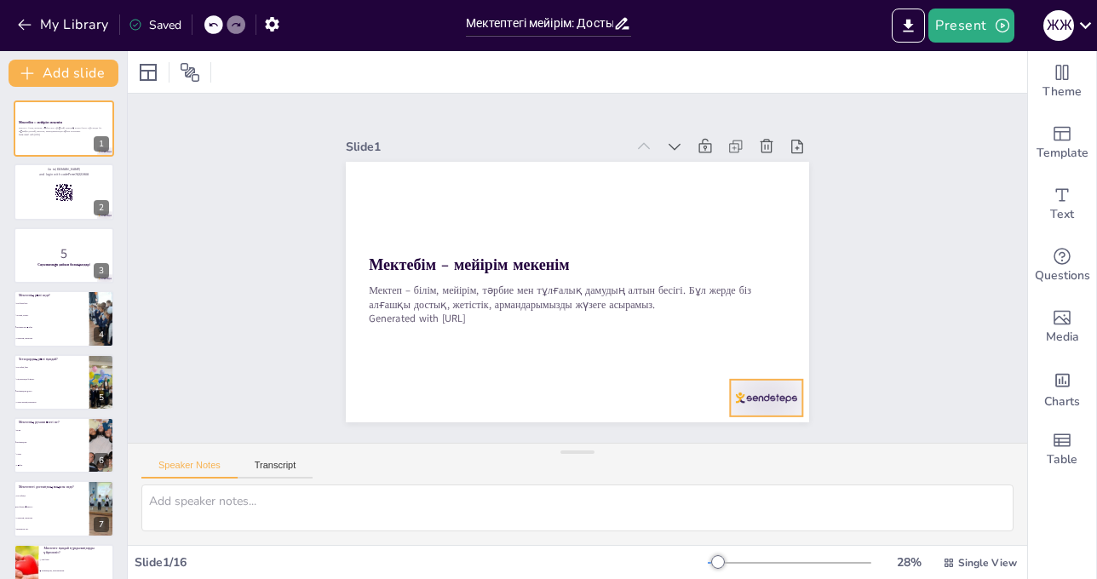
checkbox input "true"
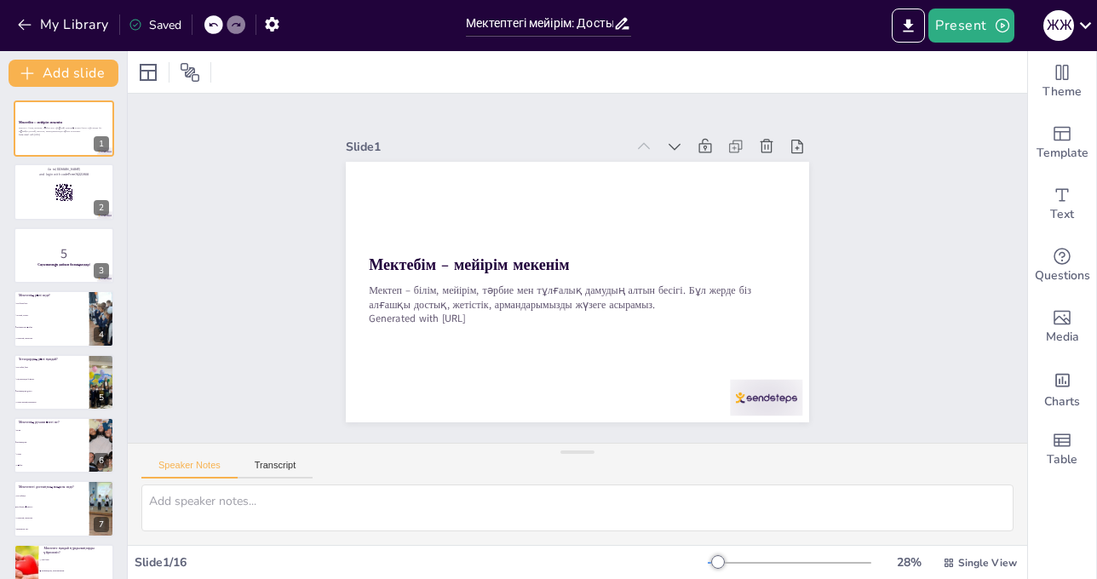
checkbox input "true"
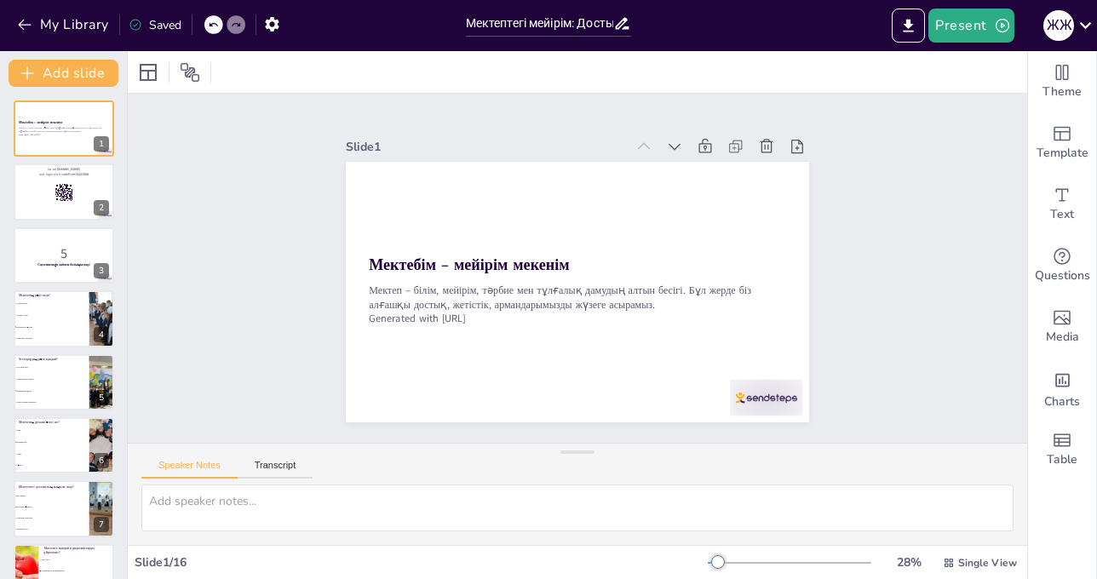
checkbox input "true"
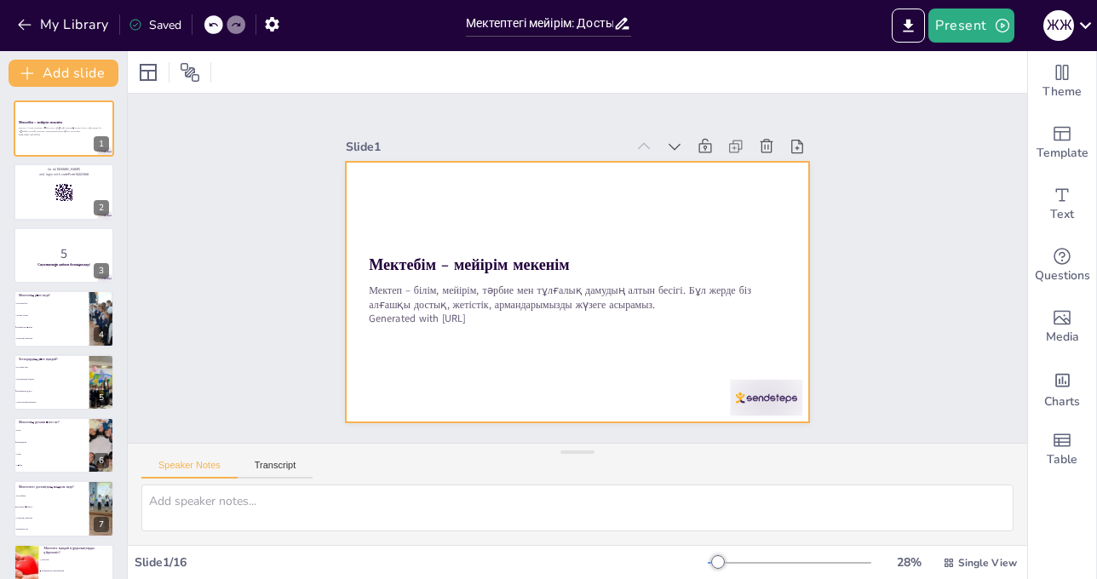
checkbox input "true"
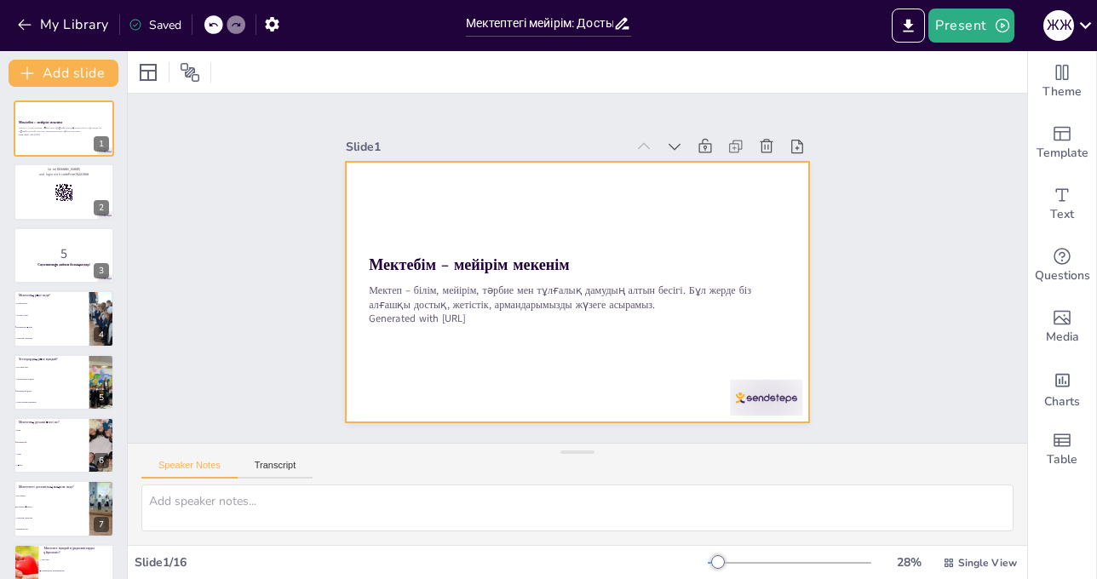
checkbox input "true"
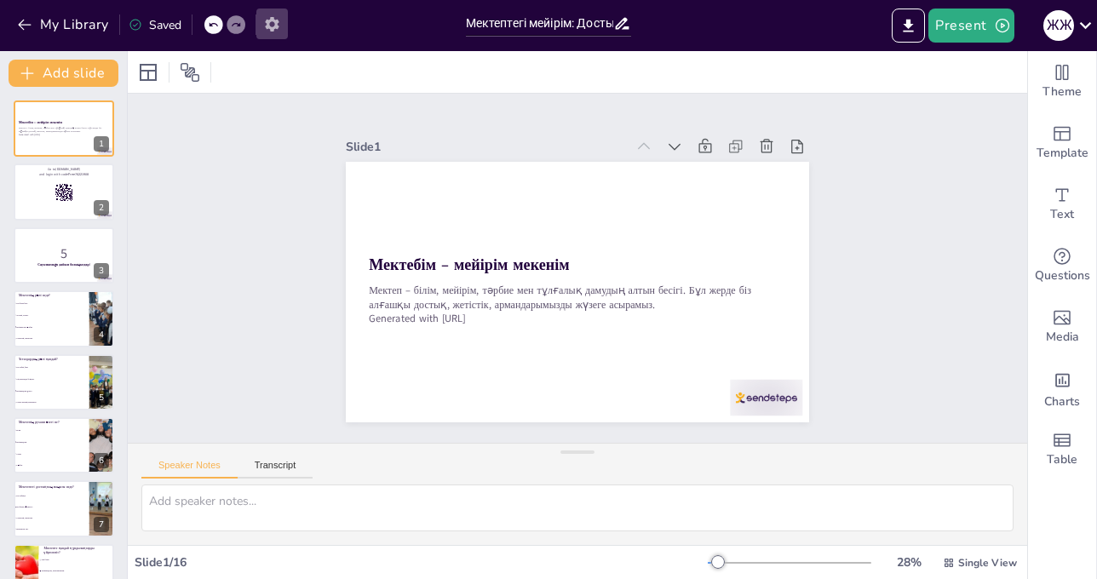
click at [269, 15] on icon "button" at bounding box center [272, 24] width 18 height 18
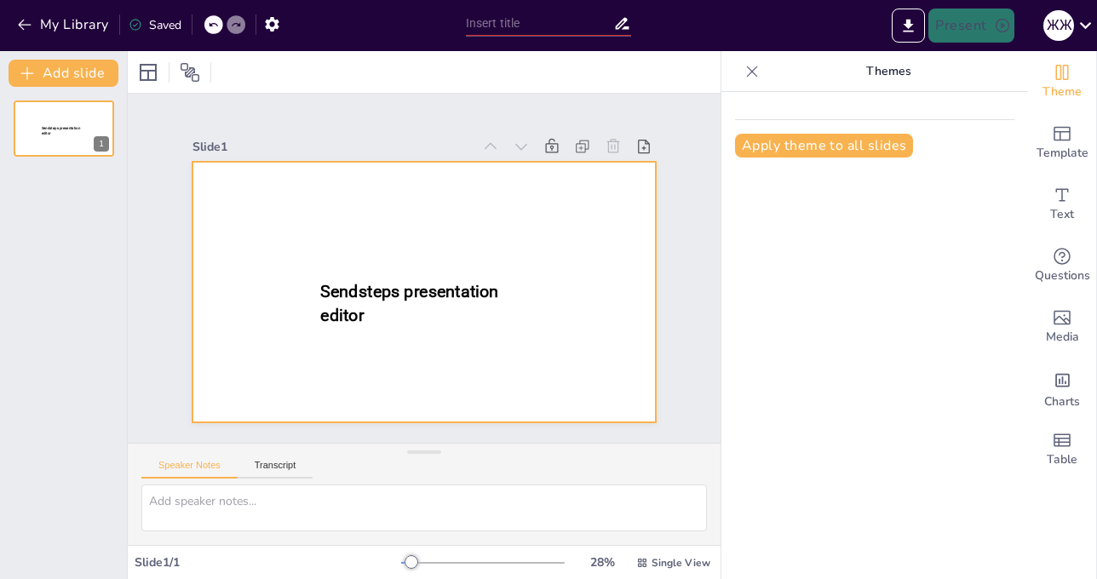
type input "Мектептегі мейірім: Достық пен тәрбие"
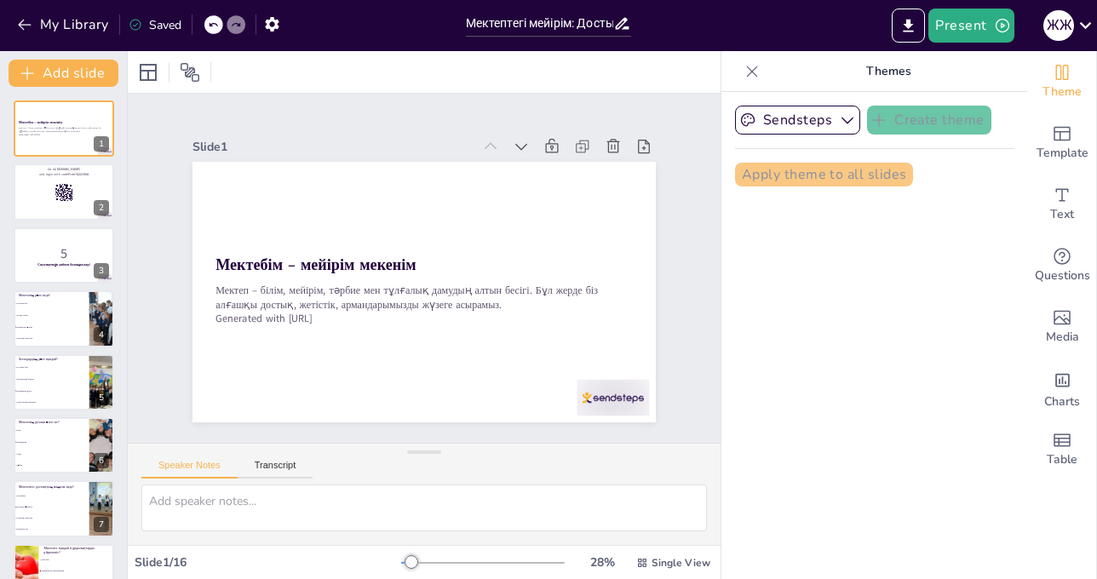
checkbox input "true"
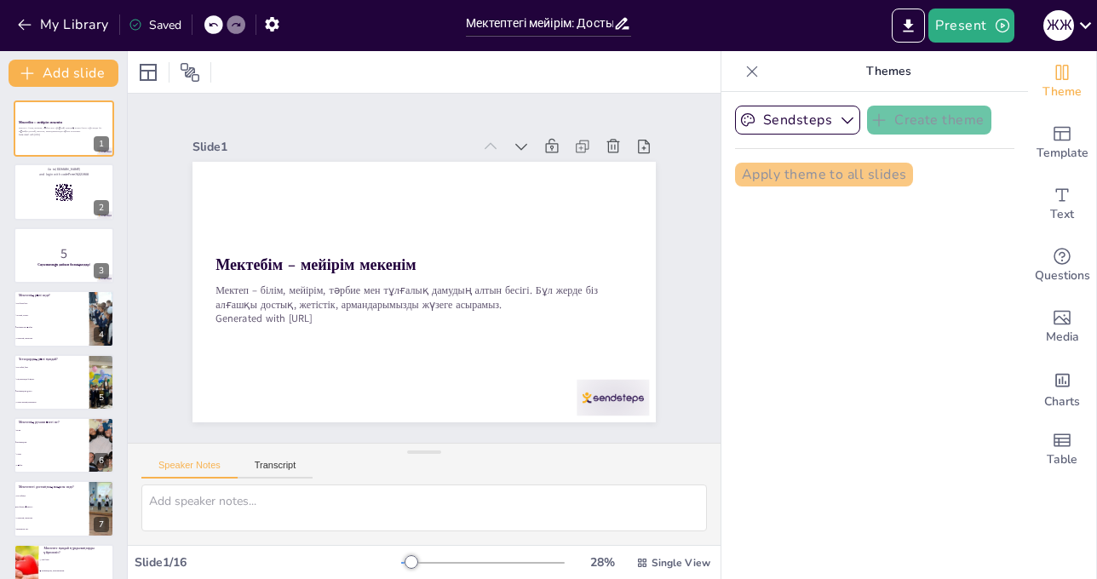
checkbox input "true"
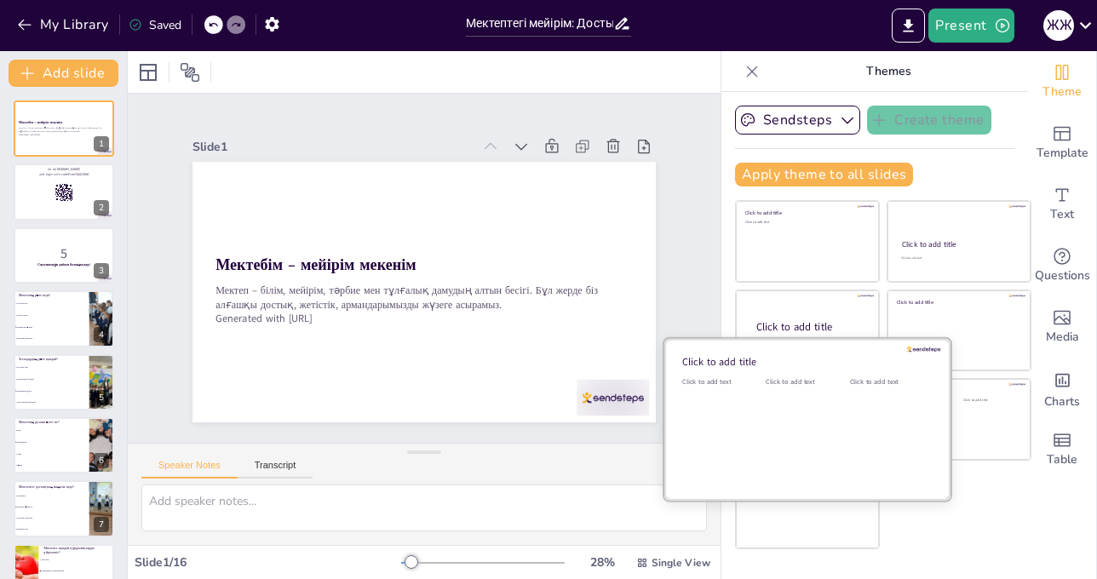
checkbox input "true"
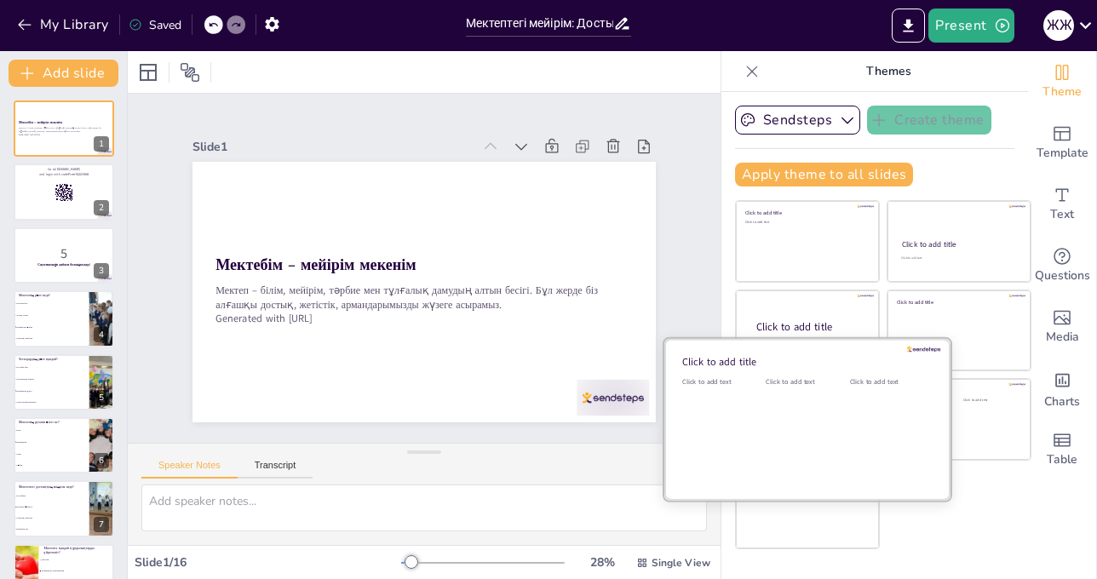
checkbox input "true"
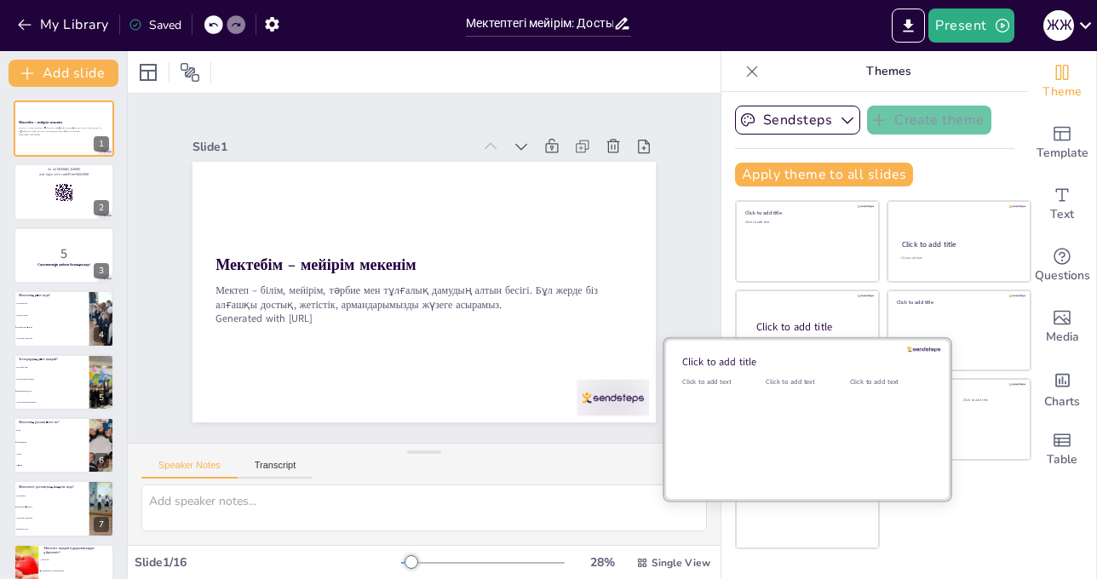
checkbox input "true"
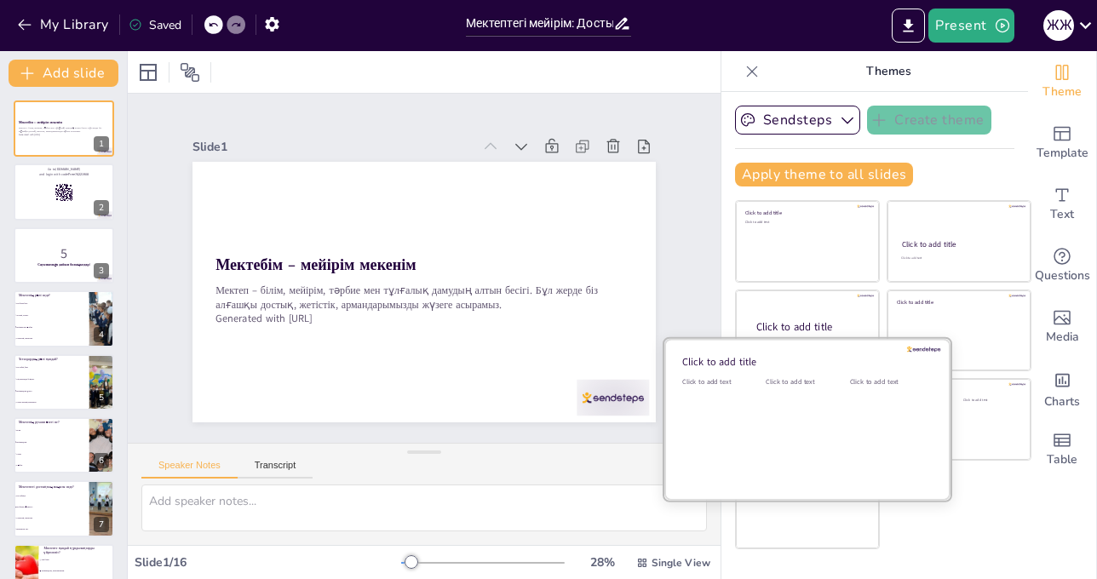
checkbox input "true"
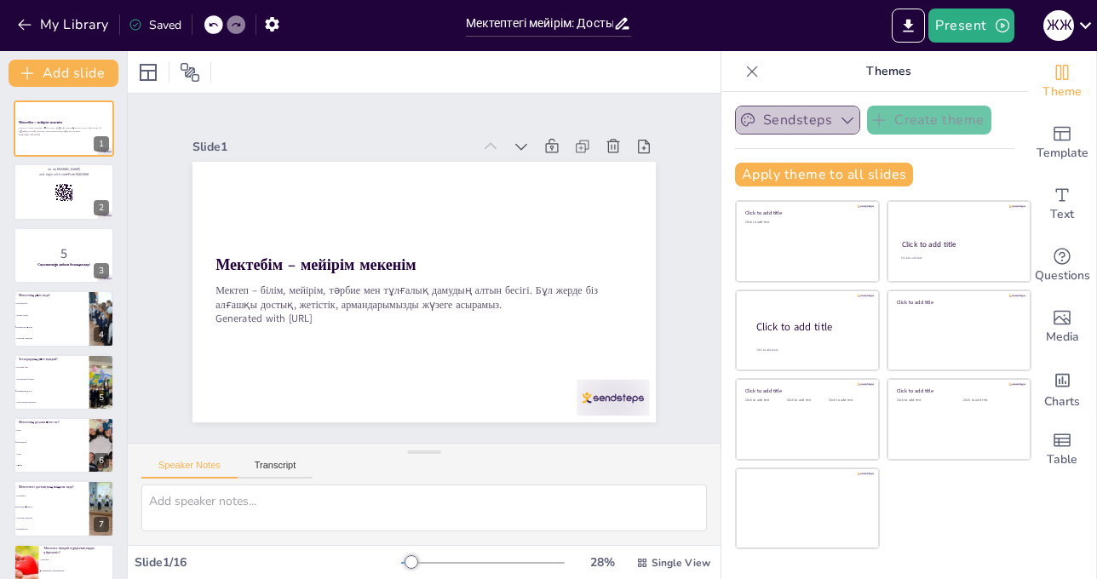
click at [839, 116] on icon "button" at bounding box center [847, 120] width 17 height 17
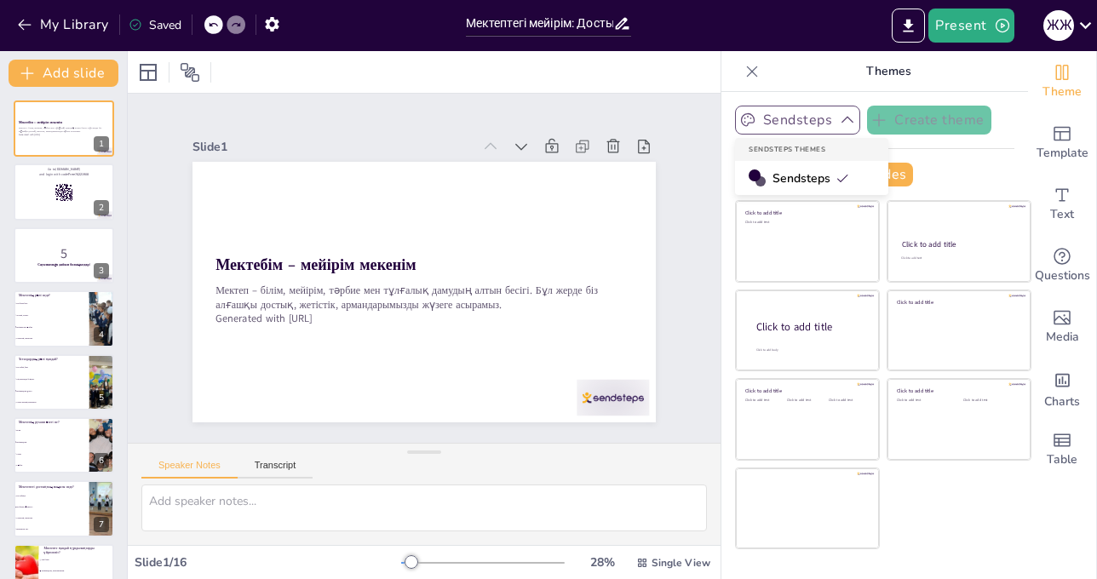
click at [796, 153] on div "Sendsteps Themes" at bounding box center [811, 149] width 153 height 23
click at [800, 183] on span "Sendsteps" at bounding box center [811, 178] width 77 height 16
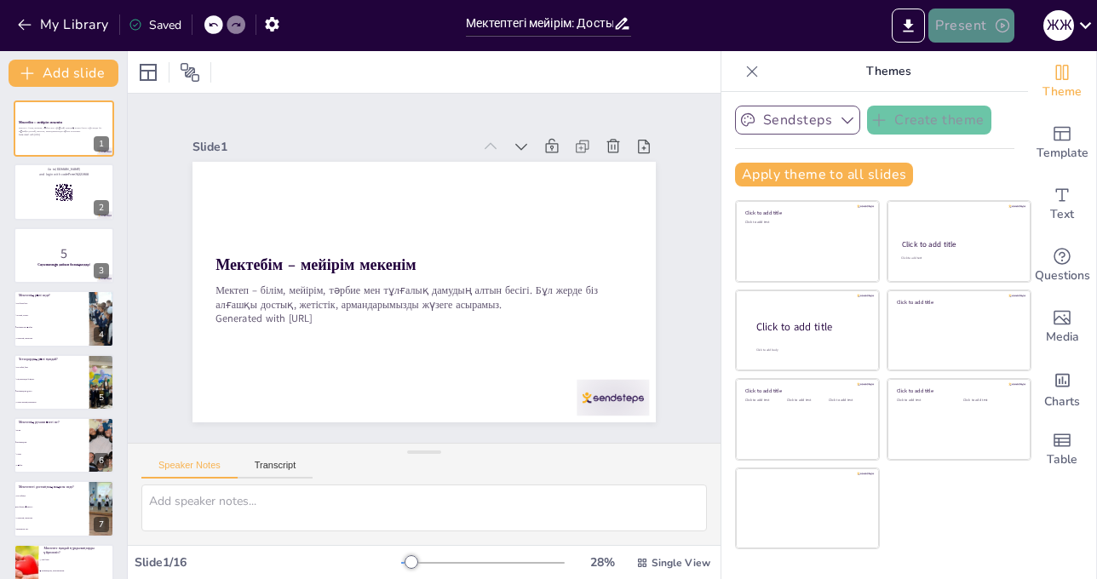
click at [984, 21] on button "Present" at bounding box center [970, 26] width 85 height 34
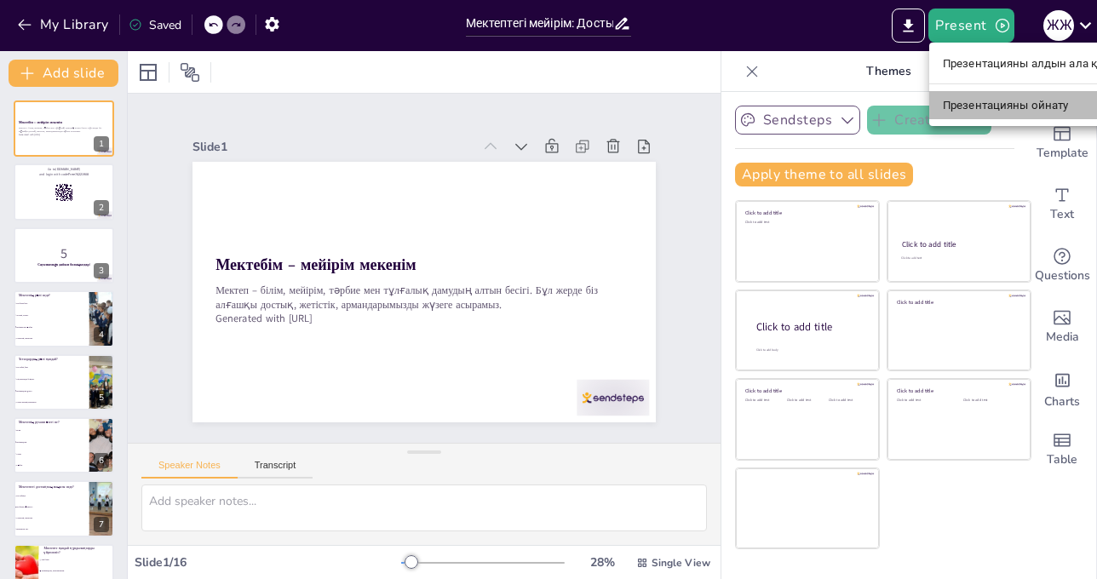
click at [985, 109] on font "Презентацияны ойнату" at bounding box center [1006, 105] width 126 height 13
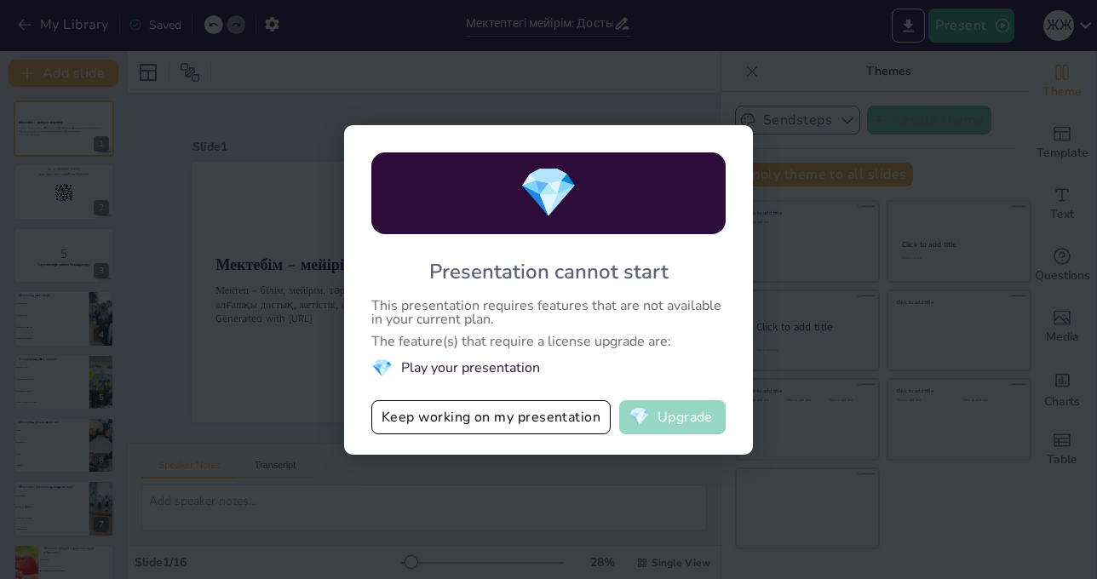
click at [646, 417] on span "💎" at bounding box center [639, 417] width 21 height 17
checkbox input "true"
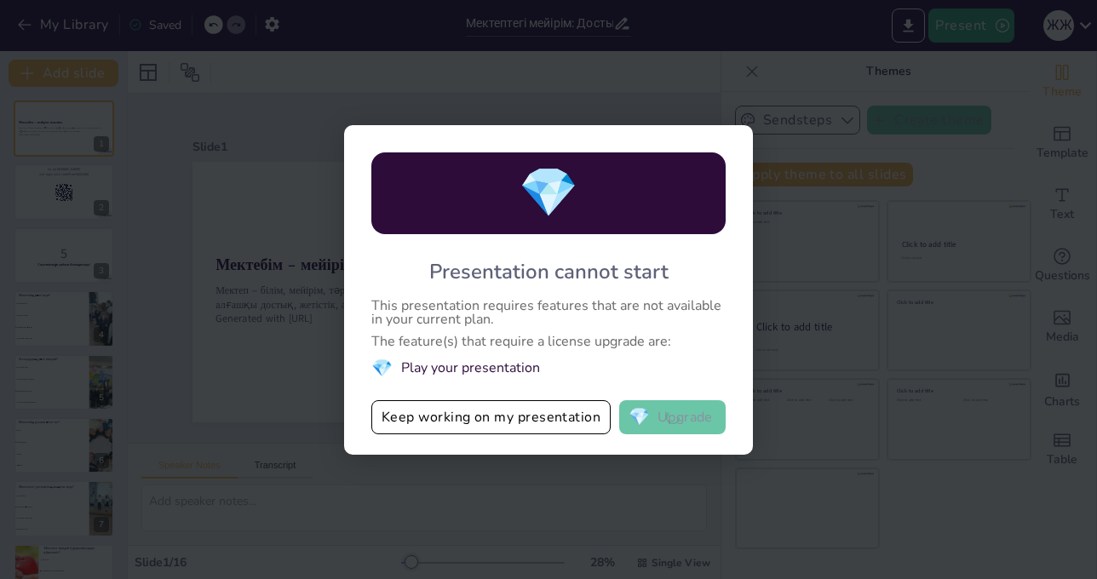
checkbox input "true"
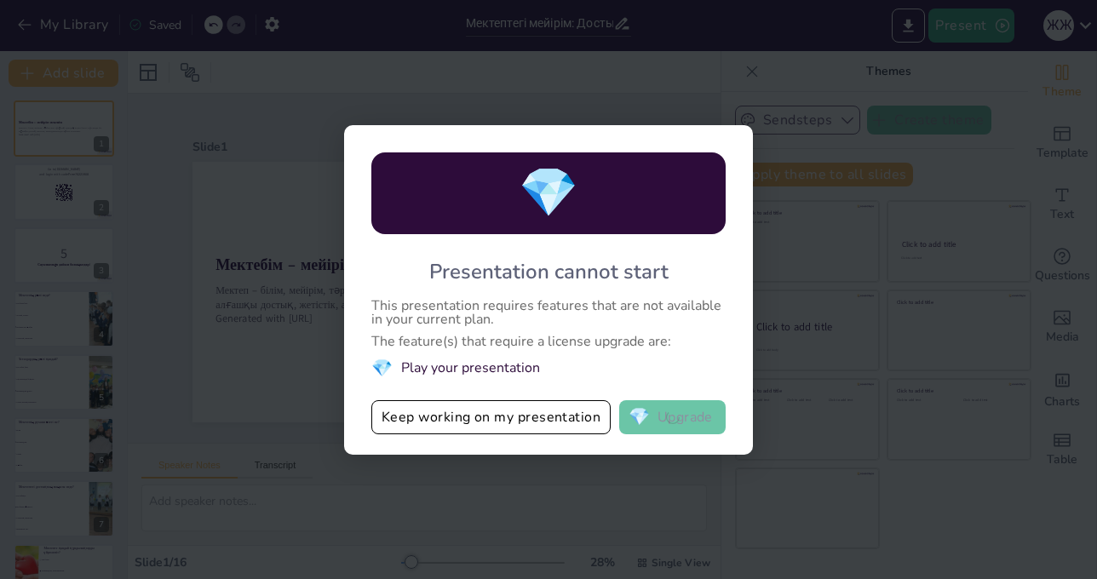
checkbox input "true"
